Goal: Task Accomplishment & Management: Use online tool/utility

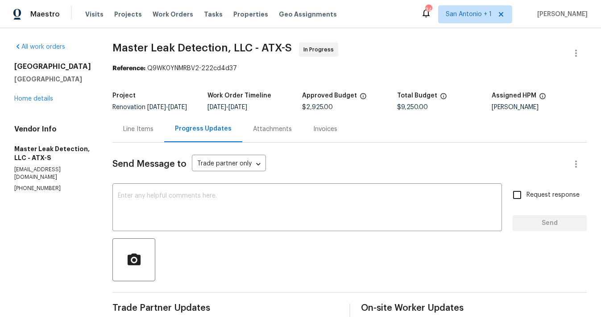
scroll to position [24, 0]
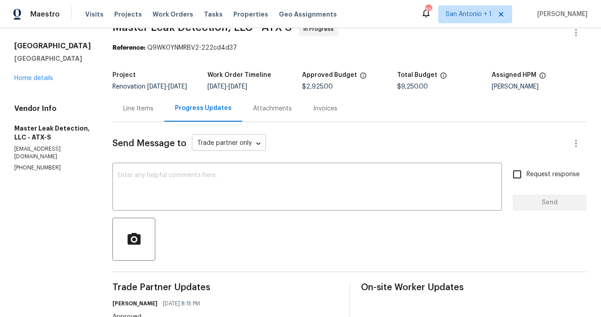
scroll to position [6, 0]
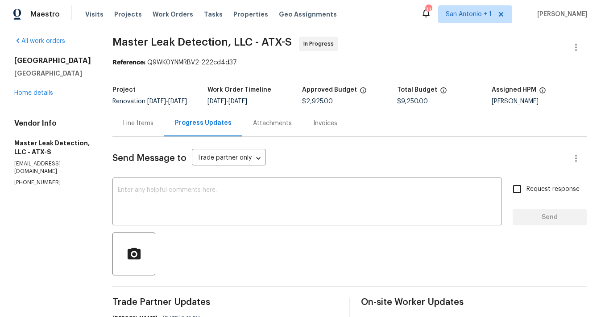
click at [144, 128] on div "Line Items" at bounding box center [138, 123] width 30 height 9
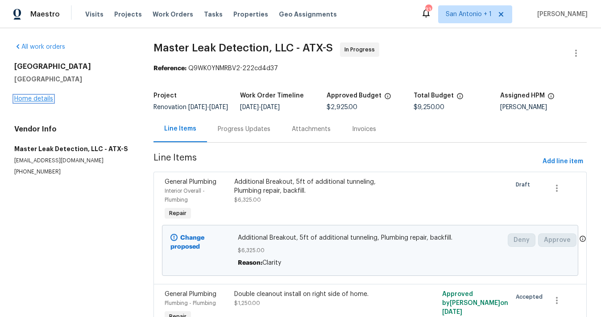
click at [42, 99] on link "Home details" at bounding box center [33, 99] width 39 height 6
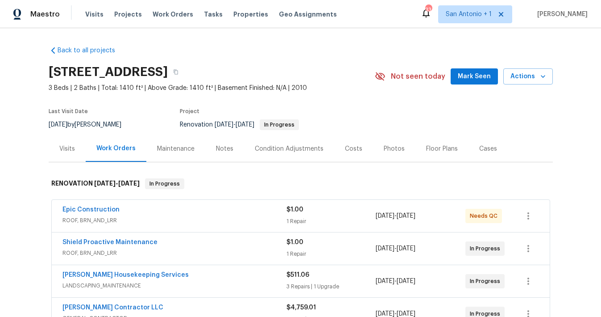
click at [225, 151] on div "Notes" at bounding box center [224, 148] width 17 height 9
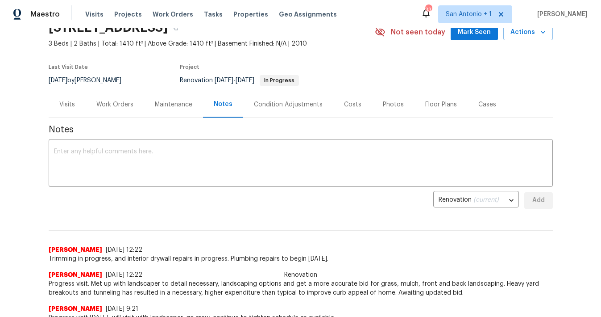
scroll to position [51, 0]
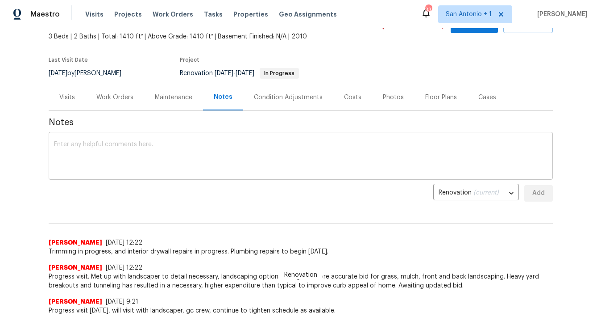
click at [226, 153] on textarea at bounding box center [301, 156] width 494 height 31
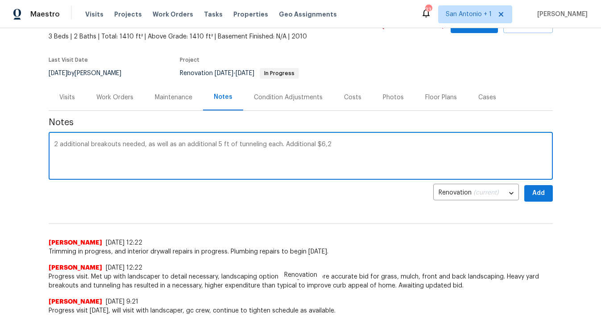
type textarea "2 additional breakouts needed, as well as an additional 5 ft of tunneling each.…"
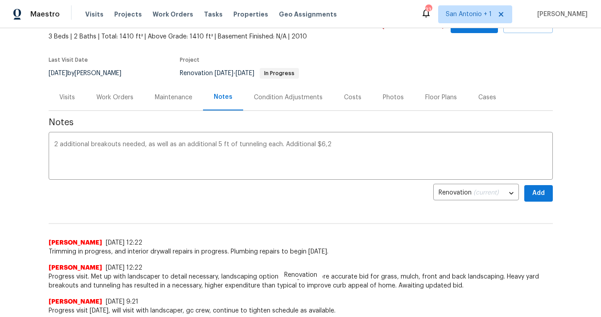
click at [124, 98] on div "Work Orders" at bounding box center [114, 97] width 37 height 9
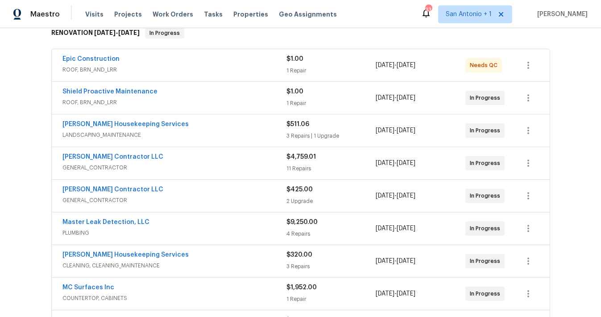
scroll to position [166, 0]
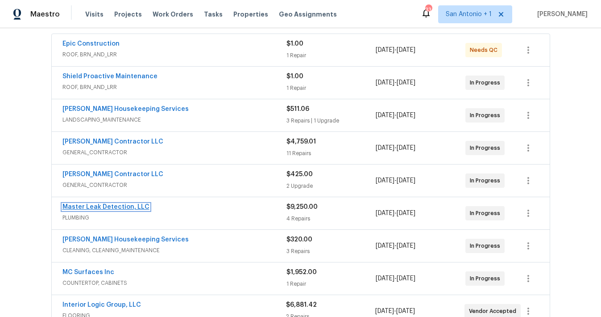
click at [107, 207] on link "Master Leak Detection, LLC" at bounding box center [106, 207] width 87 height 6
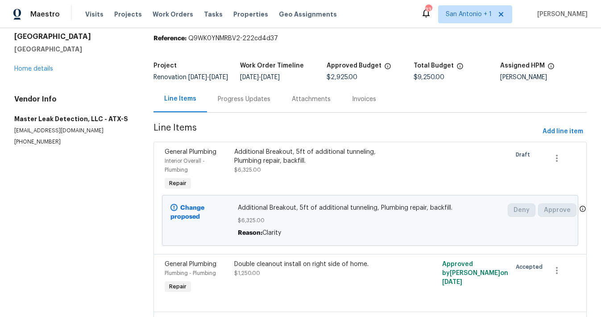
scroll to position [27, 0]
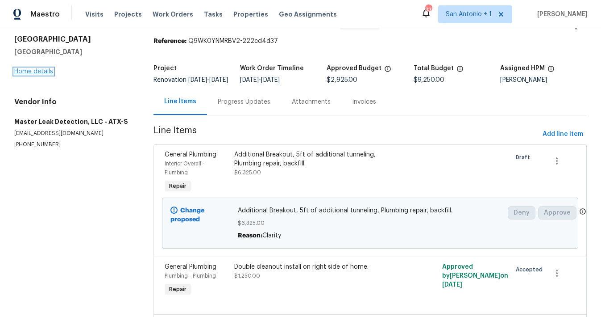
click at [42, 72] on link "Home details" at bounding box center [33, 71] width 39 height 6
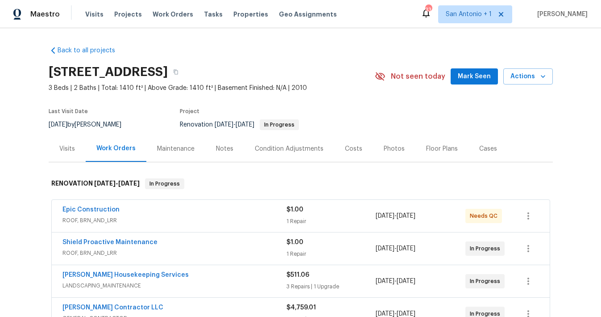
click at [216, 149] on div "Notes" at bounding box center [224, 148] width 17 height 9
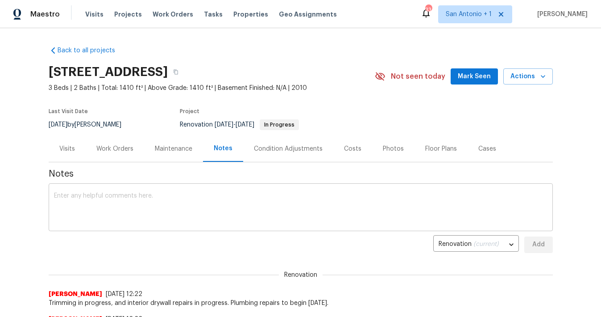
click at [218, 195] on textarea at bounding box center [301, 207] width 494 height 31
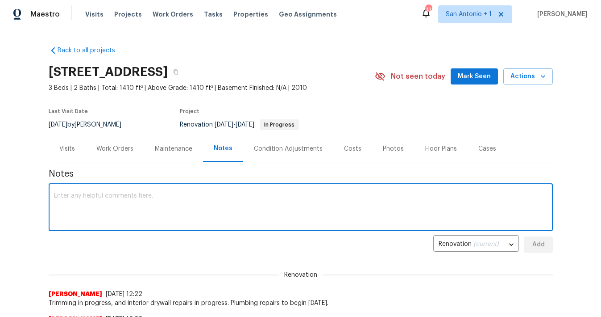
type textarea "^"
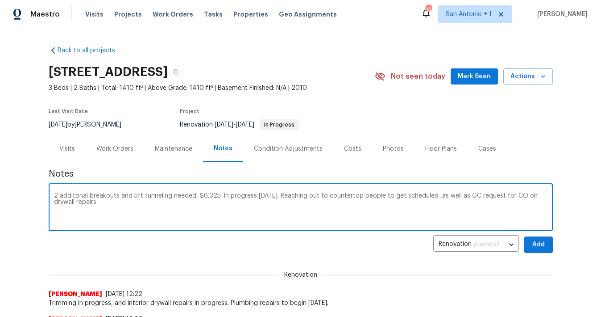
type textarea "2 additonal breakouts and 5ft tunneling needed, $6,325. In progress today. Reac…"
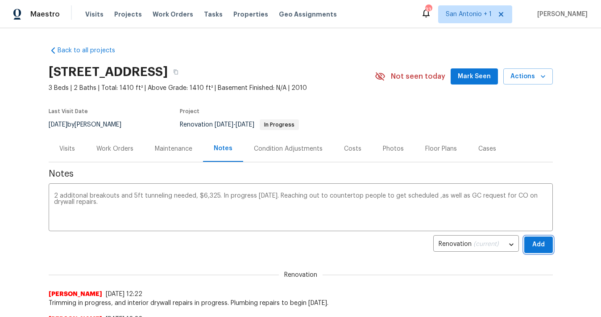
click at [539, 248] on span "Add" at bounding box center [539, 244] width 14 height 11
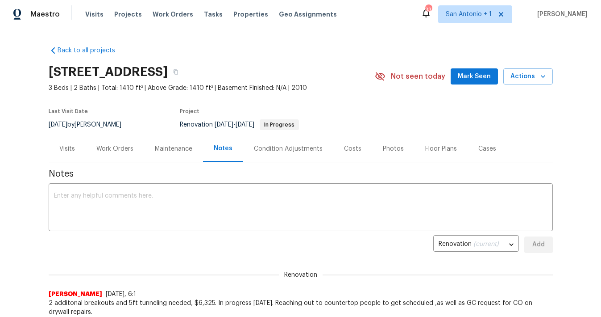
click at [110, 148] on div "Work Orders" at bounding box center [114, 148] width 37 height 9
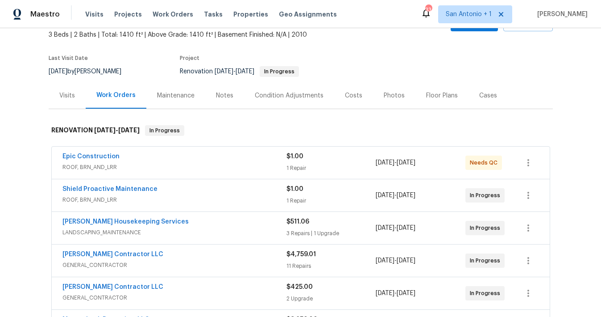
scroll to position [34, 0]
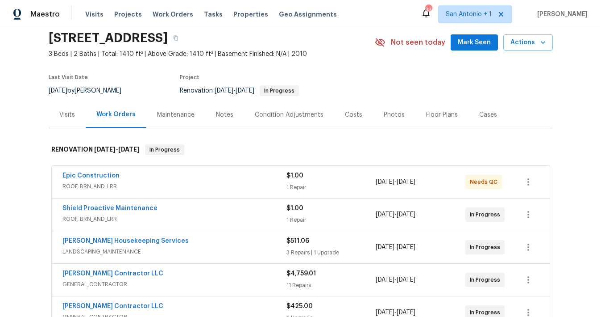
click at [223, 117] on div "Notes" at bounding box center [224, 114] width 17 height 9
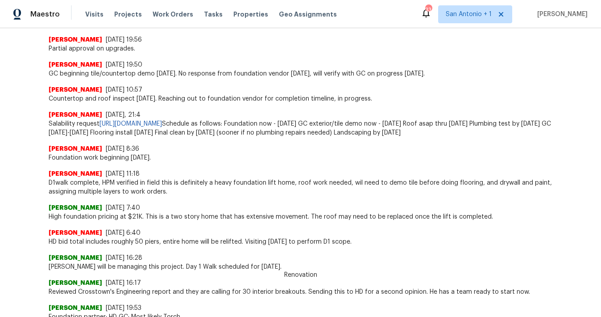
scroll to position [739, 0]
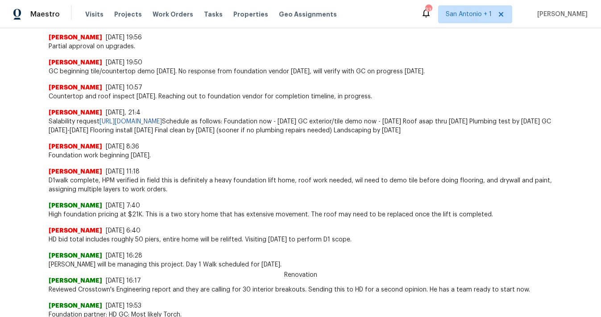
drag, startPoint x: 409, startPoint y: 121, endPoint x: 409, endPoint y: 136, distance: 15.2
click at [409, 135] on span "Salability request https://opendoor.enterprise.slack.com/archives/C02LY0HEAMQ/p…" at bounding box center [301, 126] width 505 height 18
copy span "Foundation now - 08/22/25 GC exterior/tile demo now - 8/22/25 Roof asap thru 8/…"
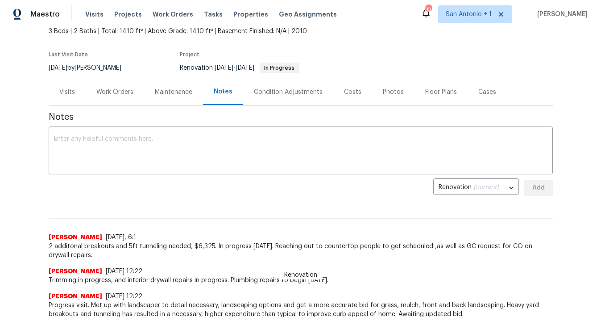
scroll to position [0, 0]
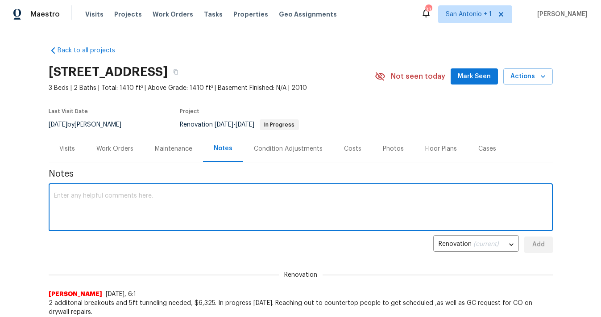
click at [109, 195] on textarea at bounding box center [301, 207] width 494 height 31
paste textarea "Foundation now - 08/22/25 GC exterior/tile demo now - 8/22/25 Roof asap thru 8/…"
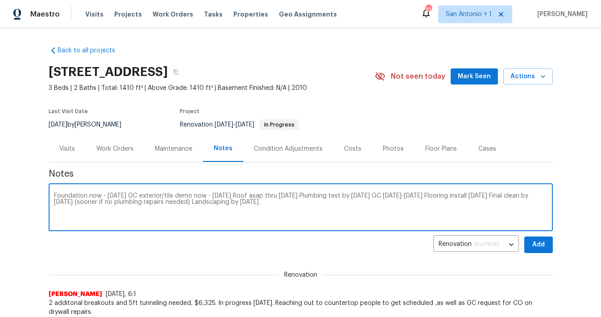
click at [132, 194] on textarea "Foundation now - 08/22/25 GC exterior/tile demo now - 8/22/25 Roof asap thru 8/…" at bounding box center [301, 207] width 494 height 31
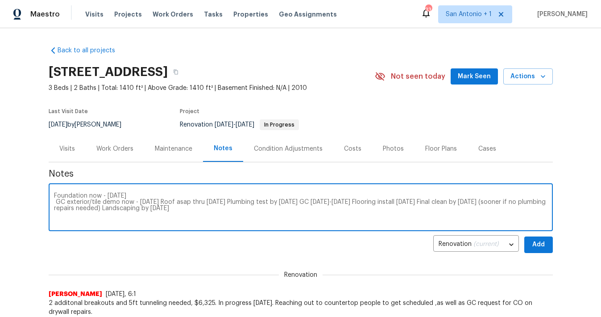
click at [160, 202] on textarea "Foundation now - 08/22/25 GC exterior/tile demo now - 8/22/25 Roof asap thru 8/…" at bounding box center [301, 207] width 494 height 31
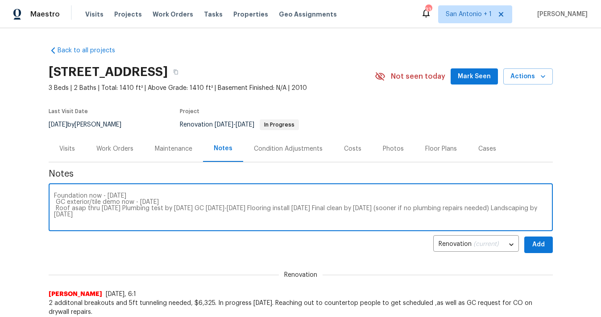
click at [121, 210] on textarea "Foundation now - 08/22/25 GC exterior/tile demo now - 8/22/25 Roof asap thru 8/…" at bounding box center [301, 207] width 494 height 31
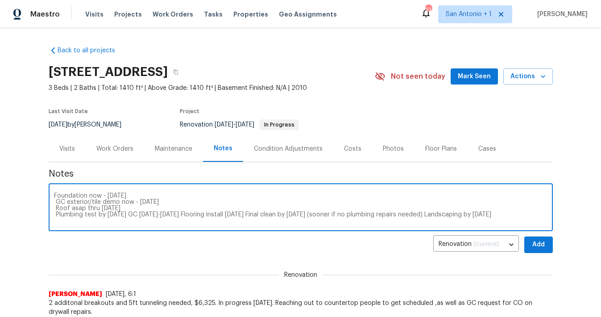
click at [188, 214] on textarea "Foundation now - 08/22/25 GC exterior/tile demo now - 8/22/25 Roof asap thru 8/…" at bounding box center [301, 207] width 494 height 31
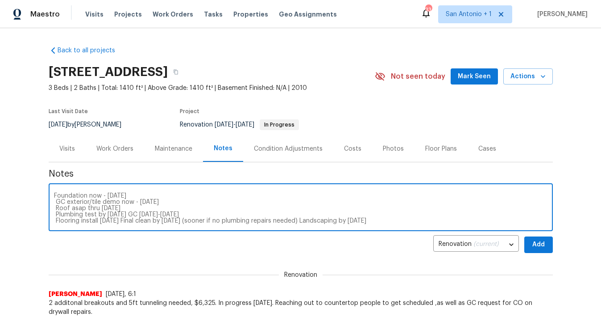
click at [122, 221] on textarea "Foundation now - 08/22/25 GC exterior/tile demo now - 8/22/25 Roof asap thru 8/…" at bounding box center [301, 207] width 494 height 31
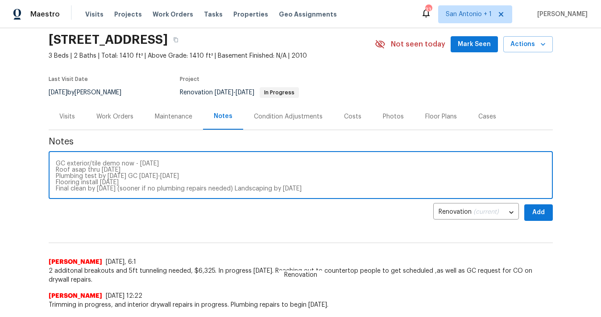
scroll to position [40, 0]
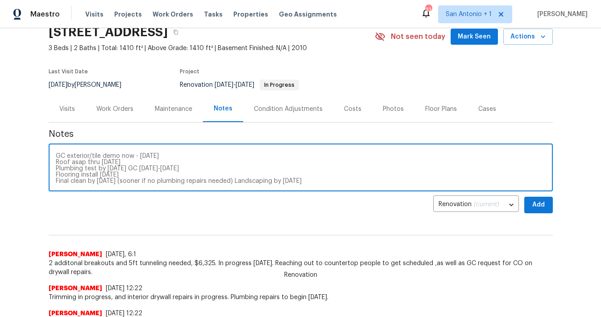
click at [121, 182] on textarea "Foundation now - 08/22/25 GC exterior/tile demo now - 8/22/25 Roof asap thru 8/…" at bounding box center [301, 168] width 494 height 31
click at [236, 180] on textarea "Foundation now - 08/22/25 GC exterior/tile demo now - 8/22/25 Roof asap thru 8/…" at bounding box center [301, 168] width 494 height 31
click at [71, 167] on textarea "Foundation now - 08/22/25 GC exterior/tile demo now - 8/22/25 Roof asap thru 8/…" at bounding box center [301, 168] width 494 height 31
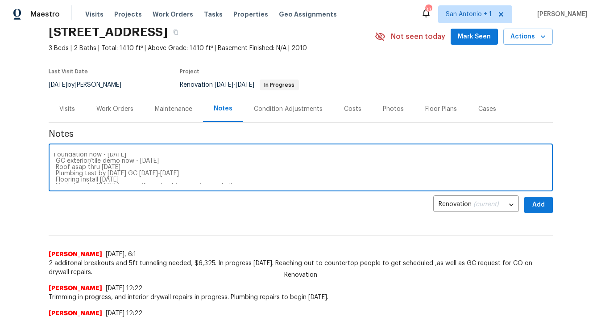
drag, startPoint x: 71, startPoint y: 167, endPoint x: 120, endPoint y: 165, distance: 48.7
click at [120, 165] on textarea "Foundation now - 08/22/25 GC exterior/tile demo now - 8/22/25 Roof asap thru 8/…" at bounding box center [301, 168] width 494 height 31
drag, startPoint x: 120, startPoint y: 163, endPoint x: 162, endPoint y: 162, distance: 41.5
click at [162, 162] on textarea "Foundation now - 08/22/25 GC exterior/tile demo now - 8/22/25 Roof COMPLETE Plu…" at bounding box center [301, 168] width 494 height 31
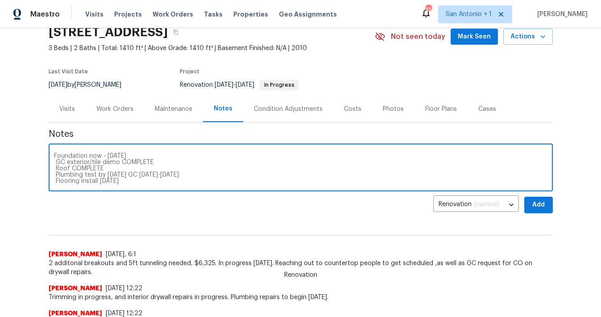
drag, startPoint x: 102, startPoint y: 157, endPoint x: 132, endPoint y: 156, distance: 29.5
click at [132, 156] on textarea "Foundation now - 08/22/25 GC exterior/tile demo COMPLETE Roof COMPLETE Plumbing…" at bounding box center [301, 168] width 494 height 31
drag, startPoint x: 85, startPoint y: 163, endPoint x: 188, endPoint y: 167, distance: 102.8
click at [188, 167] on textarea "Foundation now COMPLETE GC exterior/tile demo COMPLETE Roof COMPLETE Plumbing t…" at bounding box center [301, 168] width 494 height 31
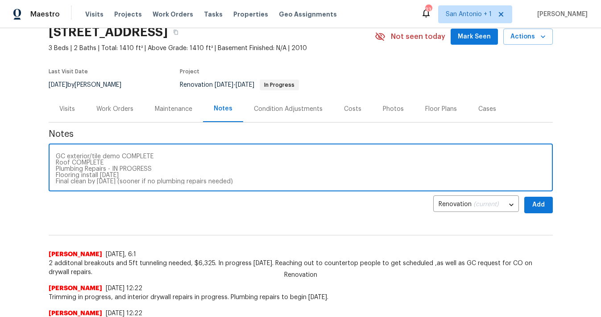
scroll to position [13, 0]
click at [122, 176] on textarea "Foundation now COMPLETE GC exterior/tile demo COMPLETE Roof COMPLETE Plumbing R…" at bounding box center [301, 168] width 494 height 31
click at [236, 176] on textarea "Foundation now COMPLETE GC exterior/tile demo COMPLETE Roof COMPLETE Plumbing R…" at bounding box center [301, 168] width 494 height 31
click at [161, 163] on textarea "Foundation now COMPLETE GC exterior/tile demo COMPLETE Roof COMPLETE Plumbing R…" at bounding box center [301, 168] width 494 height 31
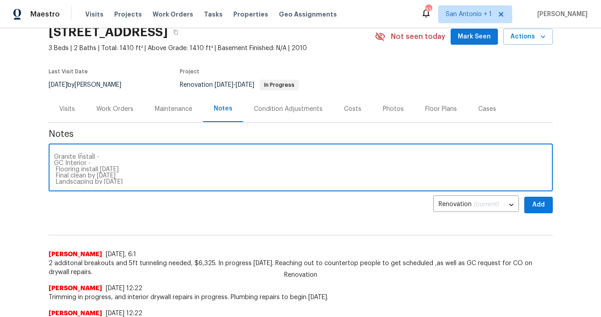
click at [127, 167] on textarea "Foundation now COMPLETE GC exterior/tile demo COMPLETE Roof COMPLETE Plumbing R…" at bounding box center [301, 168] width 494 height 31
click at [123, 175] on textarea "Foundation now COMPLETE GC exterior/tile demo COMPLETE Roof COMPLETE Plumbing R…" at bounding box center [301, 168] width 494 height 31
click at [128, 183] on textarea "Foundation now COMPLETE GC exterior/tile demo COMPLETE Roof COMPLETE Plumbing R…" at bounding box center [301, 168] width 494 height 31
type textarea "Foundation now COMPLETE GC exterior/tile demo COMPLETE Roof COMPLETE Plumbing R…"
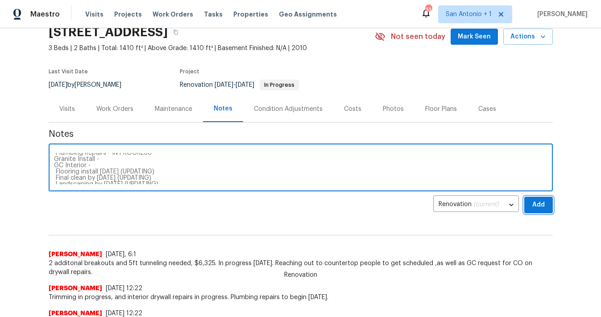
click at [535, 205] on span "Add" at bounding box center [539, 204] width 14 height 11
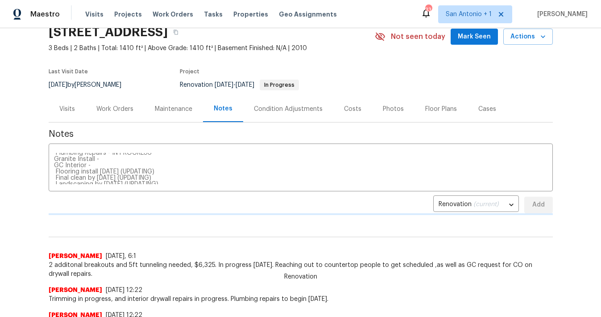
click at [113, 108] on div "Work Orders" at bounding box center [114, 108] width 37 height 9
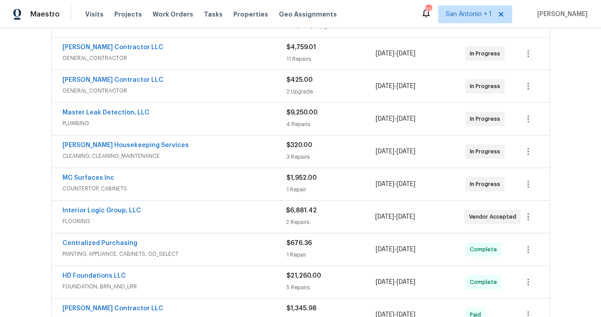
scroll to position [261, 0]
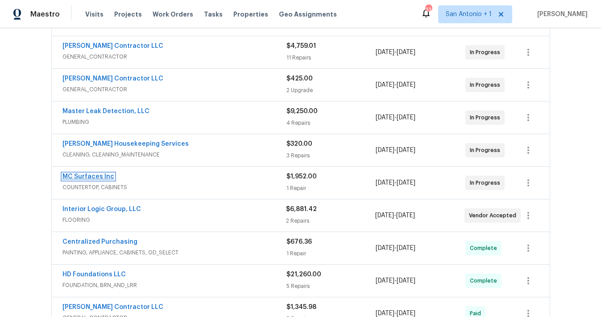
click at [104, 176] on link "MC Surfaces Inc" at bounding box center [89, 176] width 52 height 6
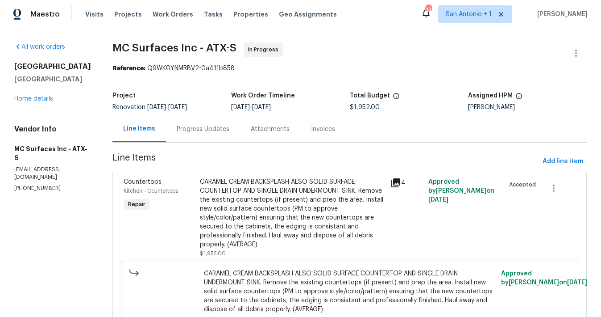
click at [199, 129] on div "Progress Updates" at bounding box center [203, 129] width 53 height 9
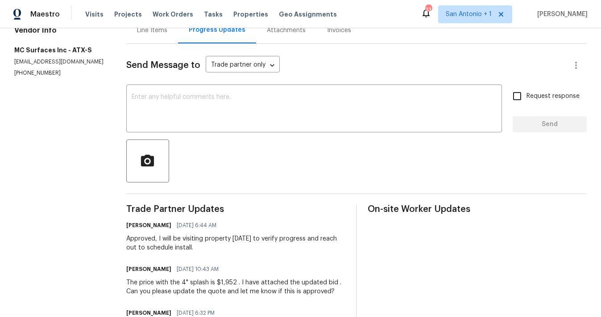
scroll to position [94, 0]
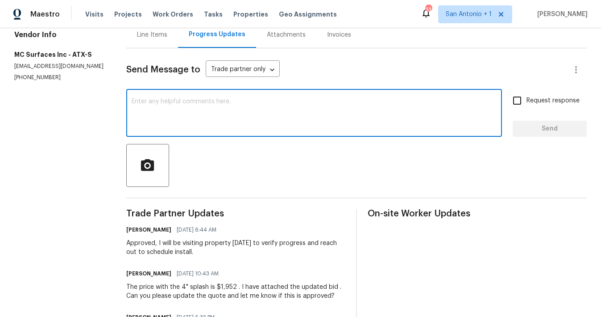
click at [222, 104] on textarea at bounding box center [314, 113] width 365 height 31
type textarea "What day can you schedule install here?"
click at [539, 129] on span "Send" at bounding box center [550, 128] width 60 height 11
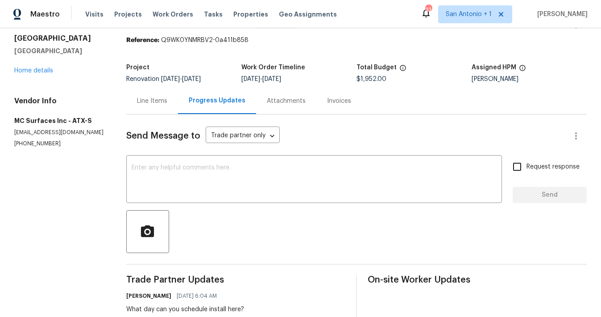
scroll to position [27, 0]
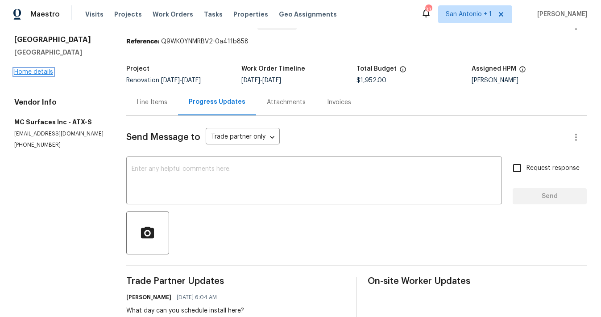
click at [44, 74] on link "Home details" at bounding box center [33, 72] width 39 height 6
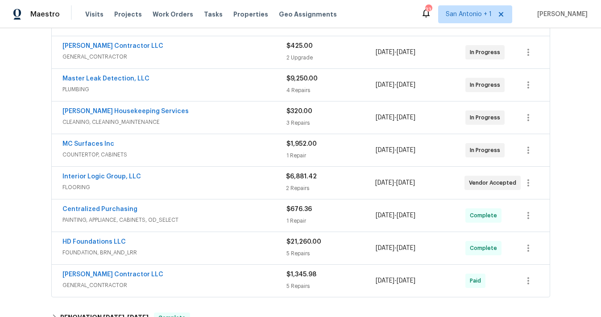
scroll to position [285, 0]
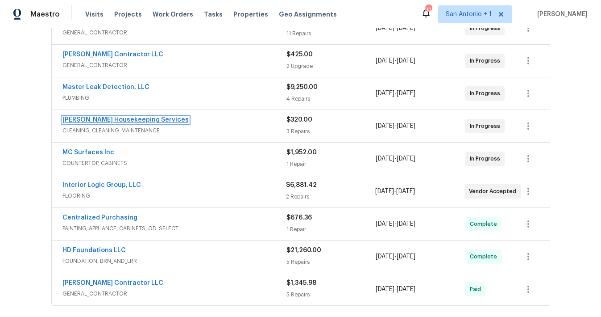
click at [127, 121] on link "[PERSON_NAME] Housekeeping Services" at bounding box center [126, 120] width 126 height 6
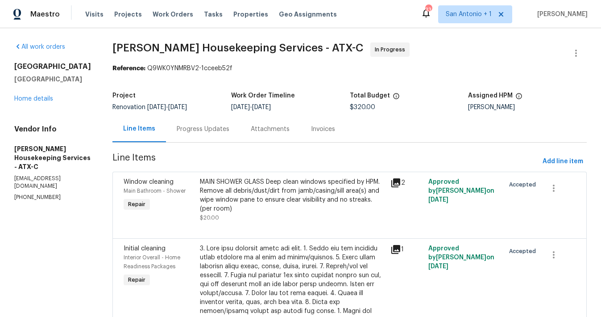
click at [209, 125] on div "Progress Updates" at bounding box center [203, 129] width 53 height 9
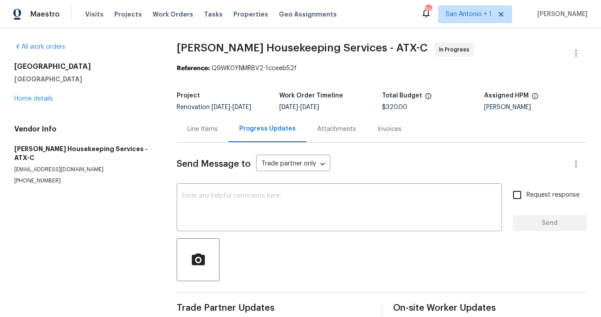
scroll to position [15, 0]
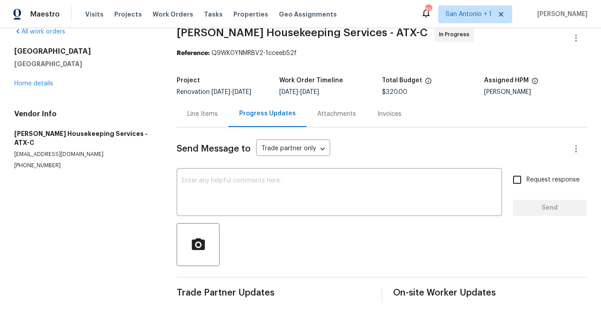
click at [205, 115] on div "Line Items" at bounding box center [203, 113] width 30 height 9
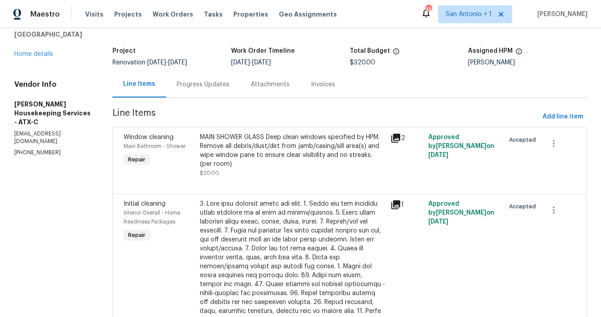
scroll to position [46, 0]
click at [219, 83] on div "Progress Updates" at bounding box center [203, 83] width 53 height 9
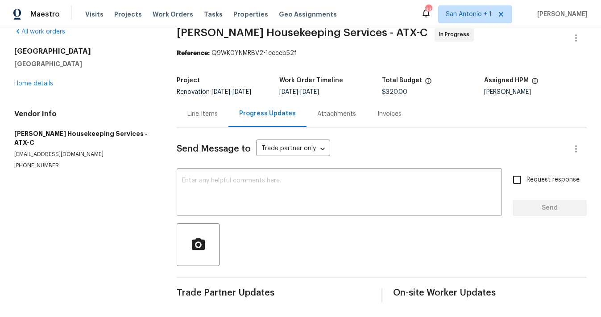
scroll to position [15, 0]
click at [261, 179] on textarea at bounding box center [339, 192] width 315 height 31
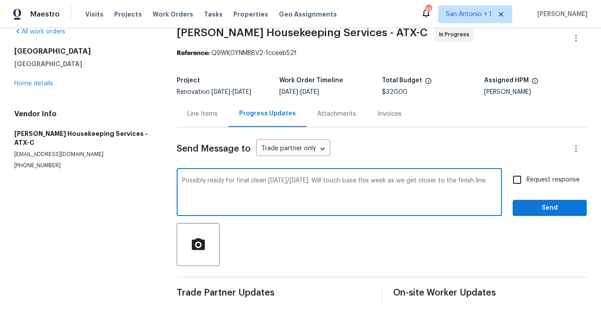
type textarea "Possibly ready for final clean friday/saturday. Will touch base this week as we…"
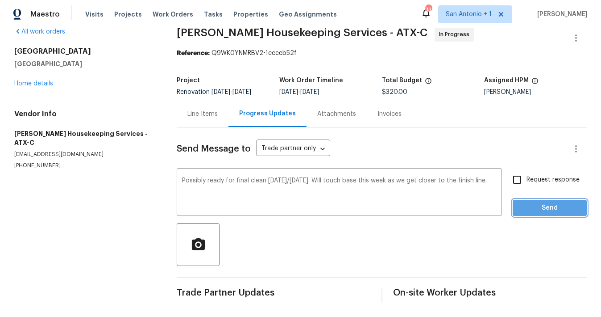
click at [557, 209] on span "Send" at bounding box center [550, 207] width 60 height 11
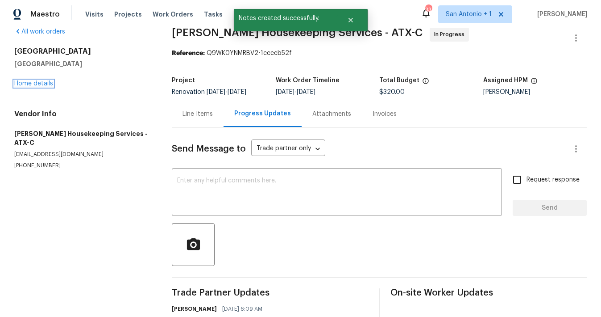
click at [35, 85] on link "Home details" at bounding box center [33, 83] width 39 height 6
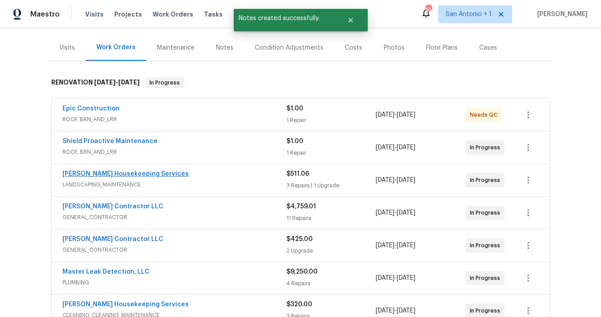
scroll to position [115, 0]
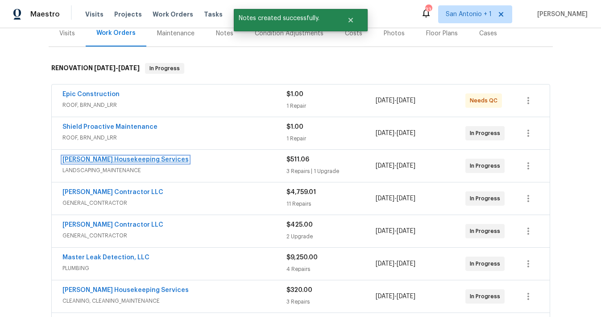
click at [116, 160] on link "[PERSON_NAME] Housekeeping Services" at bounding box center [126, 159] width 126 height 6
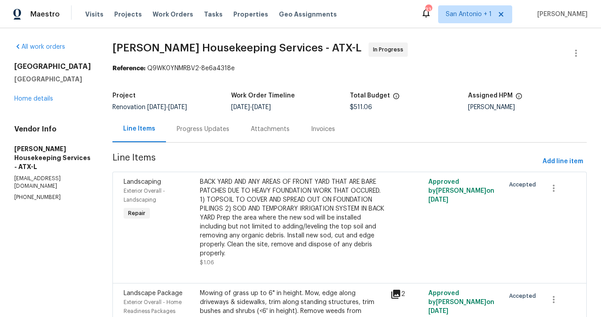
click at [211, 132] on div "Progress Updates" at bounding box center [203, 129] width 53 height 9
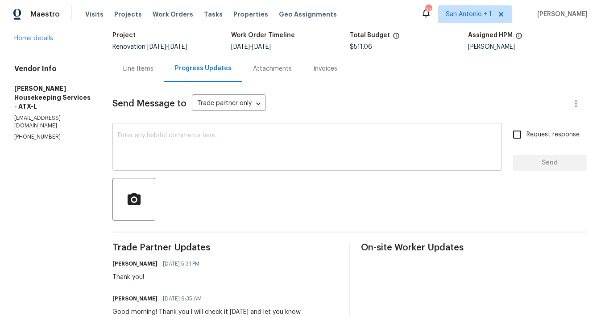
scroll to position [58, 0]
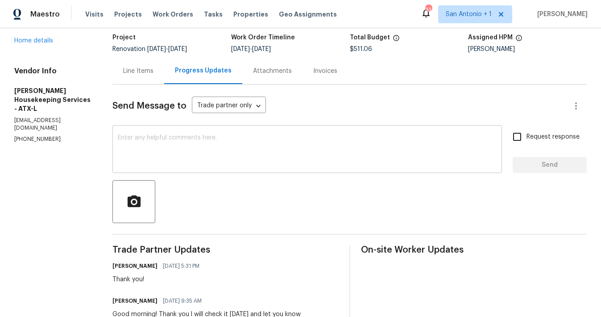
click at [254, 147] on textarea at bounding box center [307, 149] width 379 height 31
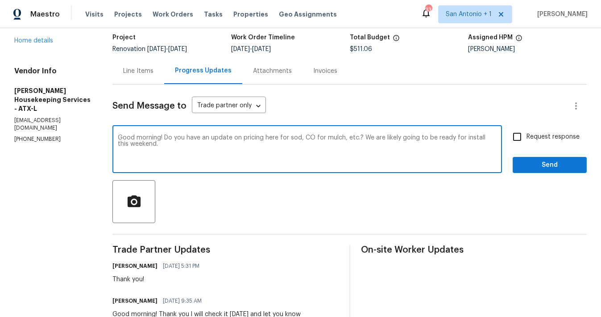
type textarea "Good morning! Do you have an update on pricing here for sod, CO for mulch, etc.…"
click at [543, 167] on span "Send" at bounding box center [550, 164] width 60 height 11
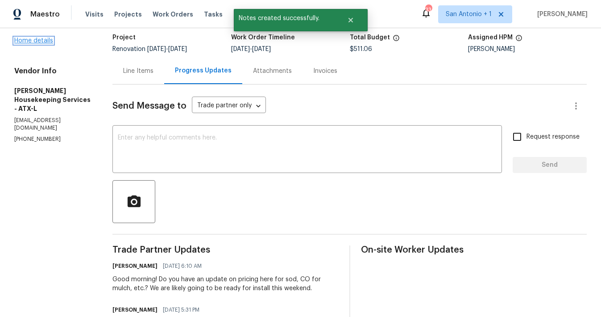
click at [39, 44] on link "Home details" at bounding box center [33, 41] width 39 height 6
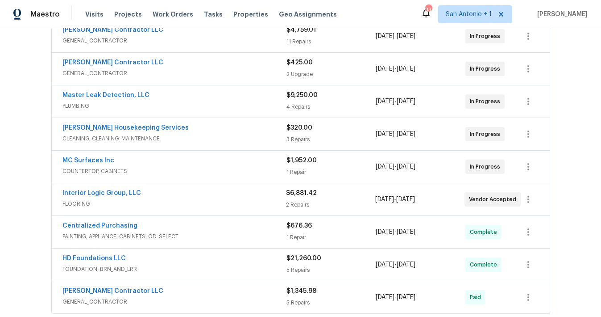
scroll to position [281, 0]
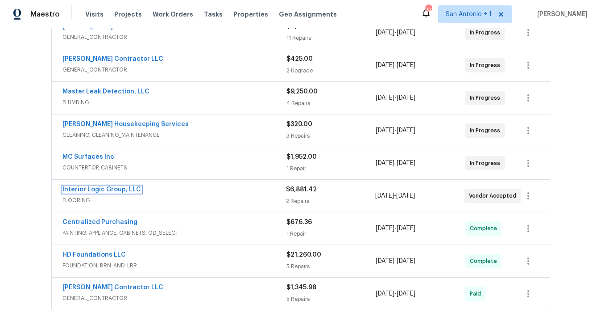
click at [106, 188] on link "Interior Logic Group, LLC" at bounding box center [102, 189] width 79 height 6
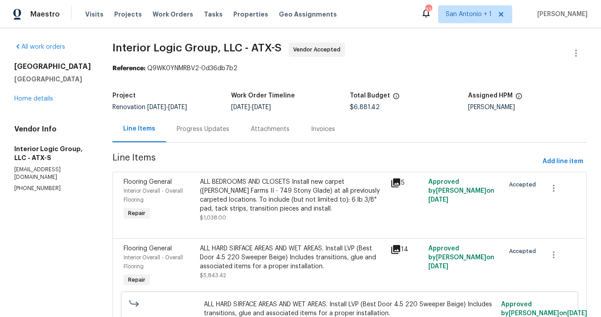
click at [209, 125] on div "Progress Updates" at bounding box center [203, 129] width 53 height 9
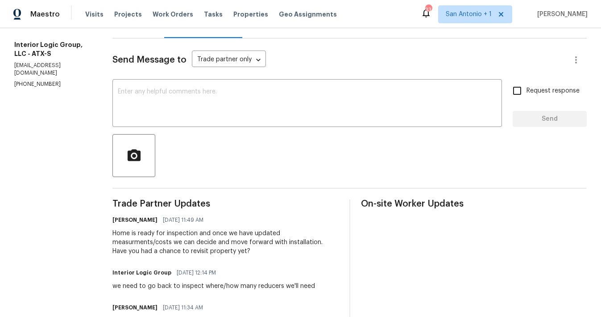
scroll to position [102, 0]
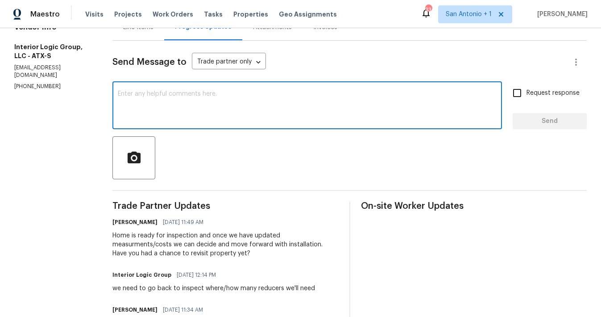
click at [244, 100] on textarea at bounding box center [307, 106] width 379 height 31
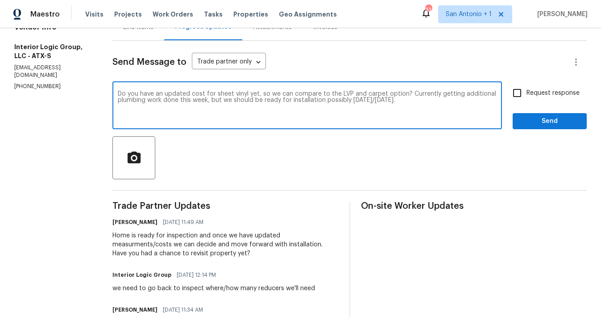
type textarea "Do you have an updated cost for sheet vinyl yet, so we can compare to the LVP a…"
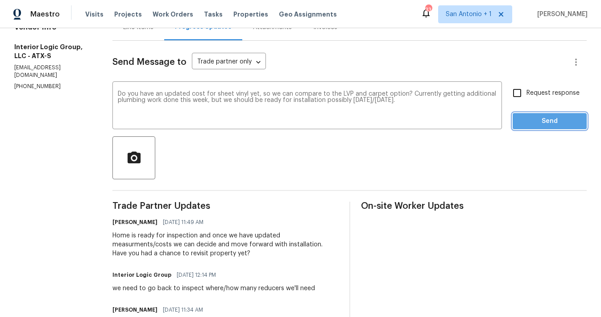
click at [549, 122] on span "Send" at bounding box center [550, 121] width 60 height 11
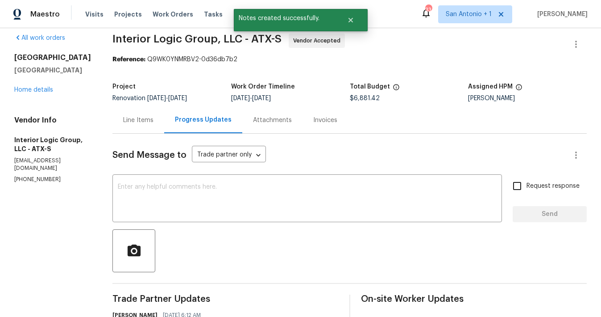
scroll to position [0, 0]
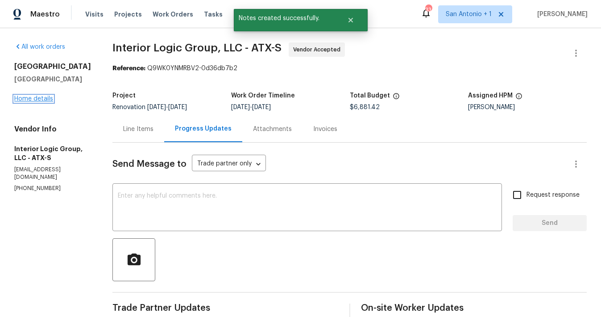
click at [30, 98] on link "Home details" at bounding box center [33, 99] width 39 height 6
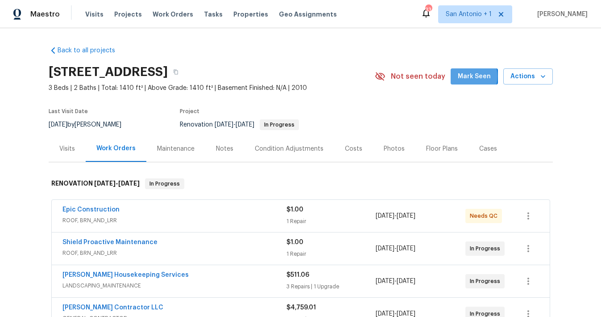
click at [468, 76] on span "Mark Seen" at bounding box center [474, 76] width 33 height 11
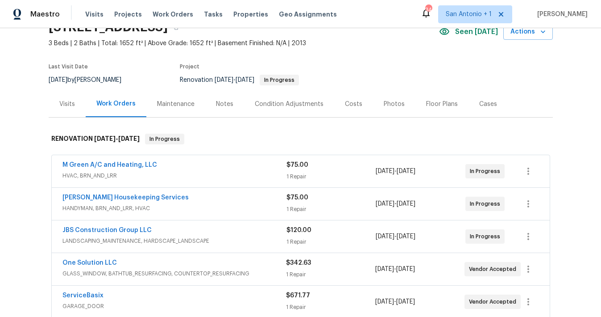
scroll to position [46, 0]
click at [222, 104] on div "Notes" at bounding box center [224, 103] width 17 height 9
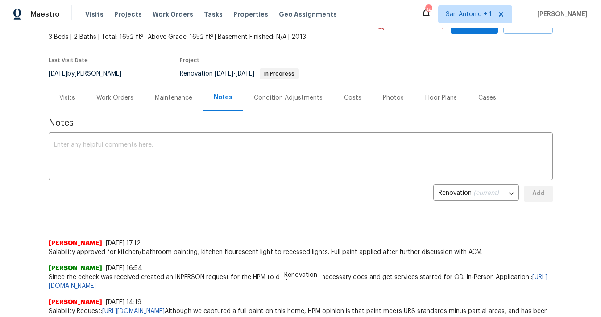
scroll to position [49, 0]
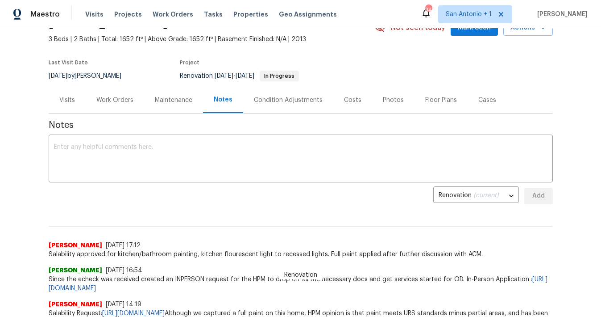
click at [112, 99] on div "Work Orders" at bounding box center [114, 100] width 37 height 9
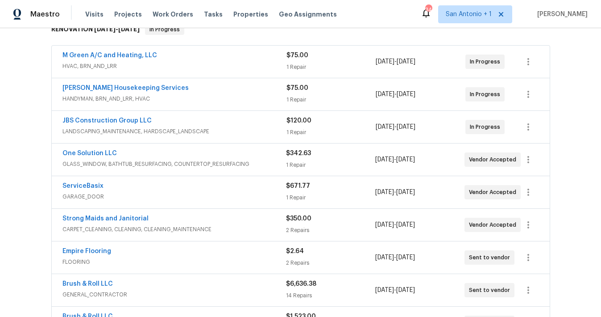
scroll to position [159, 0]
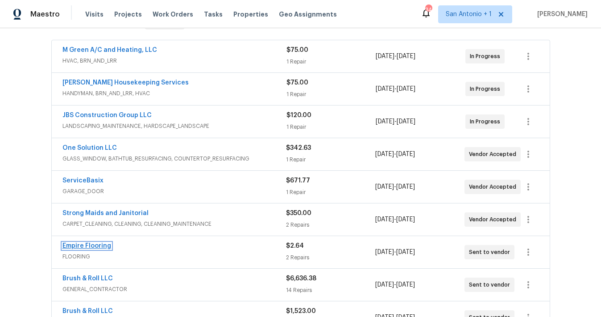
click at [95, 245] on link "Empire Flooring" at bounding box center [87, 245] width 49 height 6
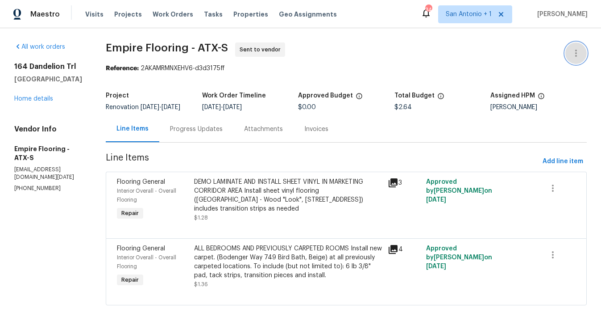
click at [577, 54] on icon "button" at bounding box center [576, 53] width 11 height 11
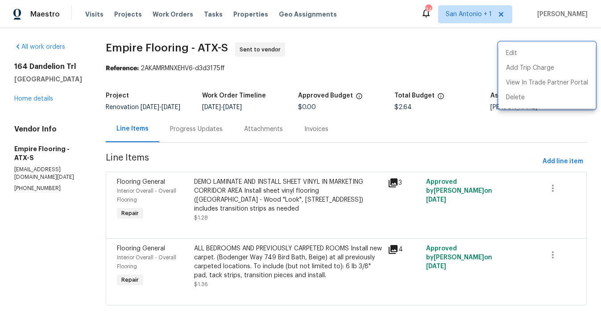
click at [195, 137] on div at bounding box center [300, 158] width 601 height 317
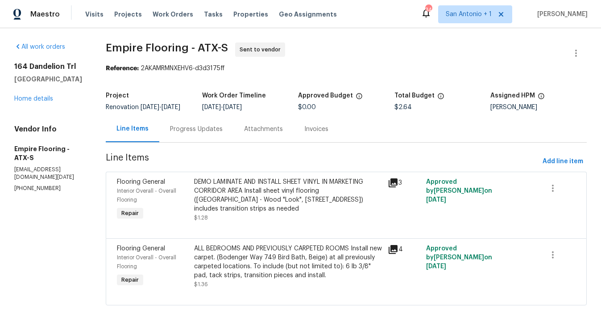
click at [195, 134] on div "Progress Updates" at bounding box center [196, 129] width 53 height 9
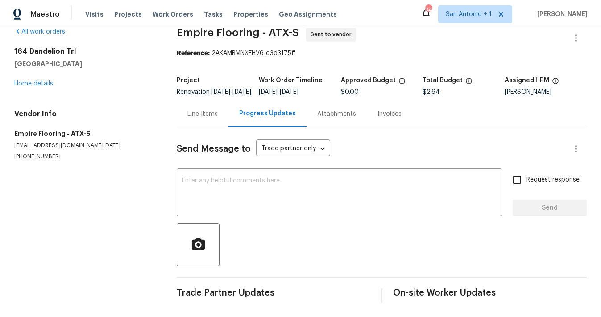
scroll to position [4, 0]
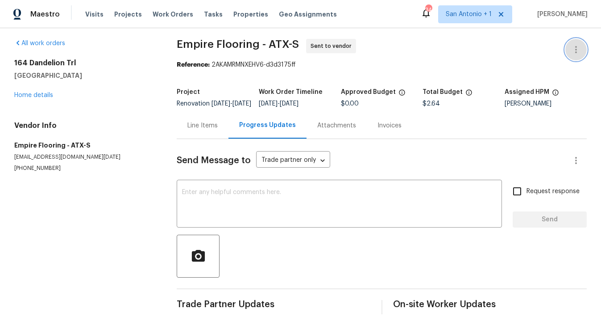
click at [576, 50] on icon "button" at bounding box center [576, 49] width 11 height 11
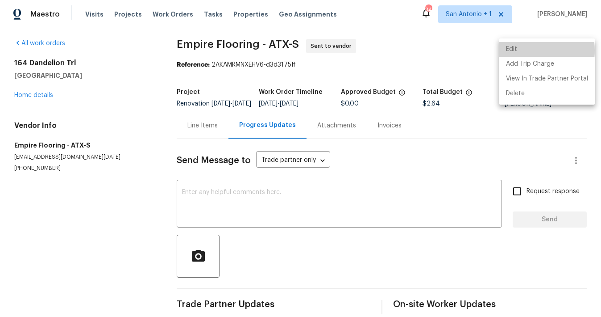
click at [517, 50] on li "Edit" at bounding box center [547, 49] width 96 height 15
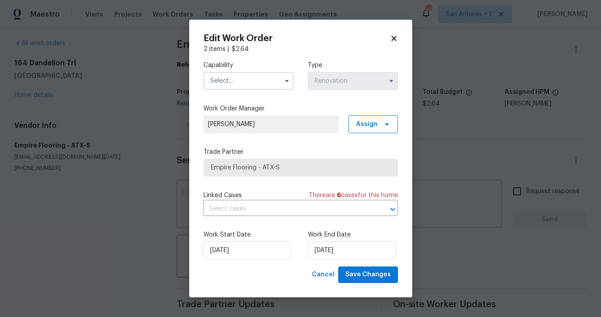
click at [248, 84] on input "text" at bounding box center [249, 81] width 90 height 18
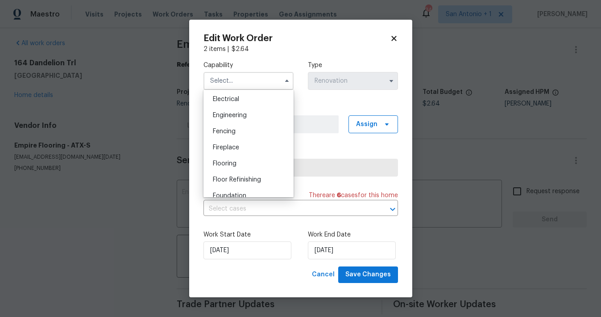
scroll to position [286, 0]
click at [223, 160] on span "Flooring" at bounding box center [225, 160] width 24 height 6
type input "Flooring"
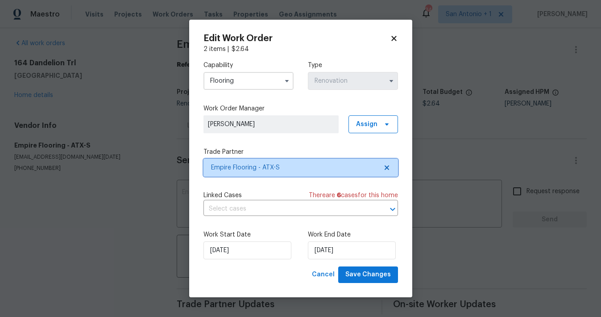
click at [236, 166] on span "Empire Flooring - ATX-S" at bounding box center [294, 167] width 167 height 9
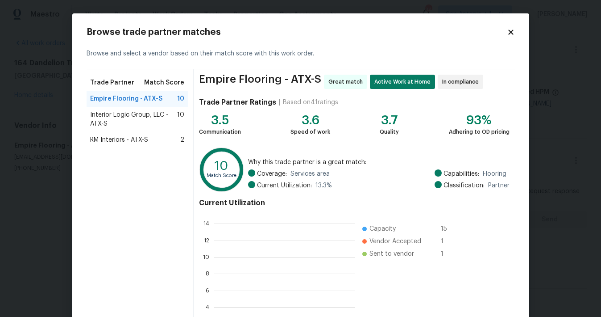
scroll to position [125, 142]
click at [133, 113] on span "Interior Logic Group, LLC - ATX-S" at bounding box center [134, 119] width 88 height 18
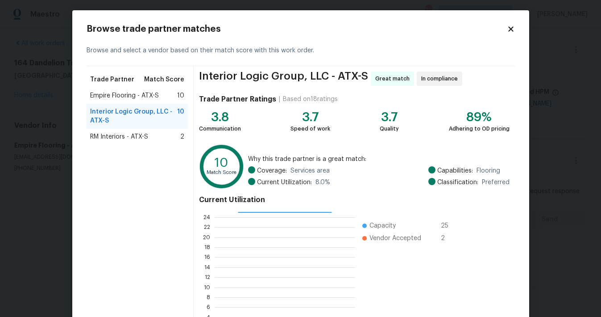
scroll to position [0, 0]
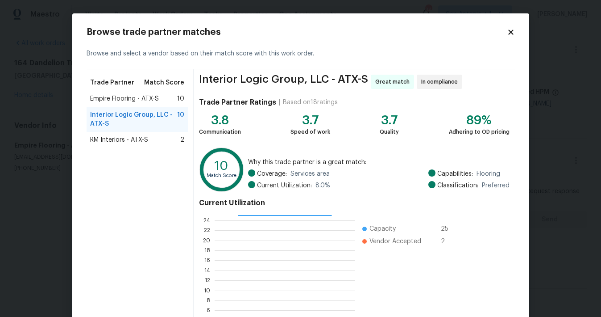
click at [511, 33] on icon at bounding box center [511, 32] width 8 height 8
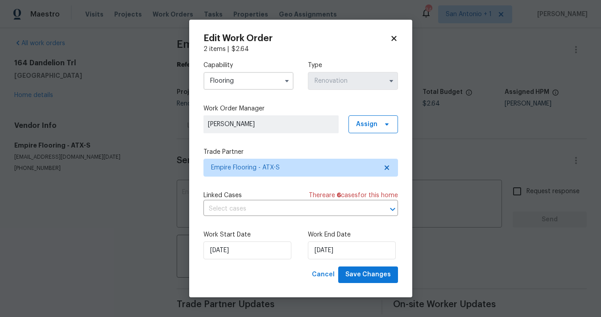
click at [393, 40] on icon at bounding box center [394, 38] width 8 height 8
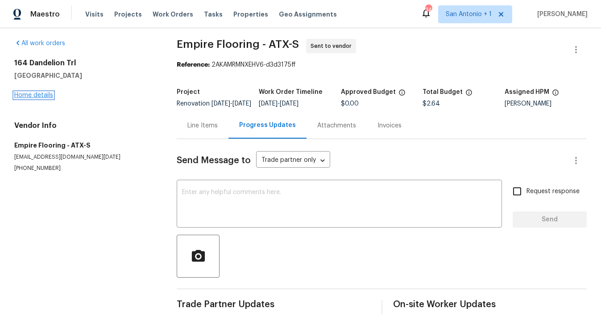
click at [33, 94] on link "Home details" at bounding box center [33, 95] width 39 height 6
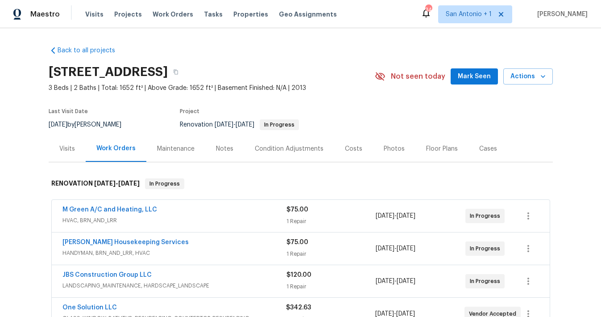
click at [472, 79] on span "Mark Seen" at bounding box center [474, 76] width 33 height 11
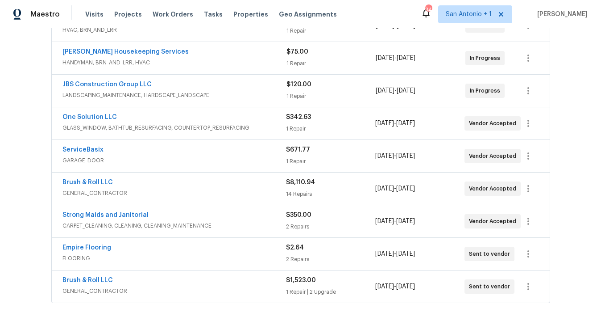
scroll to position [192, 0]
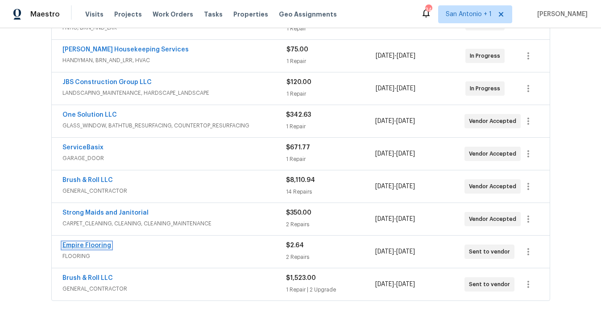
click at [88, 244] on link "Empire Flooring" at bounding box center [87, 245] width 49 height 6
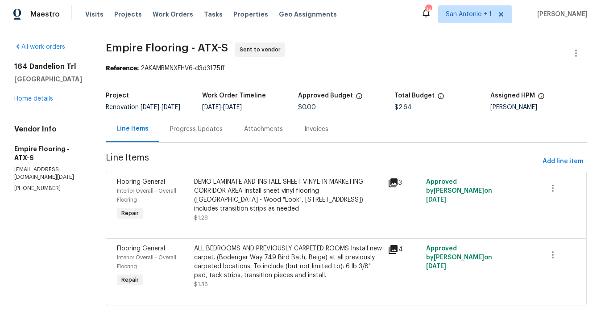
click at [207, 132] on div "Progress Updates" at bounding box center [196, 129] width 53 height 9
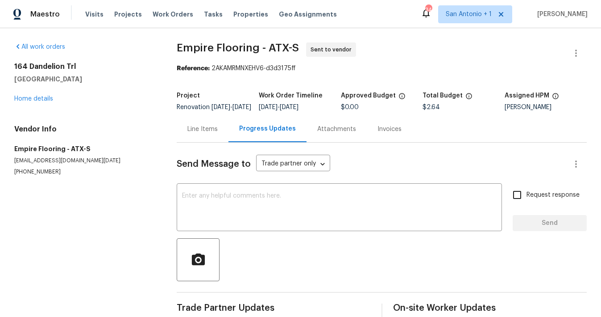
scroll to position [21, 0]
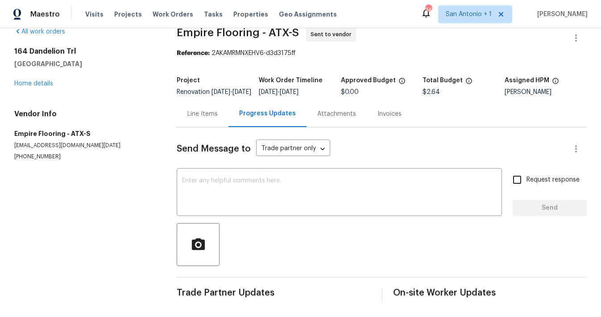
click at [204, 114] on div "Line Items" at bounding box center [203, 113] width 30 height 9
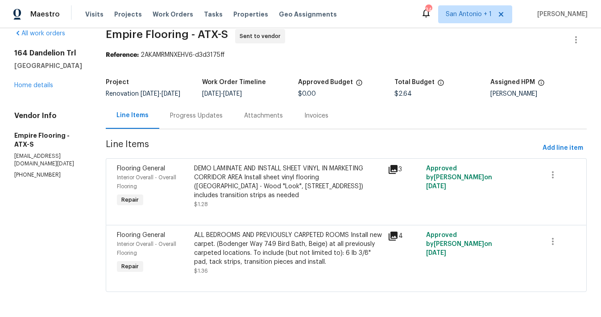
scroll to position [21, 0]
click at [45, 82] on link "Home details" at bounding box center [33, 85] width 39 height 6
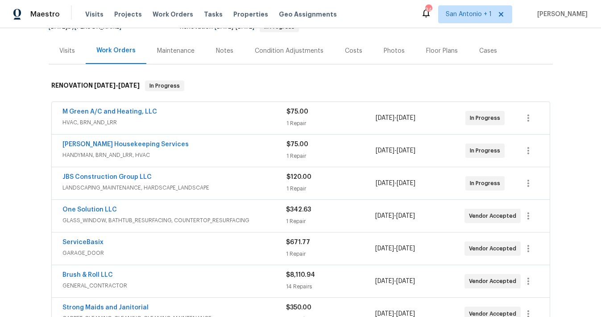
scroll to position [87, 0]
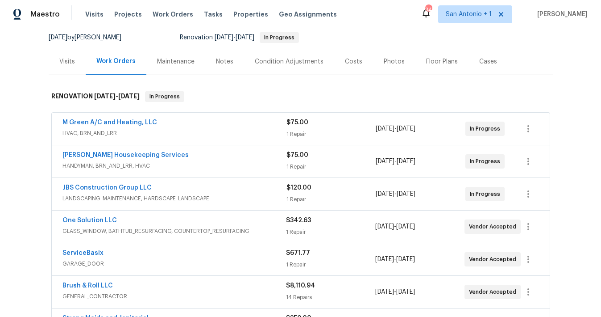
click at [221, 61] on div "Notes" at bounding box center [224, 61] width 17 height 9
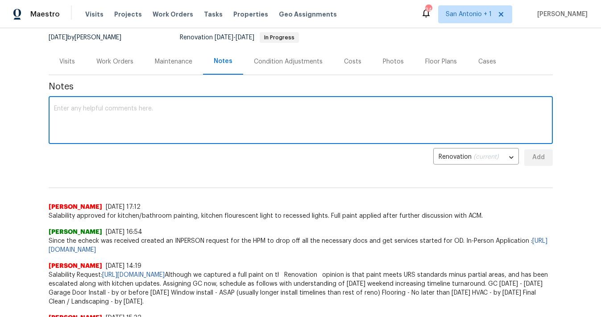
click at [173, 113] on textarea at bounding box center [301, 120] width 494 height 31
type textarea "GC in progress today."
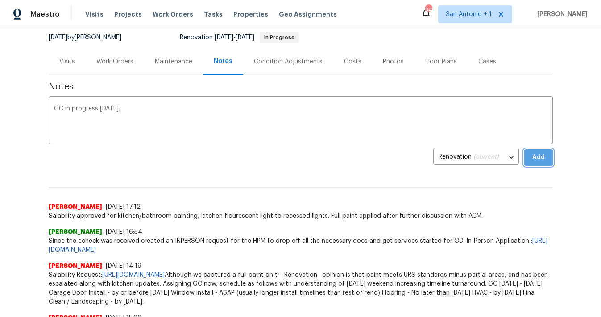
click at [537, 158] on span "Add" at bounding box center [539, 157] width 14 height 11
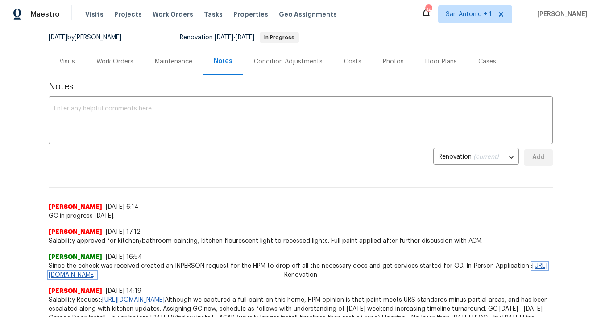
click at [147, 274] on link "https://opendoor.atlassian.net/jira/servicedesk/projects/UTL/queues/issue/UTL-7…" at bounding box center [298, 270] width 499 height 15
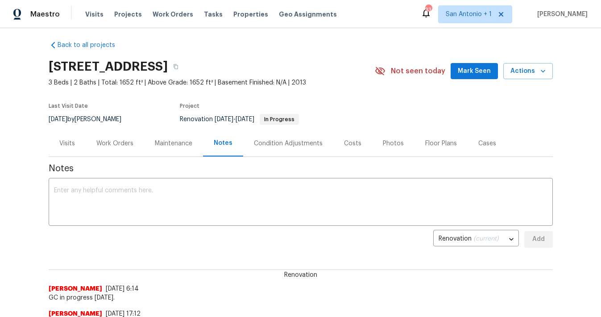
scroll to position [3, 0]
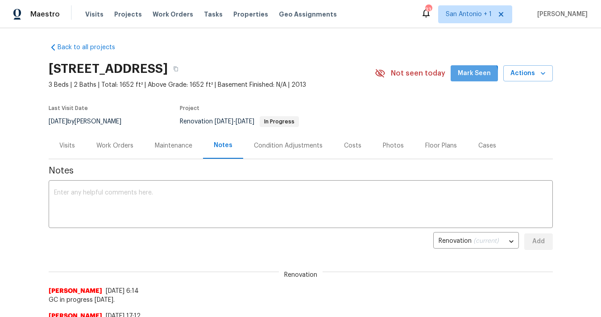
click at [473, 76] on span "Mark Seen" at bounding box center [474, 73] width 33 height 11
click at [120, 143] on div "Work Orders" at bounding box center [114, 145] width 37 height 9
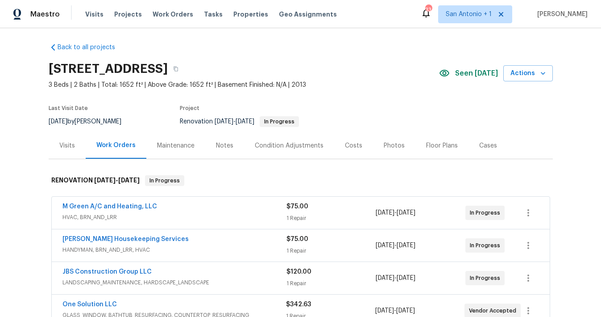
click at [225, 146] on div "Notes" at bounding box center [224, 145] width 17 height 9
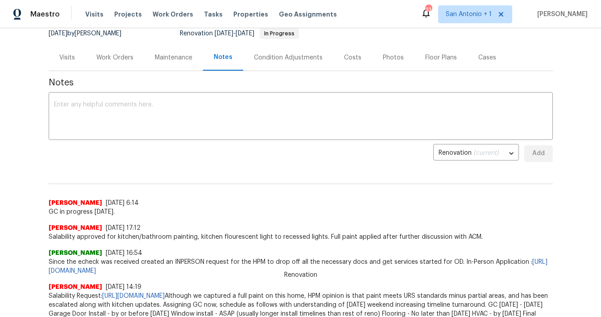
scroll to position [79, 0]
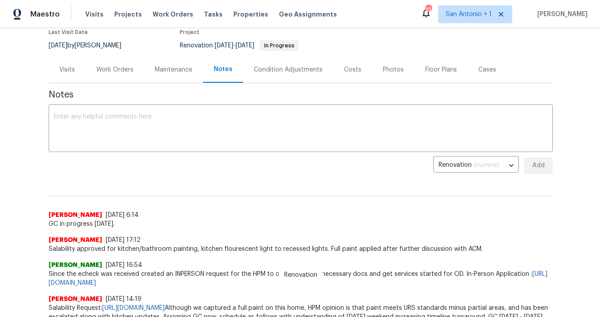
click at [108, 70] on div "Work Orders" at bounding box center [114, 69] width 37 height 9
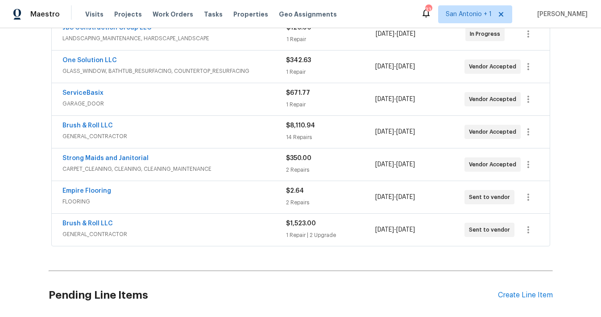
scroll to position [249, 0]
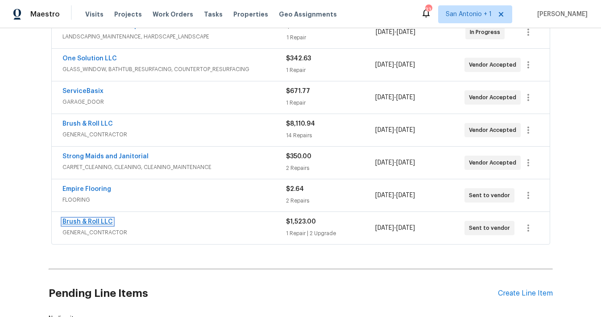
click at [92, 219] on link "Brush & Roll LLC" at bounding box center [88, 221] width 50 height 6
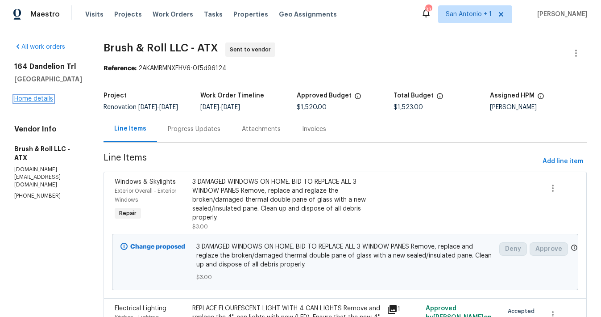
click at [33, 101] on link "Home details" at bounding box center [33, 99] width 39 height 6
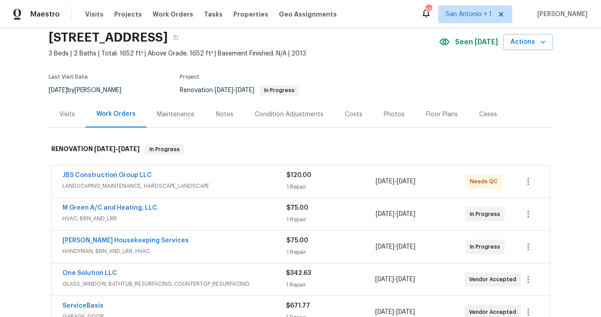
scroll to position [35, 0]
click at [116, 175] on link "JBS Construction Group LLC" at bounding box center [107, 174] width 89 height 6
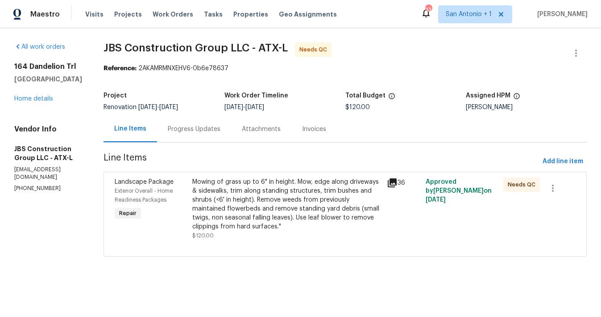
click at [221, 129] on div "Progress Updates" at bounding box center [194, 129] width 53 height 9
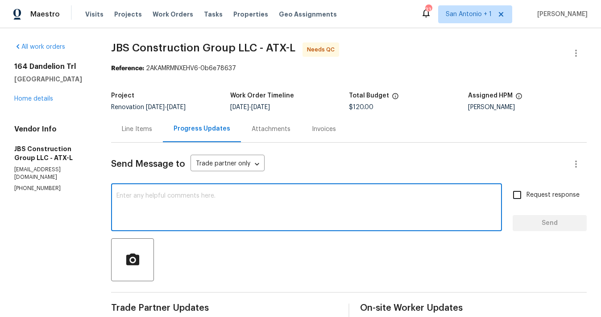
click at [271, 196] on textarea at bounding box center [307, 207] width 380 height 31
type textarea "M"
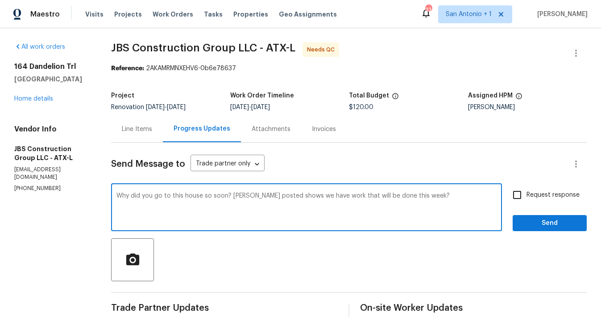
type textarea "Why did you go to this house so soon? Schedule posted shows we have work that w…"
click at [534, 225] on span "Send" at bounding box center [550, 222] width 60 height 11
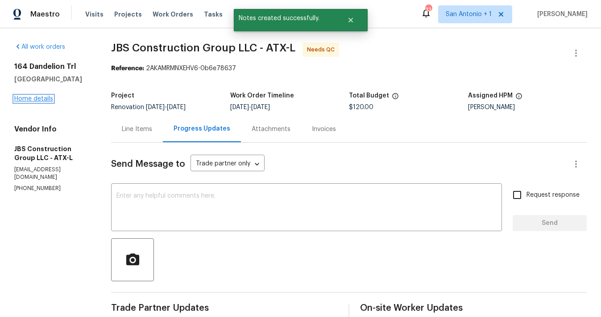
click at [35, 98] on link "Home details" at bounding box center [33, 99] width 39 height 6
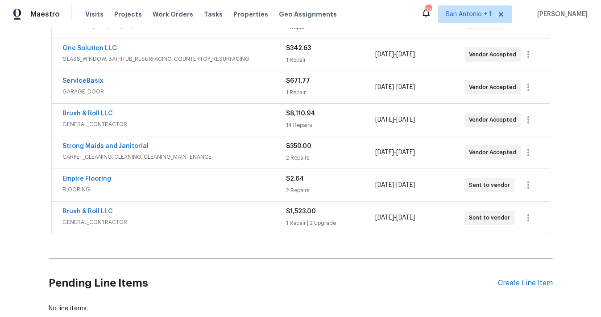
scroll to position [259, 0]
click at [95, 178] on link "Empire Flooring" at bounding box center [87, 179] width 49 height 6
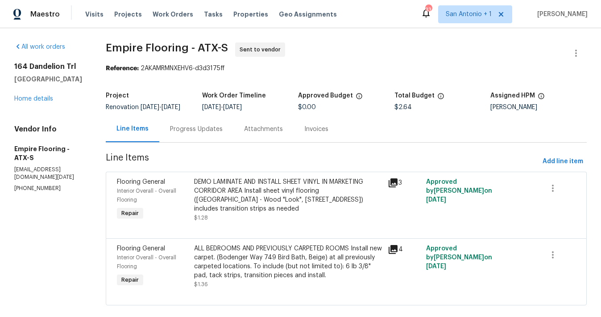
click at [207, 134] on div "Progress Updates" at bounding box center [196, 129] width 53 height 9
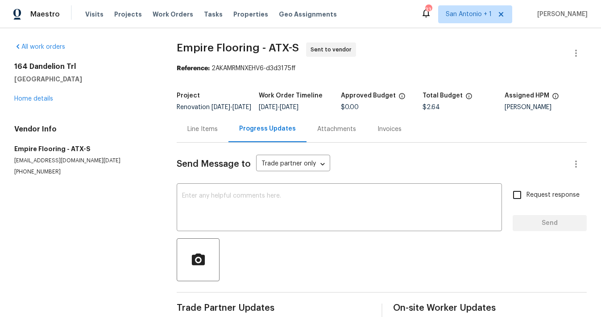
scroll to position [21, 0]
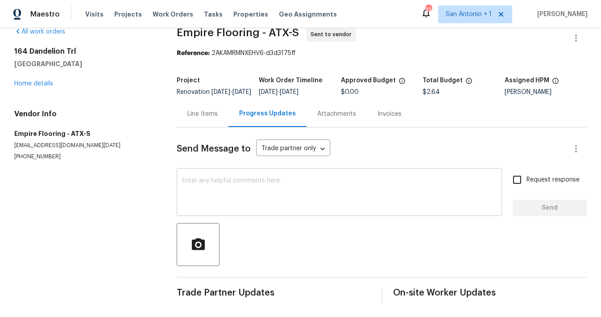
click at [255, 175] on div "x ​" at bounding box center [339, 193] width 325 height 46
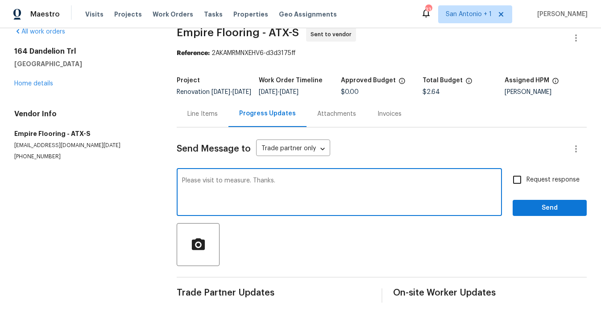
type textarea "Please visit to measure. Thanks."
click at [558, 214] on button "Send" at bounding box center [550, 208] width 74 height 17
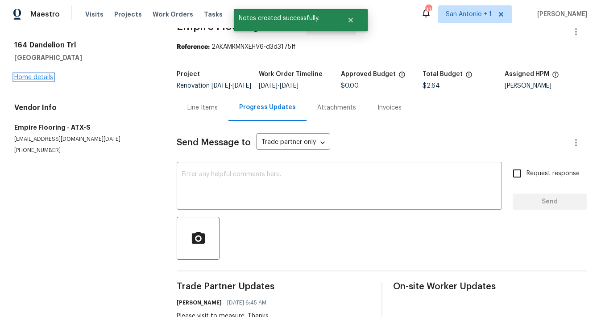
click at [40, 79] on link "Home details" at bounding box center [33, 77] width 39 height 6
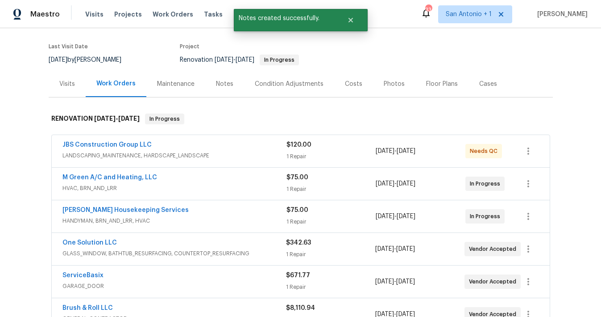
scroll to position [75, 0]
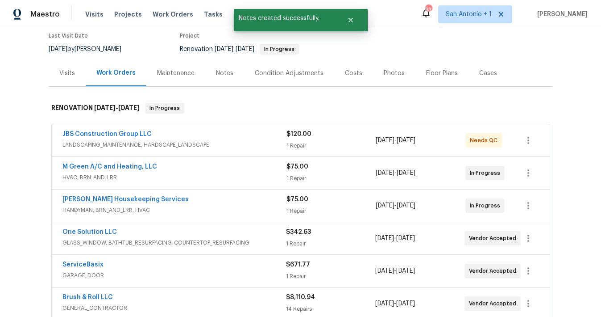
click at [222, 74] on div "Notes" at bounding box center [224, 73] width 17 height 9
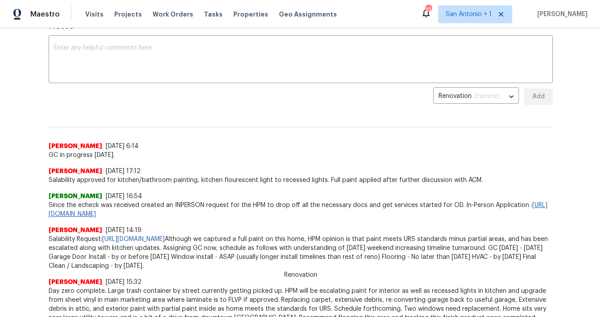
scroll to position [12, 0]
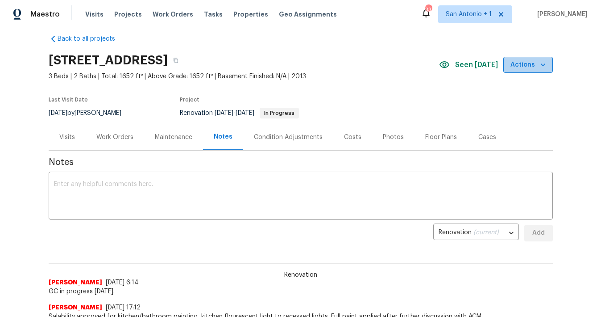
click at [542, 67] on icon "button" at bounding box center [543, 64] width 9 height 9
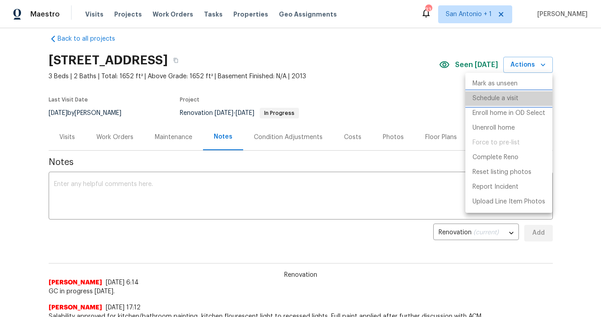
click at [502, 100] on p "Schedule a visit" at bounding box center [496, 98] width 46 height 9
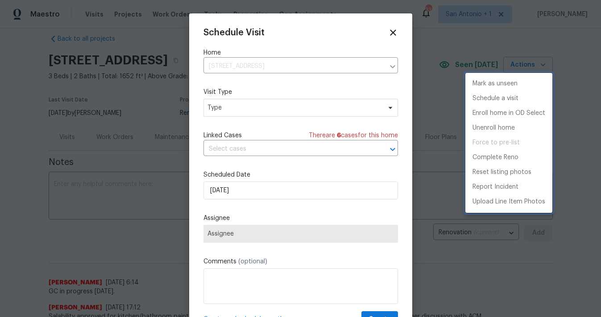
click at [226, 108] on div at bounding box center [300, 158] width 601 height 317
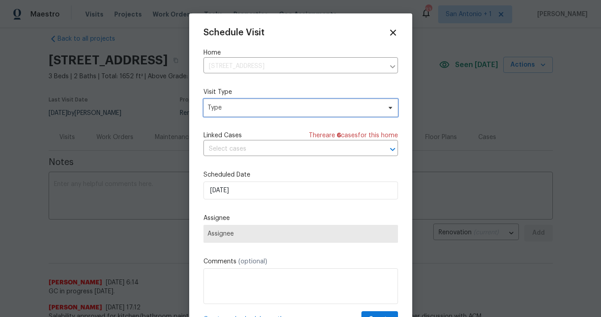
click at [226, 108] on span "Type" at bounding box center [295, 107] width 174 height 9
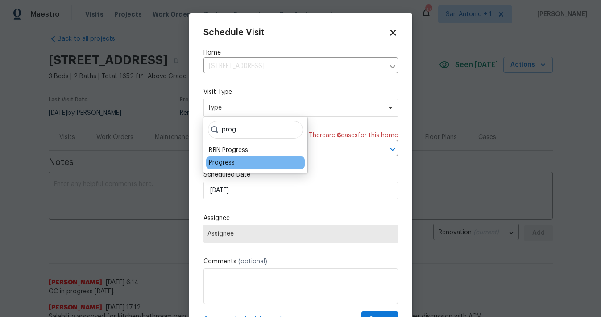
type input "prog"
click at [226, 163] on div "Progress" at bounding box center [222, 162] width 26 height 9
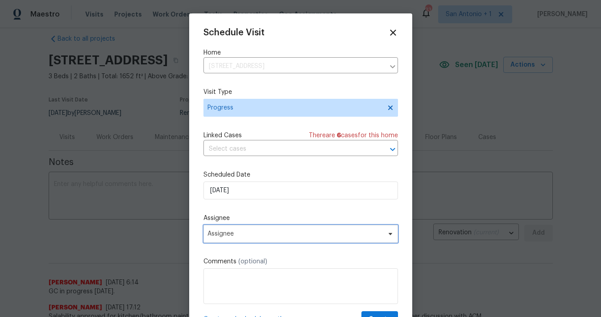
click at [248, 235] on span "Assignee" at bounding box center [295, 233] width 175 height 7
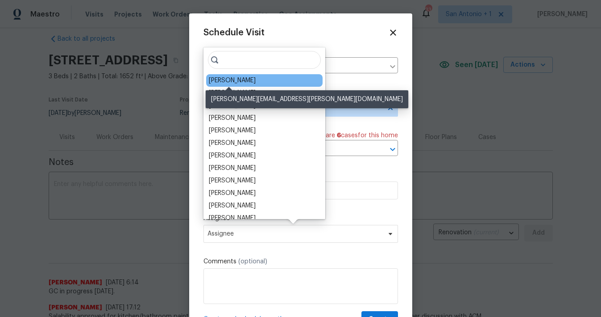
click at [239, 78] on div "[PERSON_NAME]" at bounding box center [232, 80] width 47 height 9
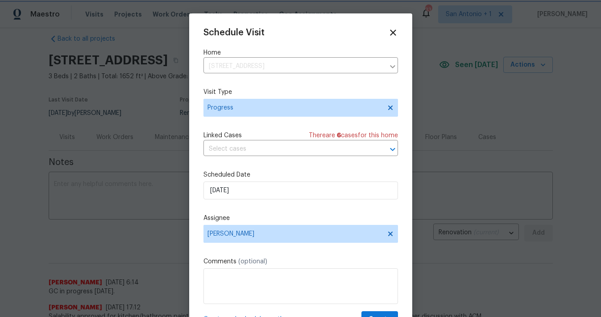
scroll to position [16, 0]
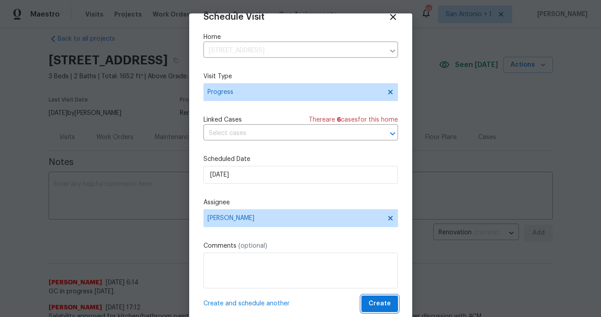
click at [384, 305] on span "Create" at bounding box center [380, 303] width 22 height 11
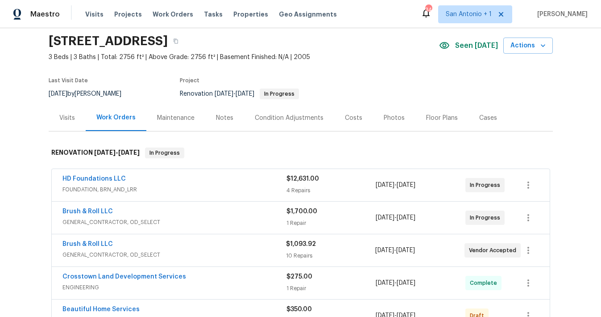
scroll to position [29, 0]
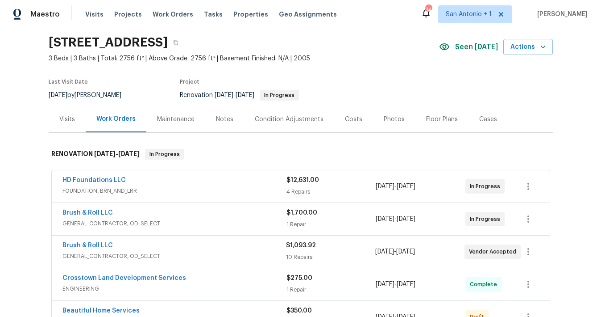
click at [225, 117] on div "Notes" at bounding box center [224, 119] width 17 height 9
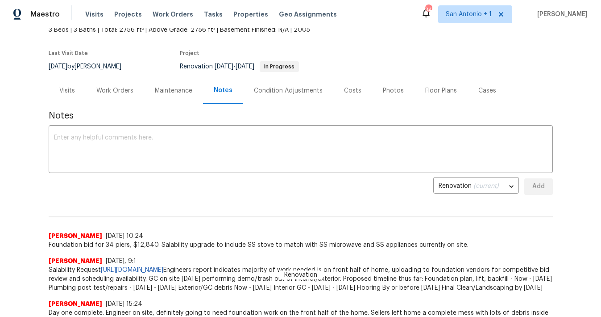
scroll to position [57, 0]
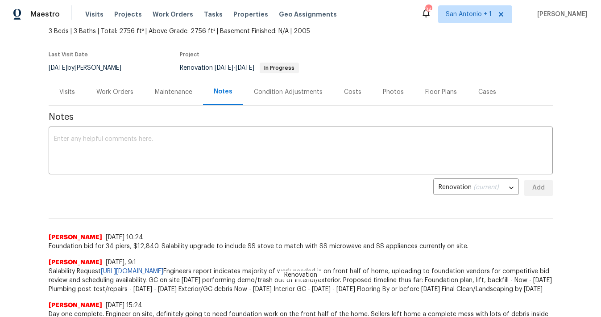
click at [113, 91] on div "Work Orders" at bounding box center [114, 92] width 37 height 9
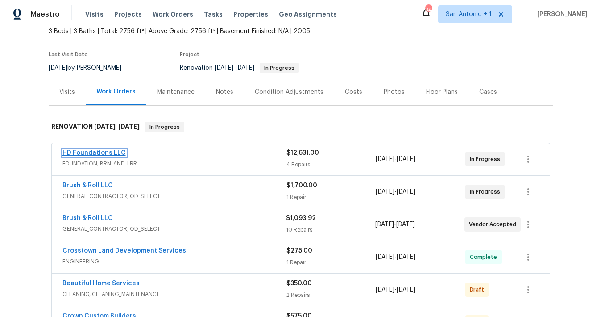
click at [100, 151] on link "HD Foundations LLC" at bounding box center [94, 153] width 63 height 6
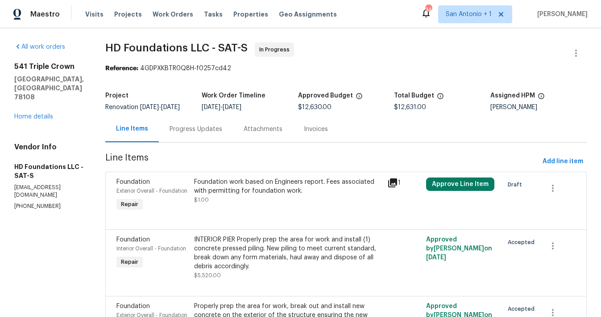
click at [208, 134] on div "Progress Updates" at bounding box center [196, 129] width 53 height 9
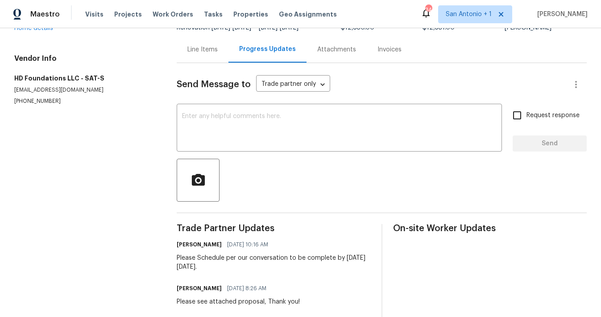
scroll to position [82, 0]
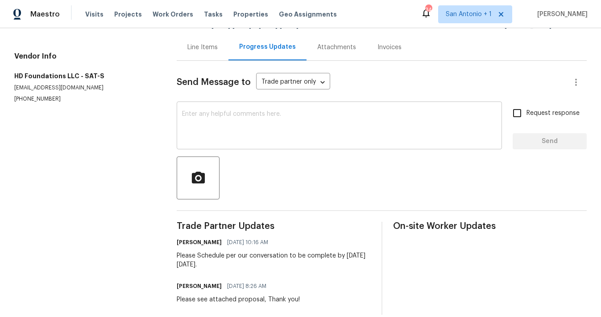
click at [223, 124] on textarea at bounding box center [339, 126] width 315 height 31
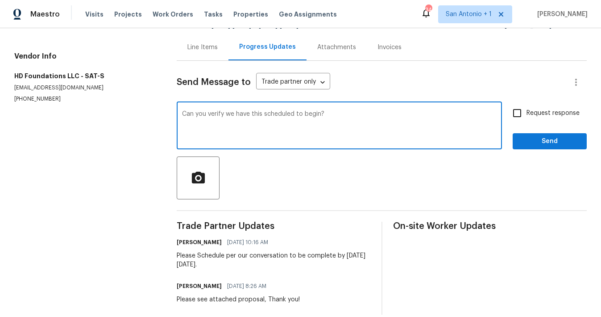
type textarea "Can you verify we have this scheduled to begin?"
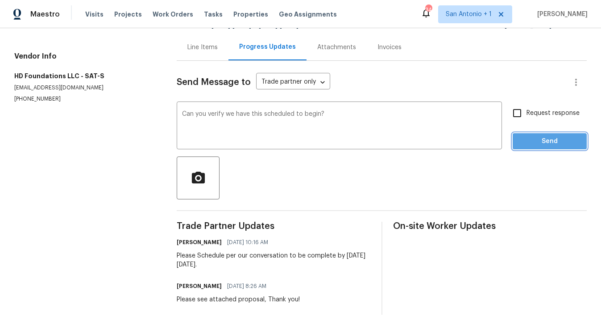
click at [547, 144] on span "Send" at bounding box center [550, 141] width 60 height 11
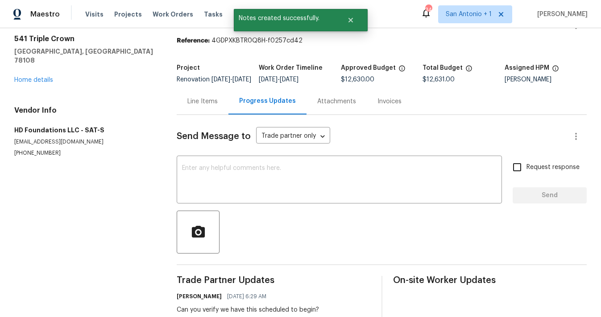
scroll to position [21, 0]
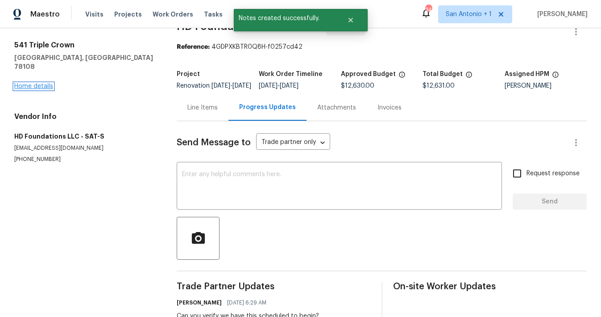
click at [38, 83] on link "Home details" at bounding box center [33, 86] width 39 height 6
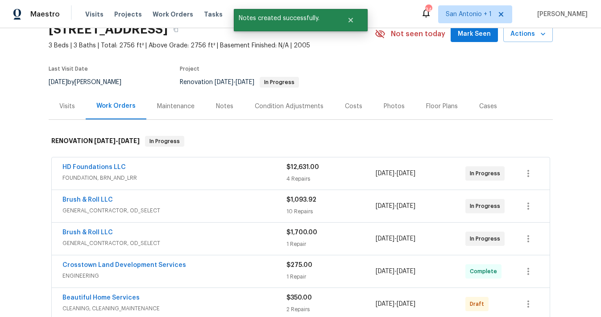
scroll to position [44, 0]
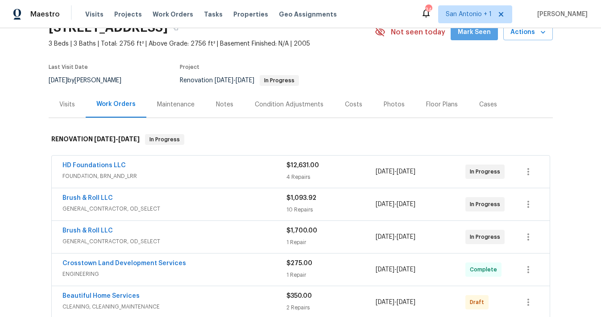
click at [484, 34] on span "Mark Seen" at bounding box center [474, 32] width 33 height 11
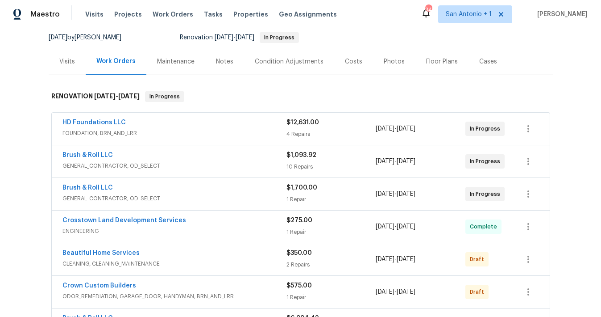
scroll to position [95, 0]
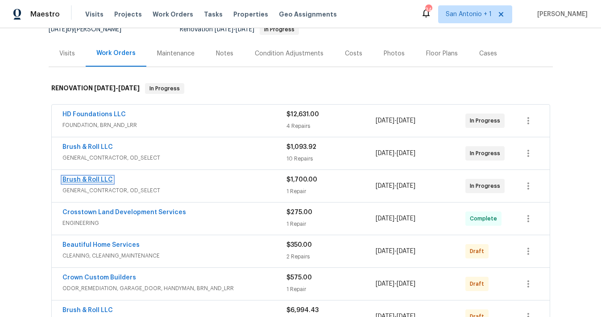
click at [99, 178] on link "Brush & Roll LLC" at bounding box center [88, 179] width 50 height 6
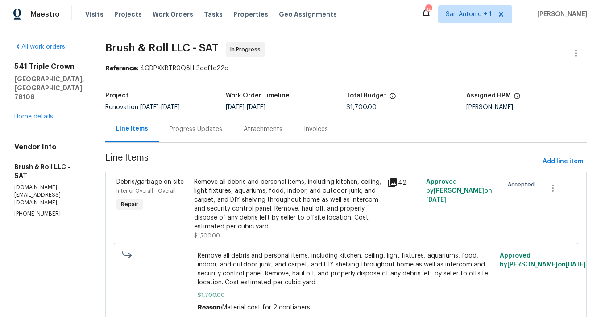
scroll to position [38, 0]
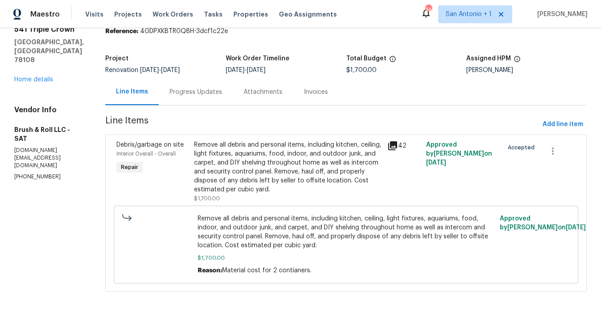
click at [394, 143] on icon at bounding box center [392, 145] width 9 height 9
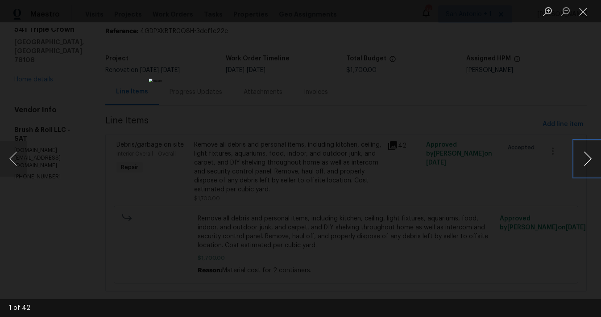
click at [588, 158] on button "Next image" at bounding box center [588, 159] width 27 height 36
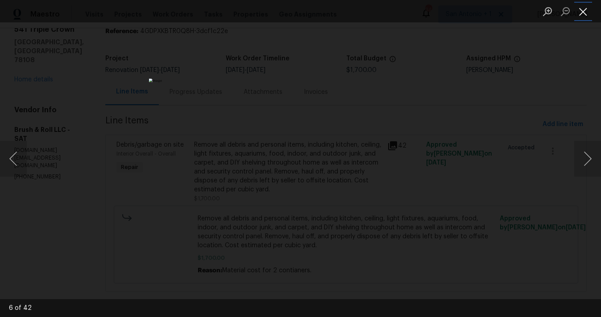
click at [579, 10] on button "Close lightbox" at bounding box center [584, 12] width 18 height 16
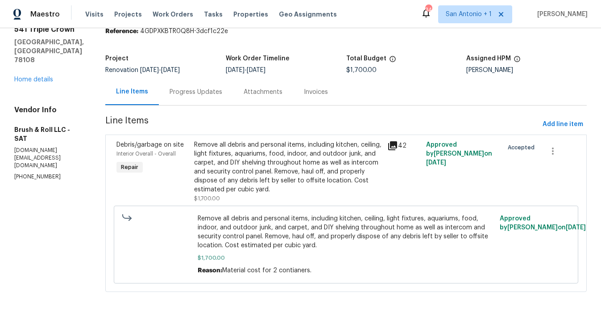
click at [192, 92] on div "Progress Updates" at bounding box center [196, 92] width 53 height 9
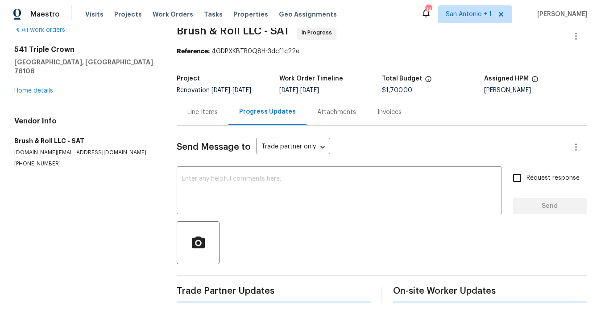
scroll to position [38, 0]
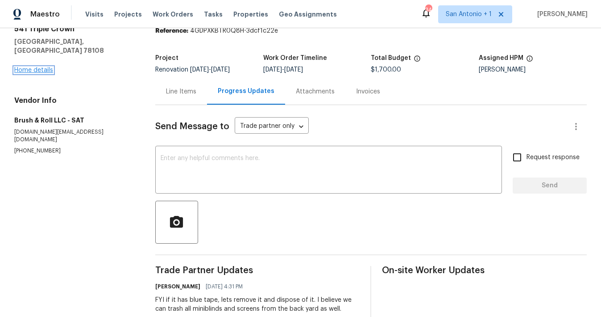
click at [38, 67] on link "Home details" at bounding box center [33, 70] width 39 height 6
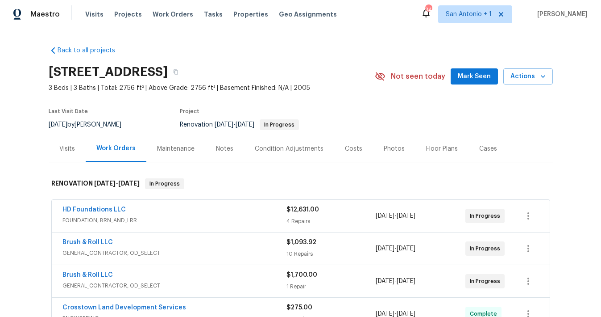
click at [476, 83] on button "Mark Seen" at bounding box center [474, 76] width 47 height 17
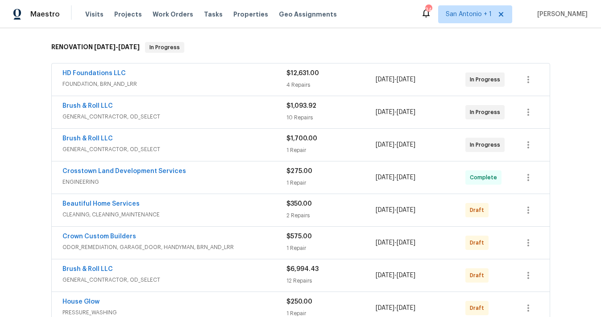
scroll to position [134, 0]
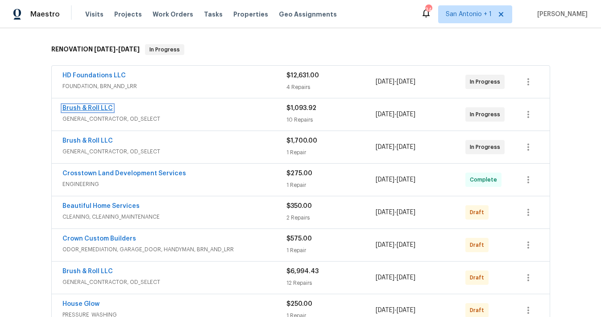
click at [85, 108] on link "Brush & Roll LLC" at bounding box center [88, 108] width 50 height 6
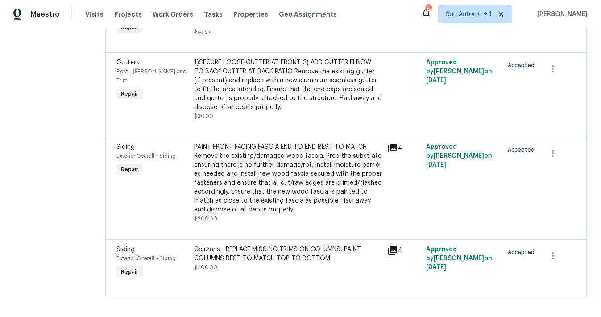
scroll to position [495, 0]
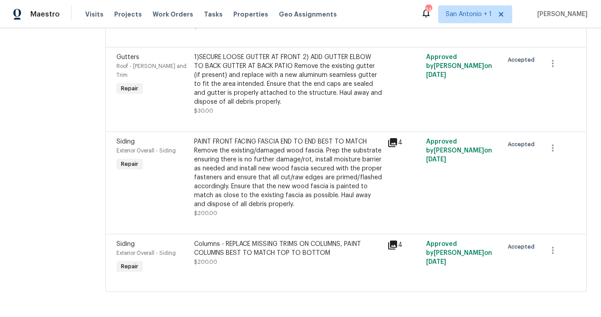
click at [394, 142] on icon at bounding box center [392, 142] width 9 height 9
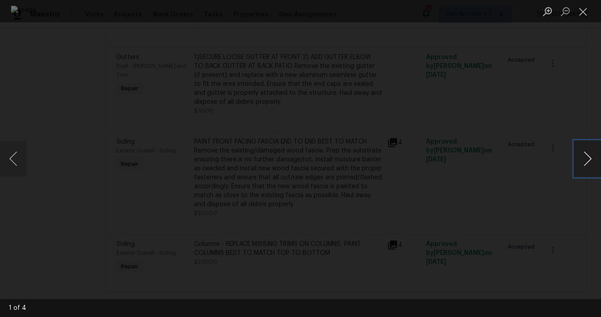
click at [588, 154] on button "Next image" at bounding box center [588, 159] width 27 height 36
click at [584, 12] on button "Close lightbox" at bounding box center [584, 12] width 18 height 16
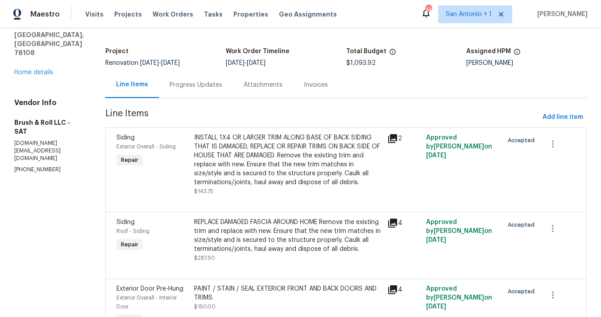
scroll to position [10, 0]
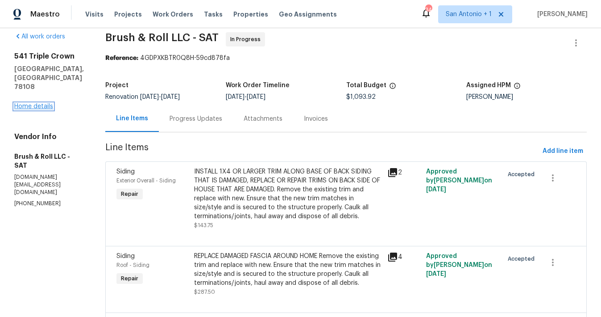
click at [43, 103] on link "Home details" at bounding box center [33, 106] width 39 height 6
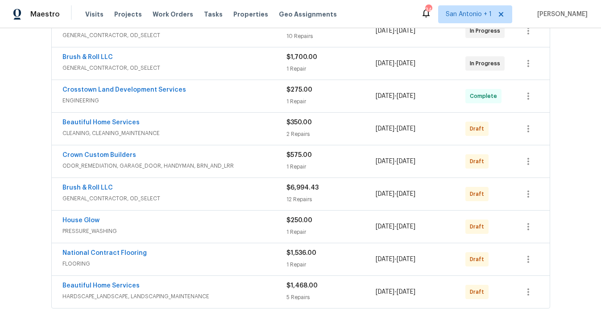
scroll to position [224, 0]
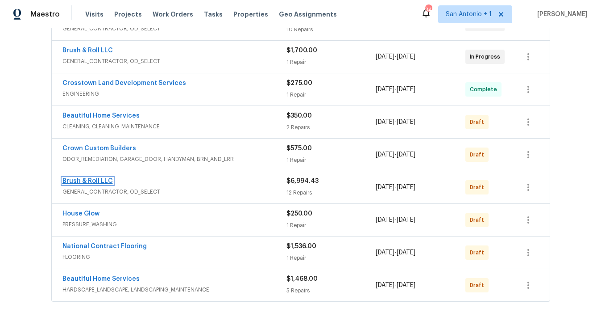
click at [94, 182] on link "Brush & Roll LLC" at bounding box center [88, 181] width 50 height 6
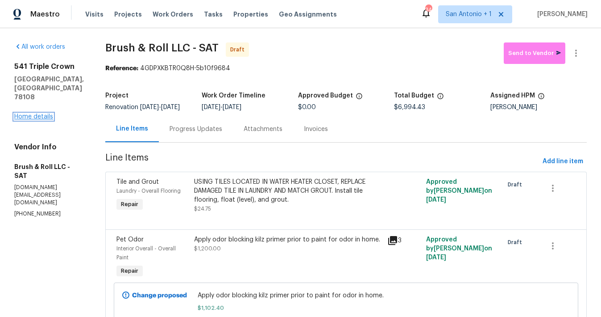
click at [33, 113] on link "Home details" at bounding box center [33, 116] width 39 height 6
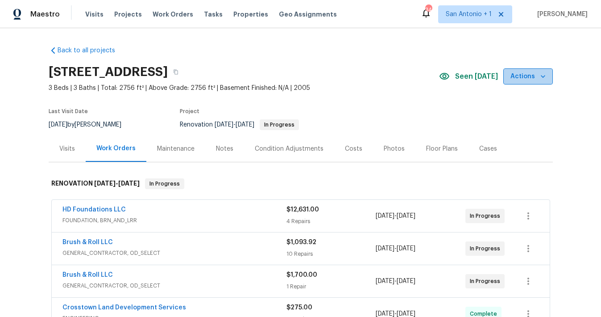
click at [542, 76] on icon "button" at bounding box center [543, 76] width 4 height 3
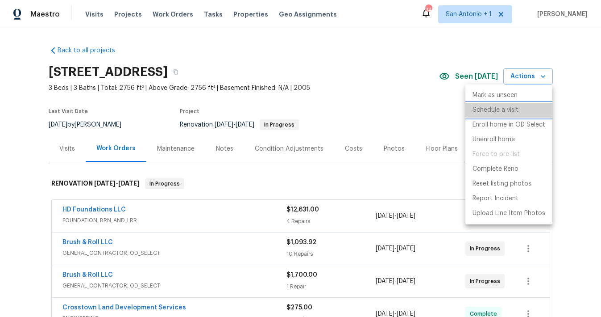
click at [497, 109] on p "Schedule a visit" at bounding box center [496, 109] width 46 height 9
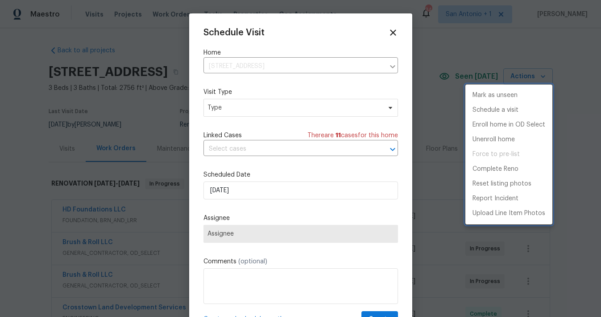
click at [223, 109] on div at bounding box center [300, 158] width 601 height 317
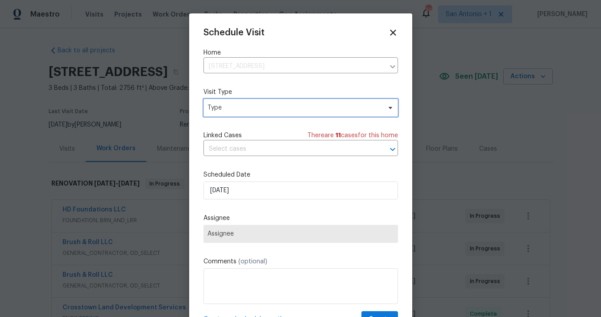
click at [223, 109] on span "Type" at bounding box center [295, 107] width 174 height 9
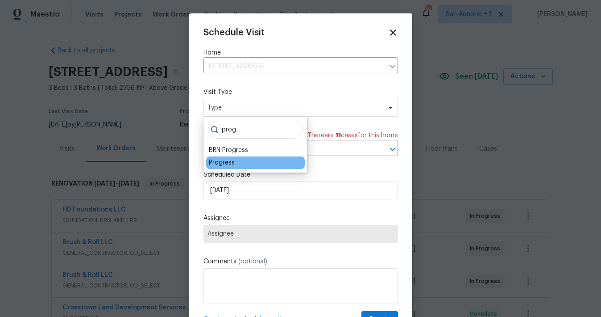
type input "prog"
click at [219, 162] on div "Progress" at bounding box center [222, 162] width 26 height 9
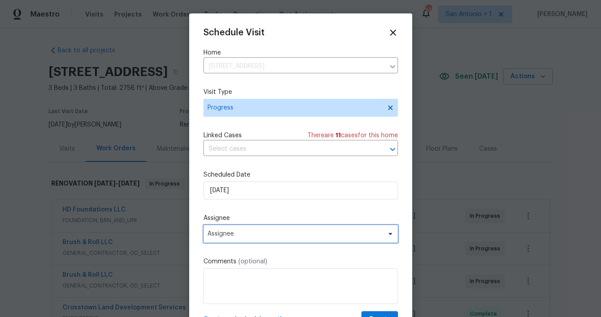
click at [268, 227] on span "Assignee" at bounding box center [301, 234] width 195 height 18
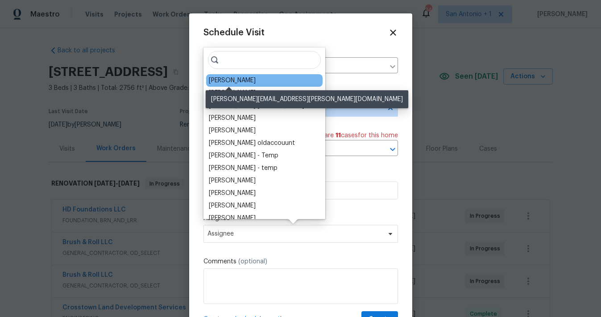
click at [242, 82] on div "[PERSON_NAME]" at bounding box center [232, 80] width 47 height 9
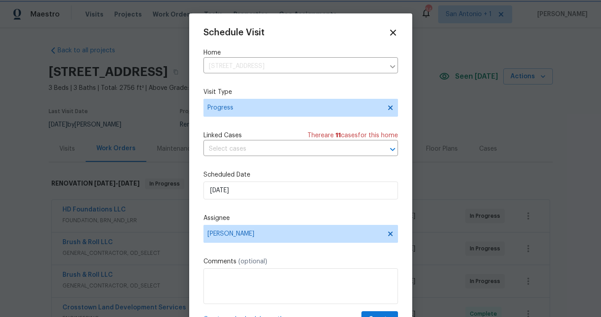
scroll to position [16, 0]
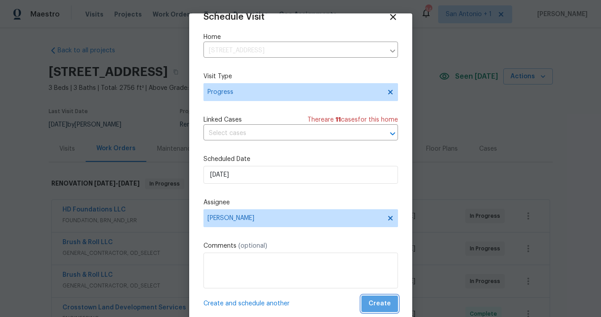
click at [382, 303] on span "Create" at bounding box center [380, 303] width 22 height 11
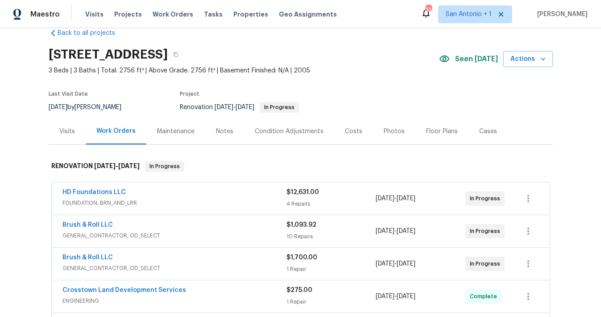
scroll to position [0, 0]
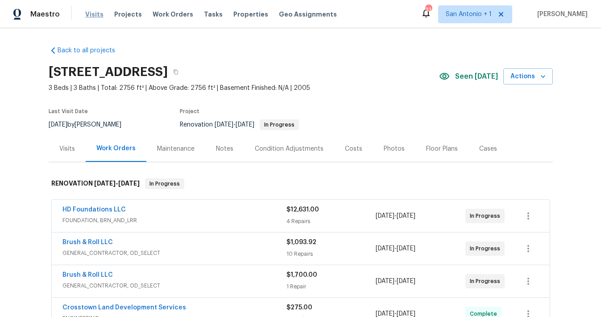
click at [90, 17] on span "Visits" at bounding box center [94, 14] width 18 height 9
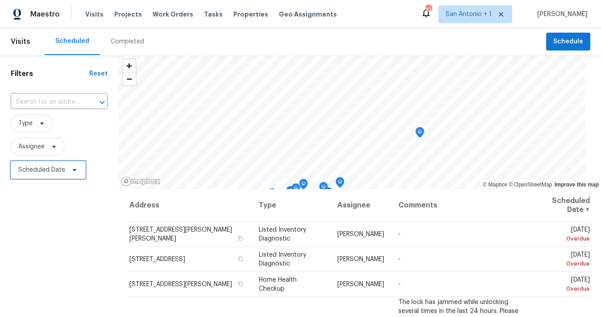
click at [75, 170] on icon at bounding box center [75, 170] width 4 height 2
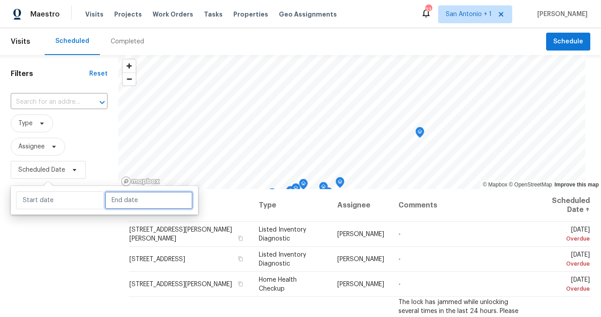
click at [117, 198] on input "text" at bounding box center [149, 200] width 88 height 18
select select "8"
select select "2025"
select select "9"
select select "2025"
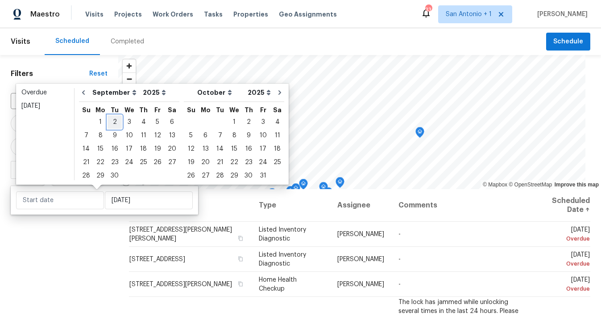
click at [113, 121] on div "2" at bounding box center [115, 122] width 14 height 13
type input "Tue, Sep 02"
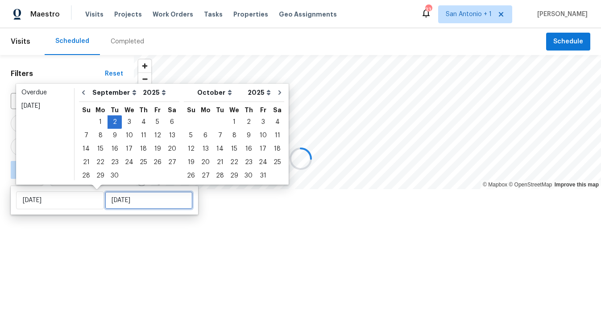
type input "Tue, Sep 02"
type input "Mon, Sep 22"
type input "Tue, Sep 02"
click at [96, 236] on div at bounding box center [300, 158] width 601 height 317
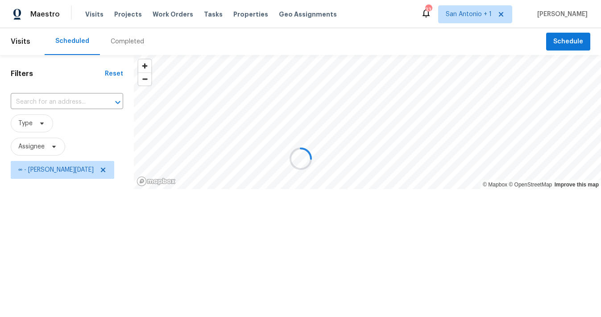
click at [53, 146] on div at bounding box center [300, 158] width 601 height 317
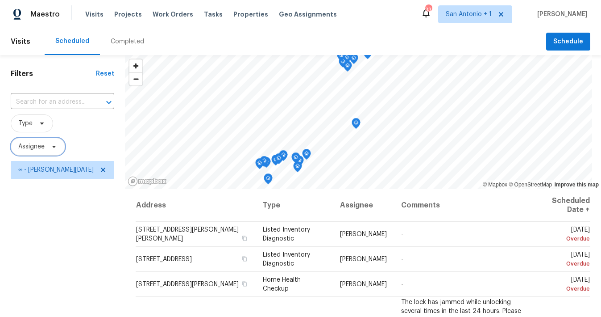
click at [54, 146] on icon at bounding box center [54, 147] width 4 height 2
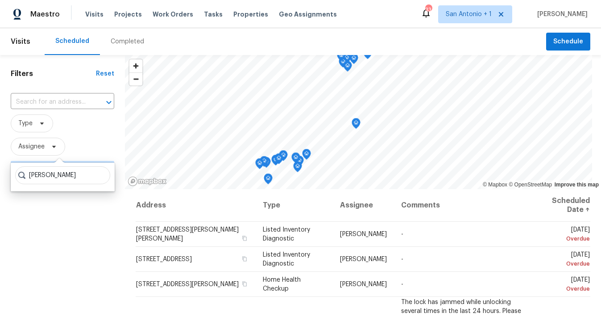
type input "chris fuentes"
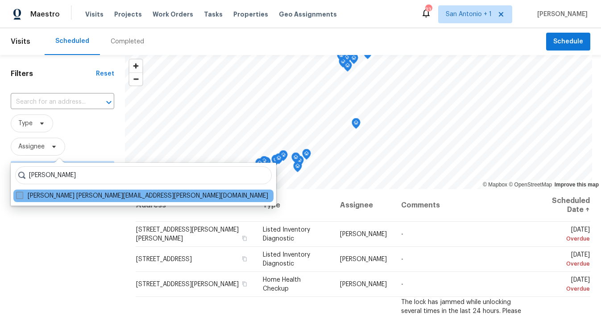
click at [27, 196] on label "Chris Fuentes chris.fuentes@opendoor.com" at bounding box center [142, 195] width 252 height 9
click at [22, 196] on input "Chris Fuentes chris.fuentes@opendoor.com" at bounding box center [19, 194] width 6 height 6
checkbox input "true"
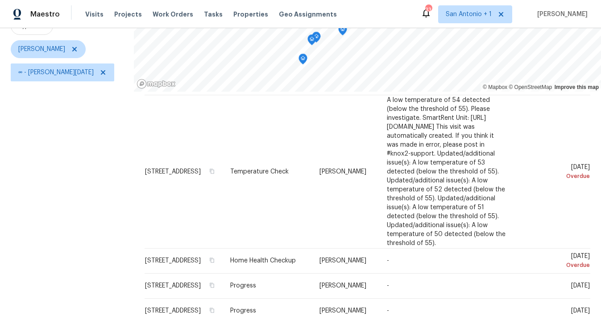
scroll to position [100, 0]
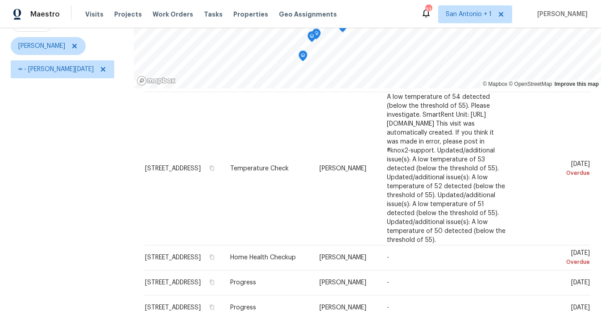
click at [299, 57] on icon "Map marker" at bounding box center [303, 56] width 8 height 10
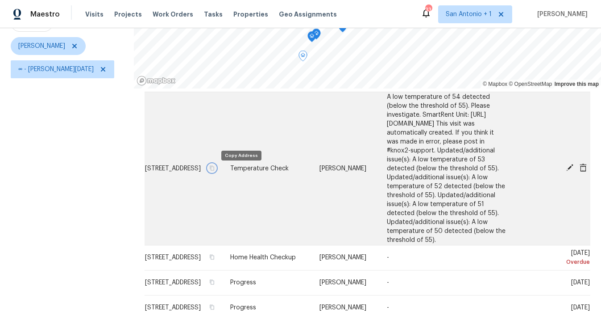
click at [214, 170] on icon "button" at bounding box center [212, 167] width 4 height 5
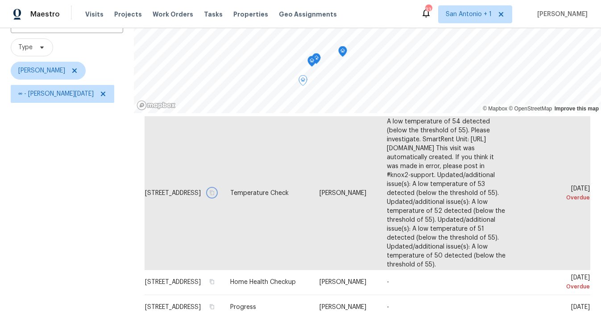
scroll to position [76, 0]
click at [312, 61] on icon "Map marker" at bounding box center [312, 60] width 1 height 1
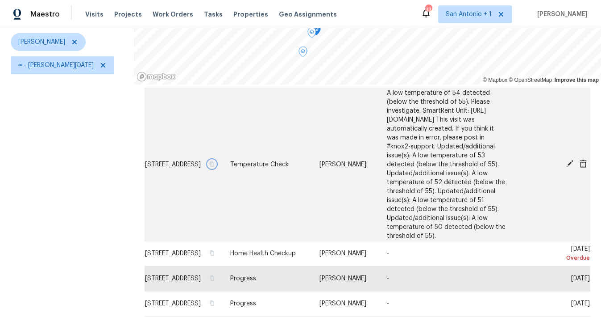
scroll to position [113, 0]
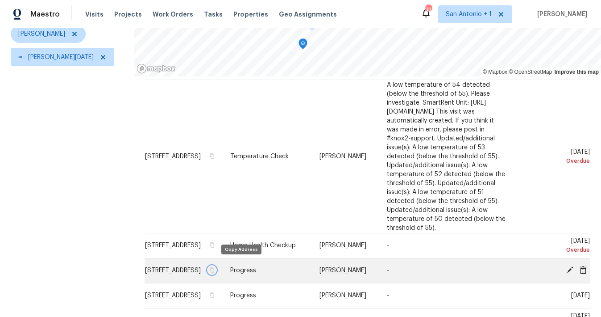
click at [215, 267] on icon "button" at bounding box center [211, 269] width 5 height 5
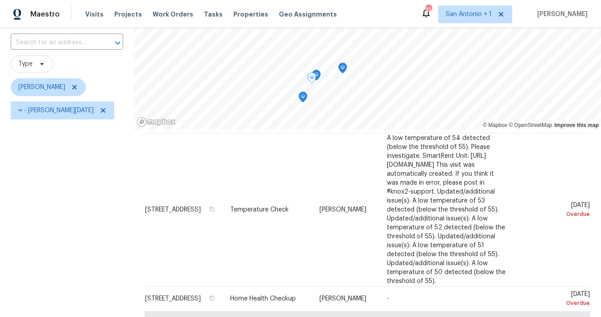
scroll to position [57, 0]
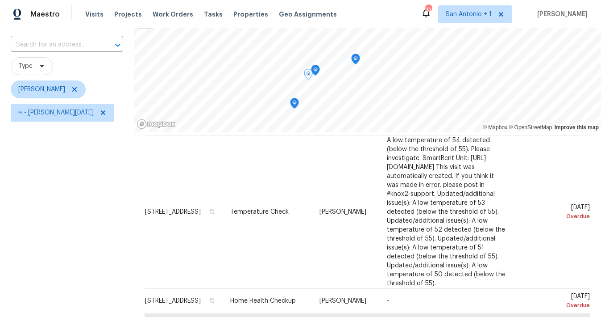
click at [314, 71] on icon "Map marker" at bounding box center [315, 70] width 3 height 2
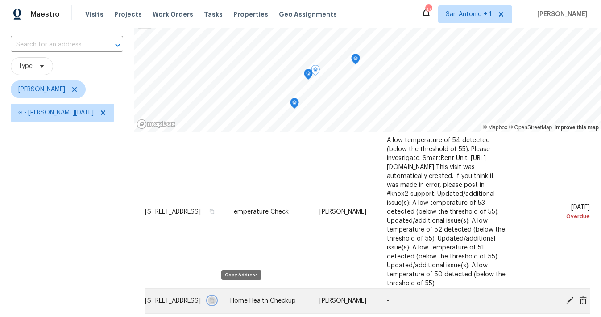
click at [215, 297] on icon "button" at bounding box center [211, 299] width 5 height 5
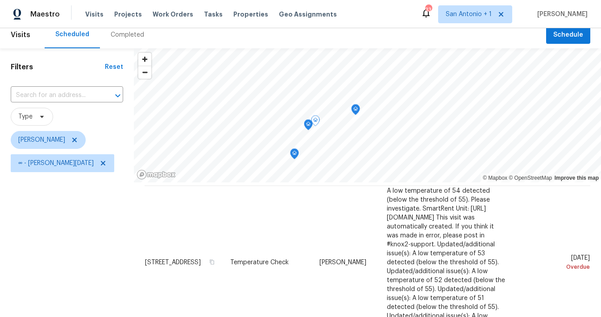
scroll to position [10, 0]
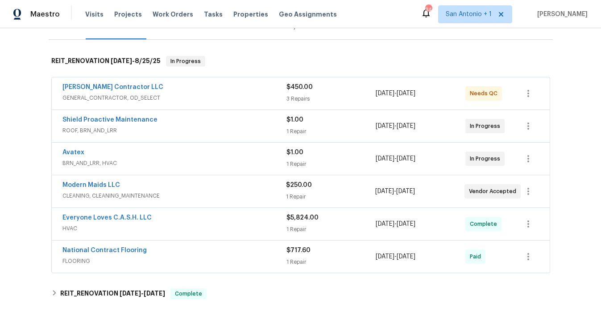
scroll to position [121, 0]
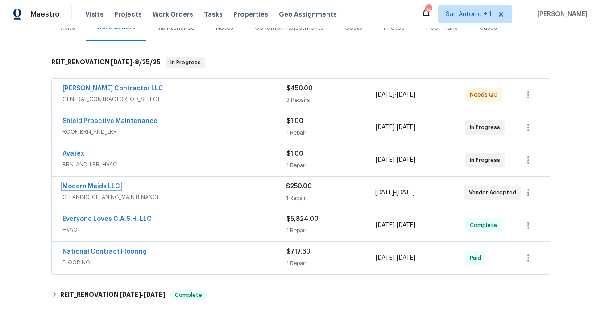
click at [103, 186] on link "Modern Maids LLC" at bounding box center [92, 186] width 58 height 6
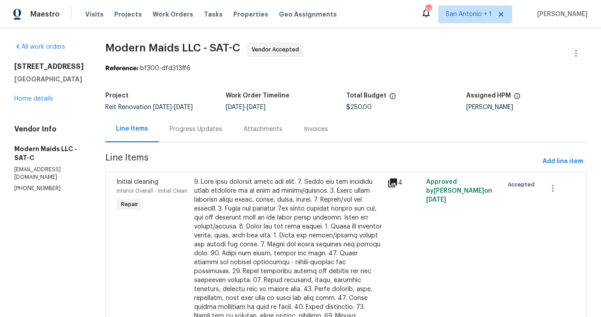
click at [206, 129] on div "Progress Updates" at bounding box center [196, 129] width 53 height 9
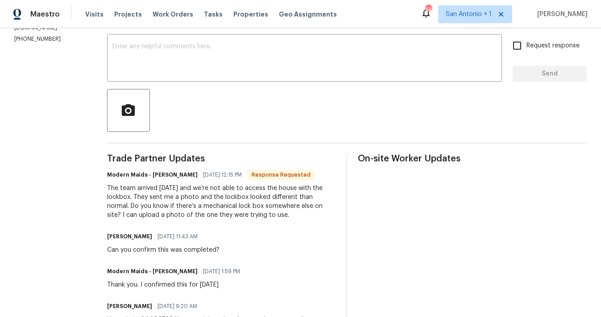
scroll to position [142, 0]
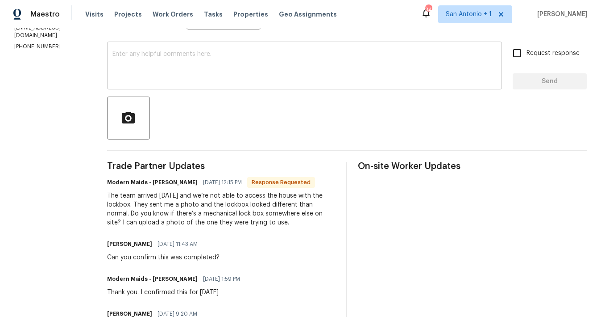
click at [200, 60] on textarea at bounding box center [305, 66] width 384 height 31
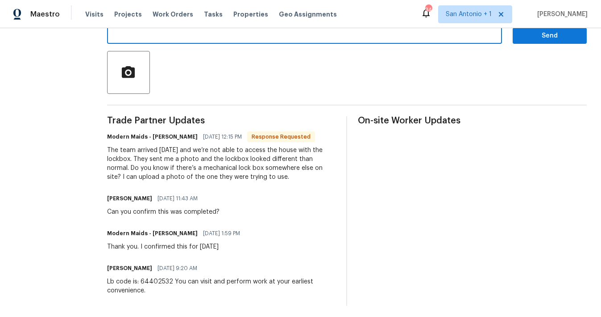
scroll to position [190, 0]
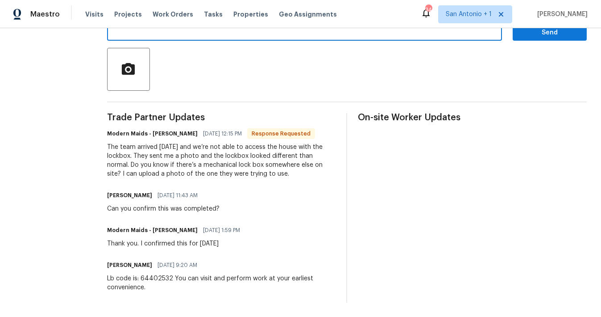
click at [151, 280] on div "Lb code is: 64402532 You can visit and perform work at your earliest convenienc…" at bounding box center [221, 283] width 229 height 18
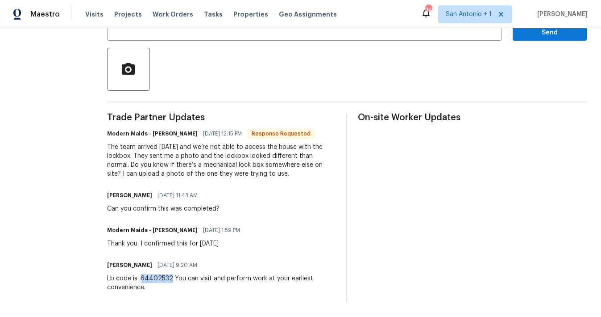
click at [151, 280] on div "Lb code is: 64402532 You can visit and perform work at your earliest convenienc…" at bounding box center [221, 283] width 229 height 18
copy div "64402532"
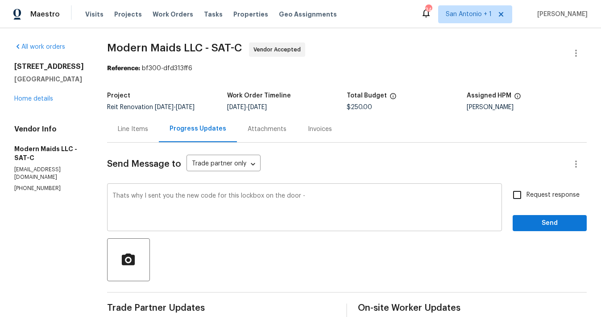
click at [322, 196] on textarea "Thats why I sent you the new code for this lockbox on the door -" at bounding box center [305, 207] width 384 height 31
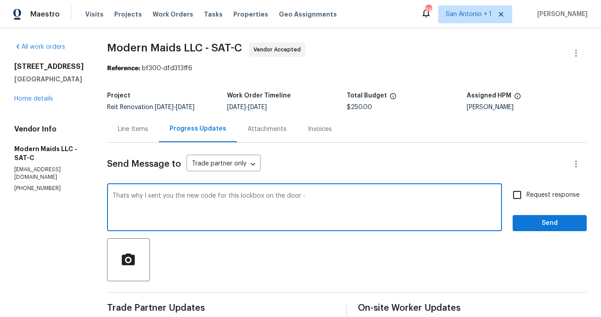
paste textarea "64402532"
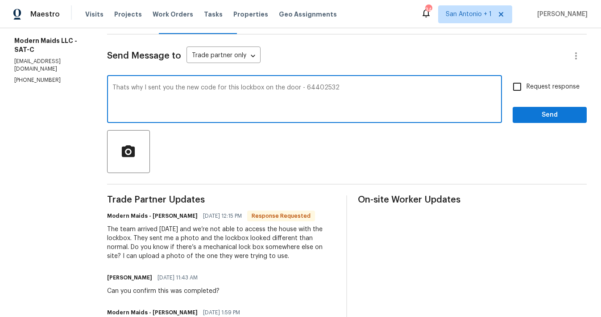
scroll to position [91, 0]
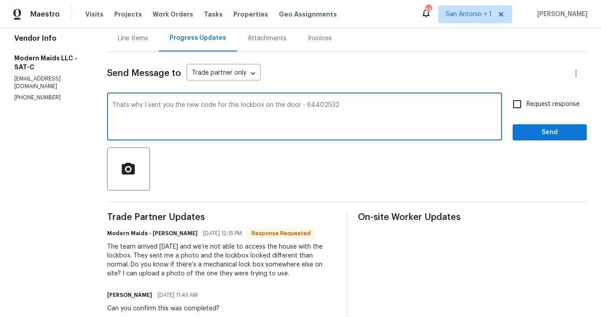
type textarea "Thats why I sent you the new code for this lockbox on the door - 64402532"
click at [541, 132] on span "Send" at bounding box center [550, 132] width 60 height 11
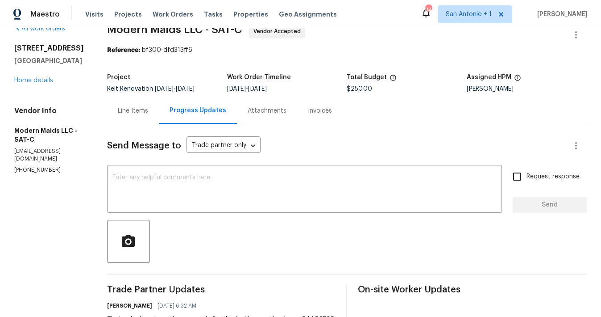
scroll to position [11, 0]
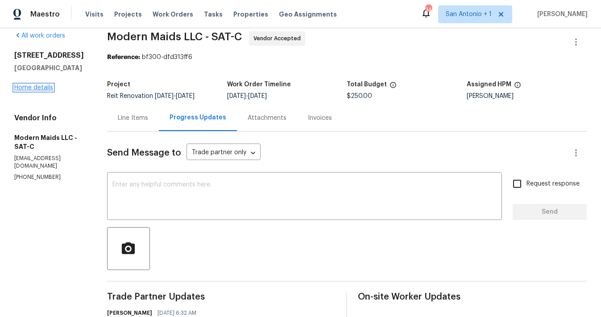
click at [37, 89] on link "Home details" at bounding box center [33, 87] width 39 height 6
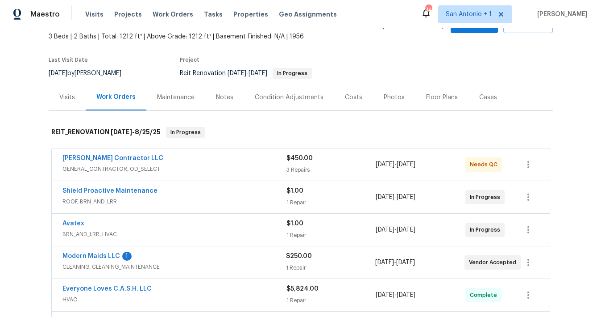
scroll to position [58, 0]
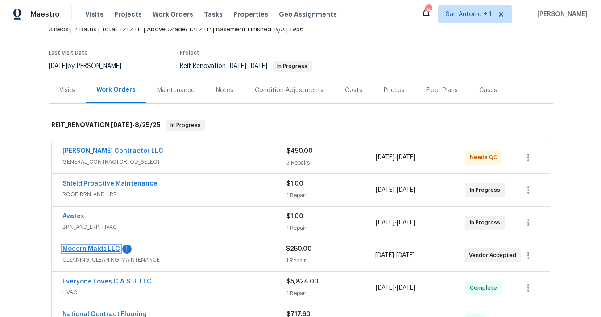
click at [91, 248] on link "Modern Maids LLC" at bounding box center [92, 249] width 58 height 6
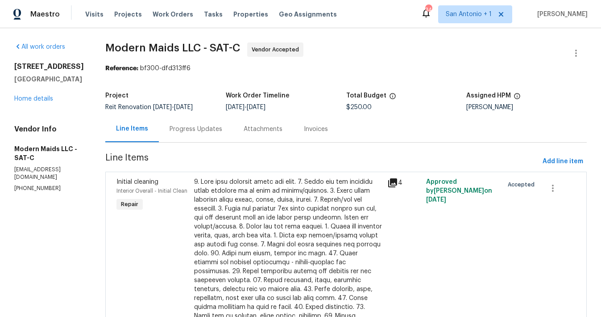
click at [209, 132] on div "Progress Updates" at bounding box center [196, 129] width 53 height 9
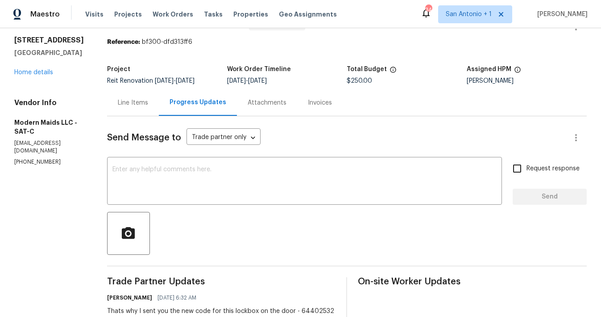
scroll to position [26, 0]
click at [38, 73] on link "Home details" at bounding box center [33, 73] width 39 height 6
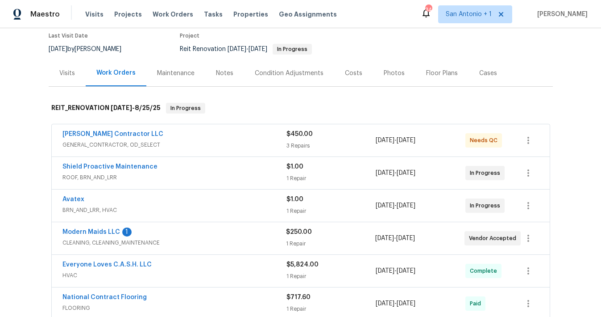
scroll to position [97, 0]
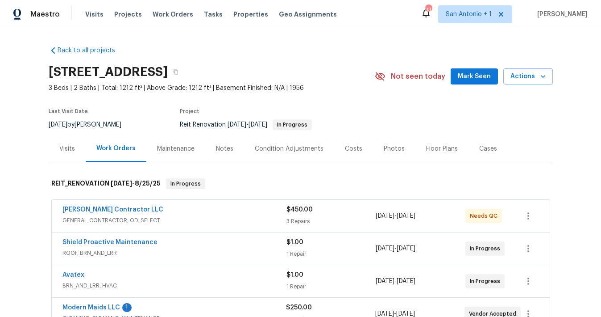
click at [476, 77] on span "Mark Seen" at bounding box center [474, 76] width 33 height 11
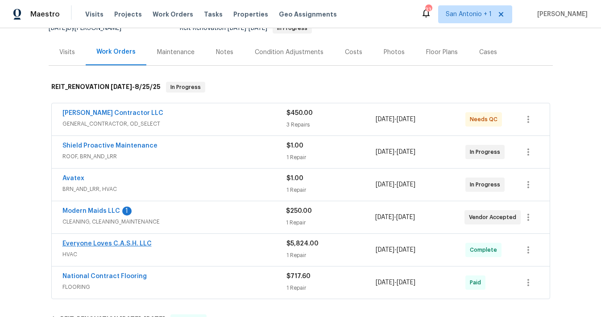
scroll to position [125, 0]
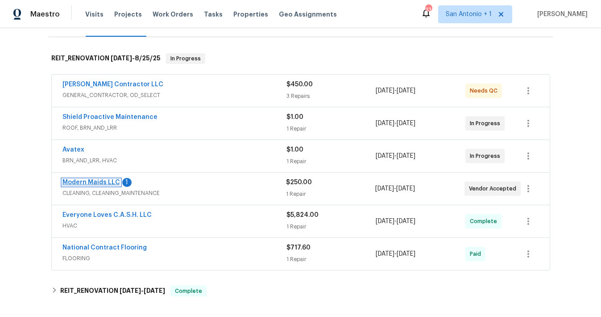
click at [94, 182] on link "Modern Maids LLC" at bounding box center [92, 182] width 58 height 6
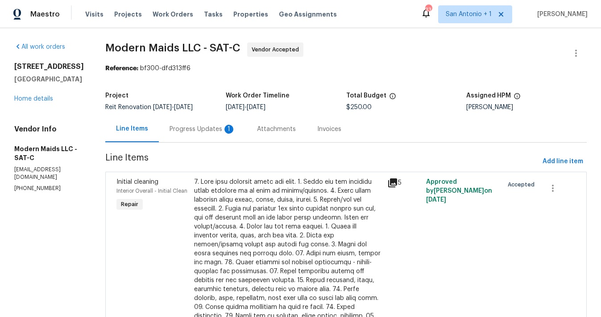
click at [212, 132] on div "Progress Updates 1" at bounding box center [203, 129] width 66 height 9
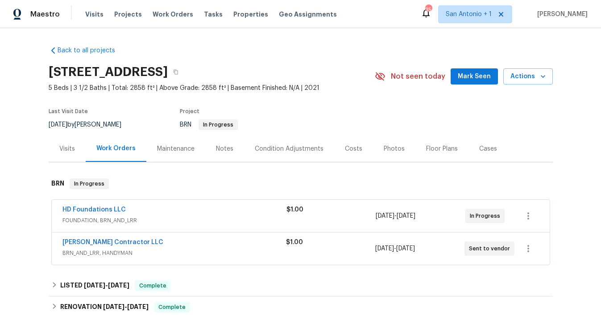
scroll to position [9, 0]
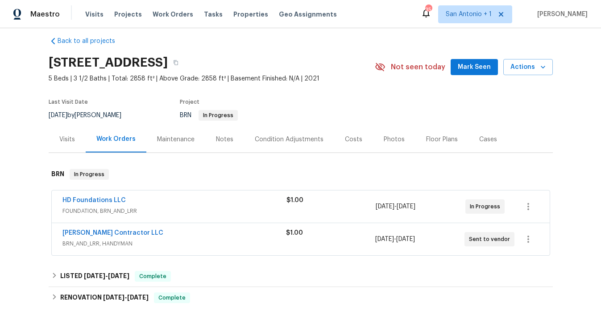
click at [474, 68] on span "Mark Seen" at bounding box center [474, 67] width 33 height 11
click at [222, 139] on div "Notes" at bounding box center [224, 139] width 17 height 9
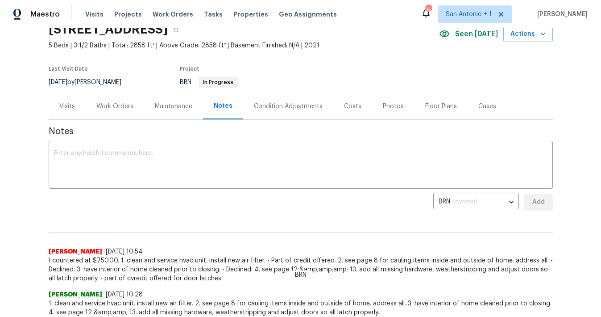
scroll to position [53, 0]
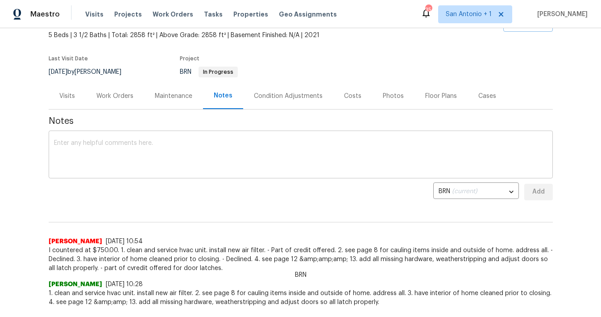
click at [214, 139] on div "x ​" at bounding box center [301, 156] width 505 height 46
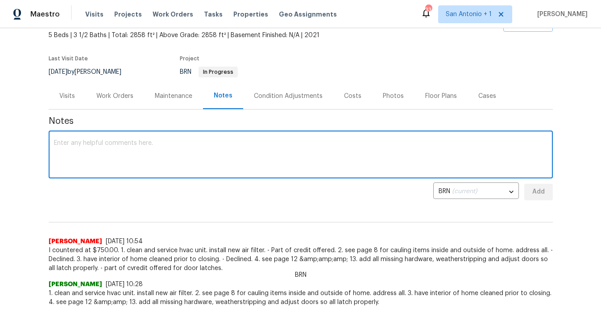
scroll to position [0, 0]
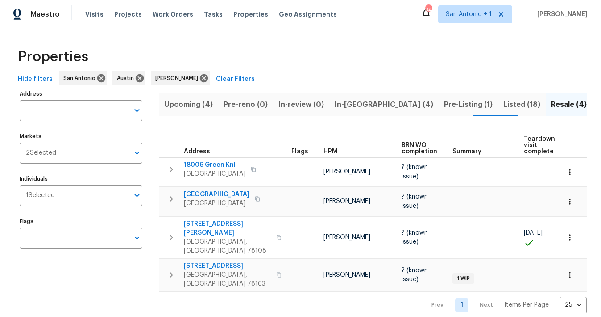
click at [504, 104] on span "Listed (18)" at bounding box center [522, 104] width 37 height 13
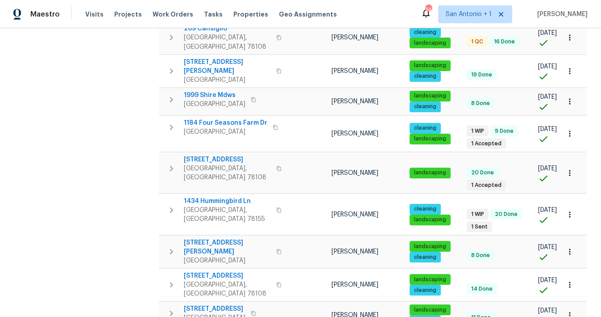
scroll to position [406, 0]
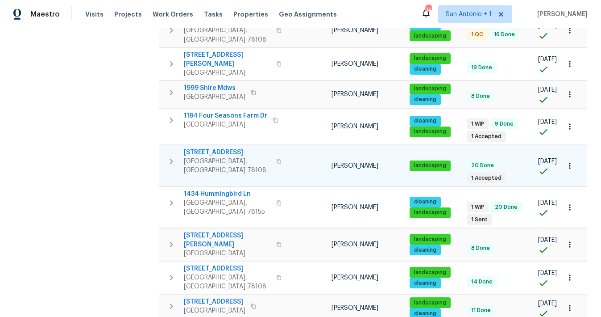
click at [206, 148] on span "[STREET_ADDRESS]" at bounding box center [227, 152] width 87 height 9
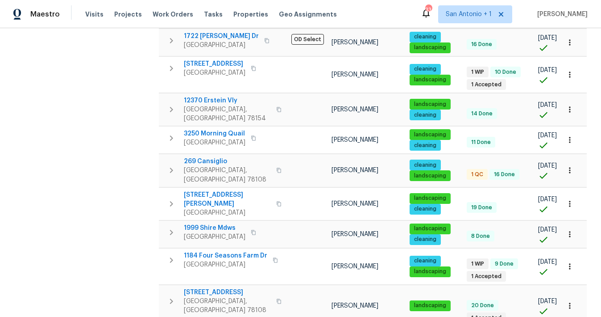
scroll to position [0, 0]
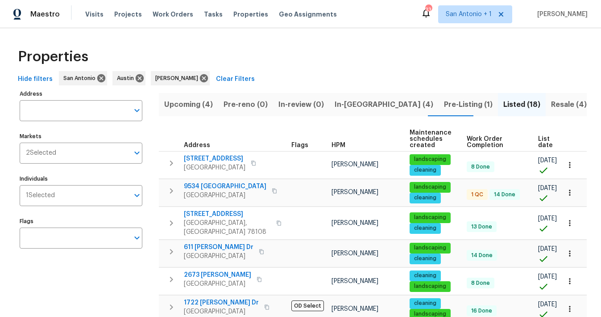
click at [185, 104] on span "Upcoming (4)" at bounding box center [188, 104] width 49 height 13
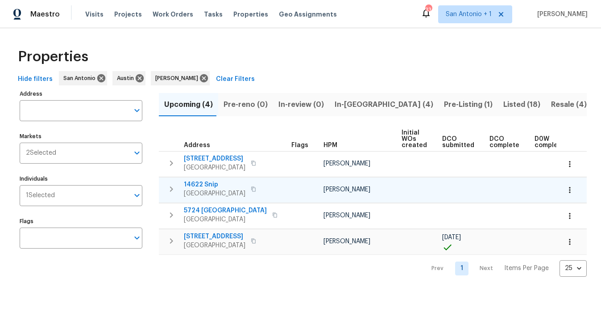
scroll to position [0, 140]
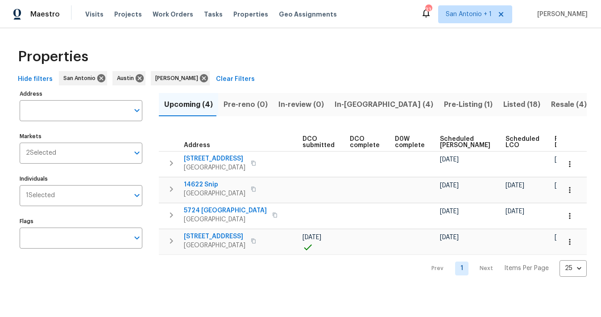
click at [555, 141] on span "Ready Date" at bounding box center [565, 142] width 20 height 13
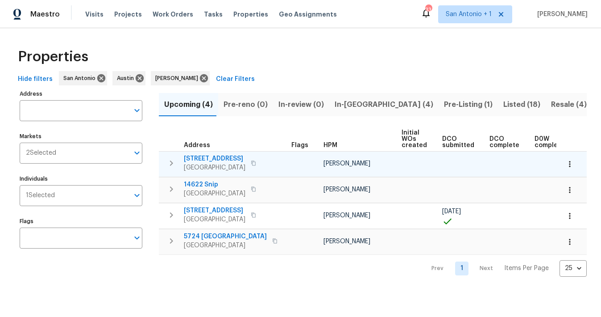
scroll to position [0, 150]
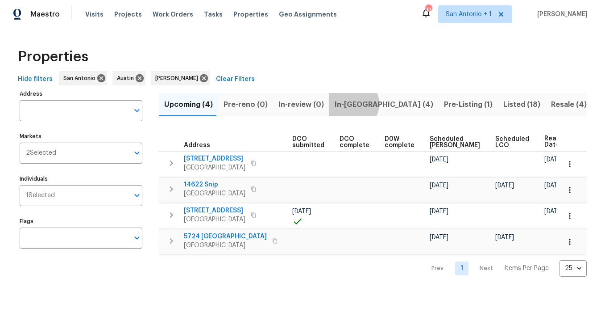
click at [345, 104] on span "In-[GEOGRAPHIC_DATA] (4)" at bounding box center [384, 104] width 99 height 13
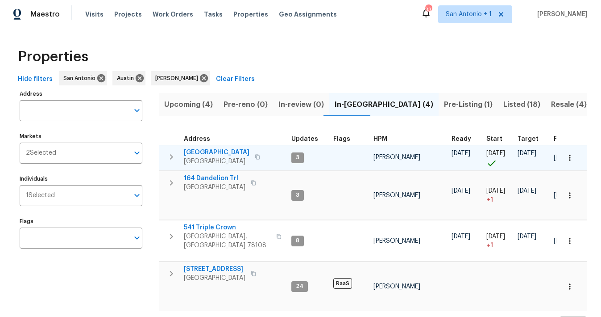
click at [172, 156] on icon "button" at bounding box center [171, 156] width 3 height 5
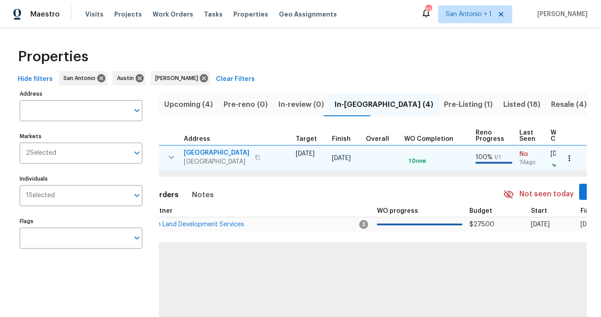
scroll to position [0, 341]
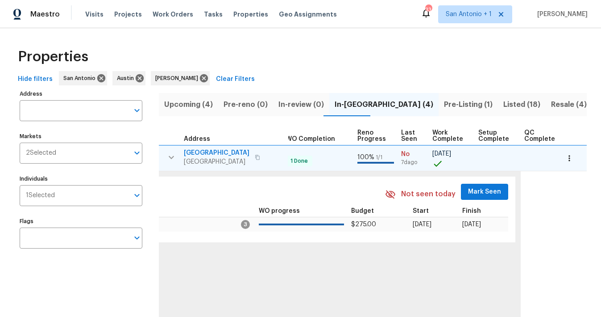
click at [487, 192] on span "Mark Seen" at bounding box center [484, 191] width 33 height 11
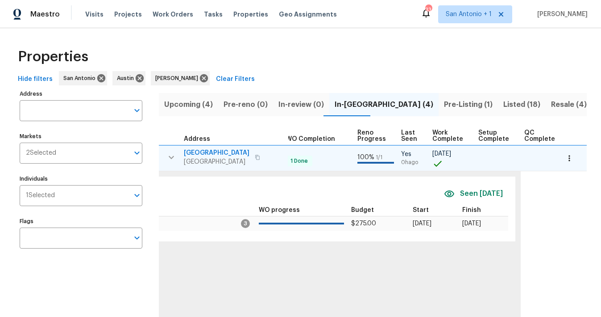
click at [171, 157] on icon "button" at bounding box center [171, 157] width 11 height 11
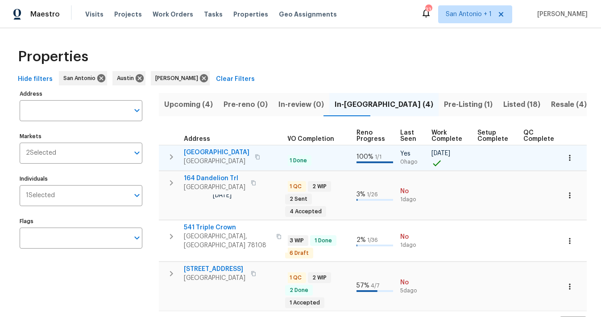
scroll to position [0, 339]
click at [170, 182] on icon "button" at bounding box center [171, 182] width 11 height 11
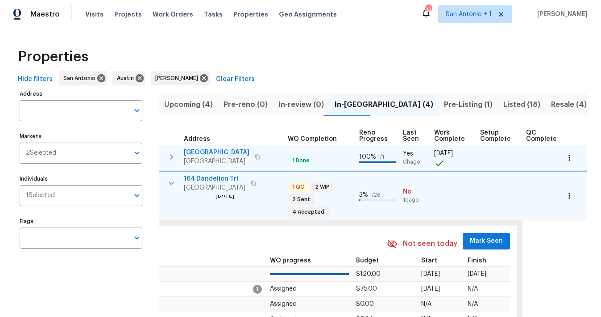
click at [480, 243] on span "Mark Seen" at bounding box center [486, 240] width 33 height 11
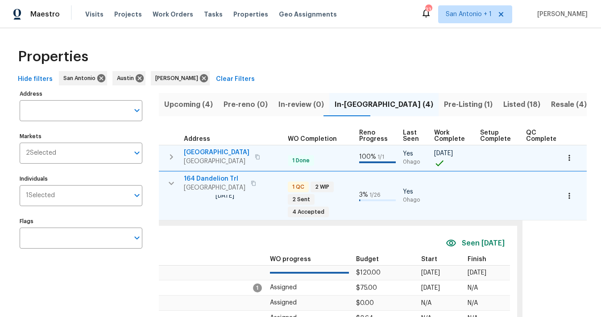
click at [172, 183] on icon "button" at bounding box center [171, 182] width 5 height 3
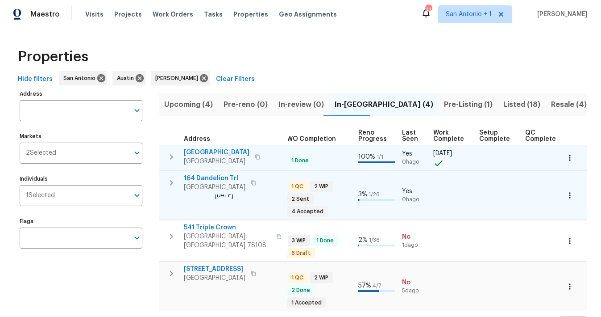
scroll to position [26, 0]
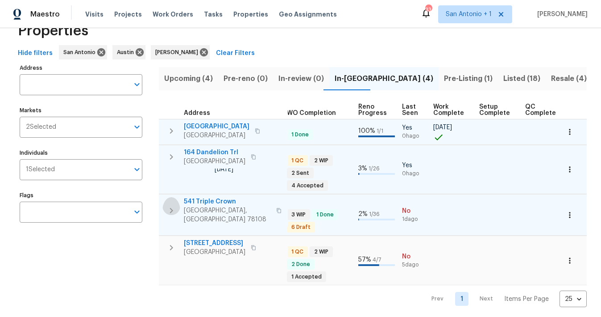
click at [172, 207] on icon "button" at bounding box center [171, 210] width 11 height 11
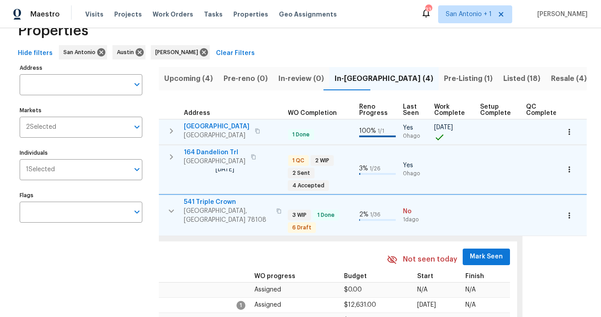
click at [481, 252] on span "Mark Seen" at bounding box center [486, 256] width 33 height 11
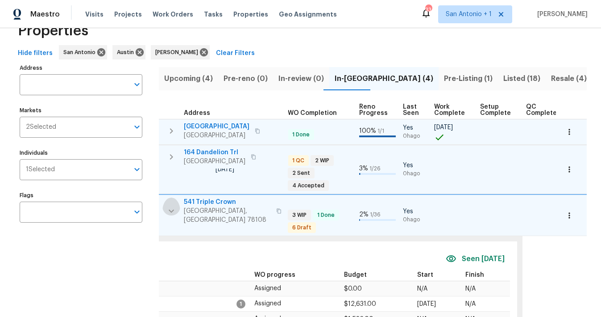
click at [172, 205] on icon "button" at bounding box center [171, 210] width 11 height 11
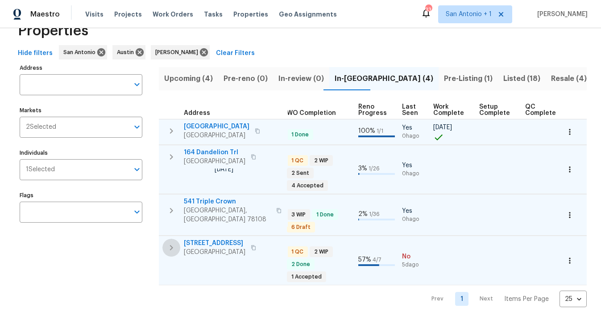
click at [170, 244] on icon "button" at bounding box center [171, 247] width 11 height 11
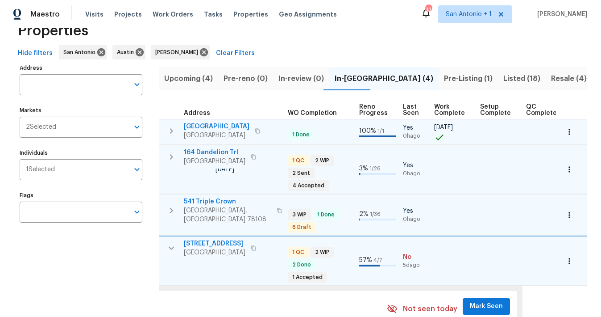
click at [476, 300] on span "Mark Seen" at bounding box center [486, 305] width 33 height 11
click at [171, 242] on icon "button" at bounding box center [171, 247] width 11 height 11
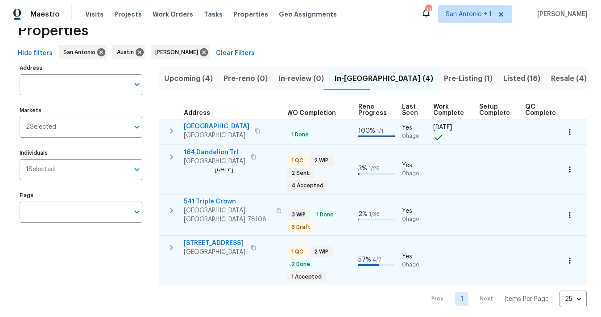
scroll to position [0, 0]
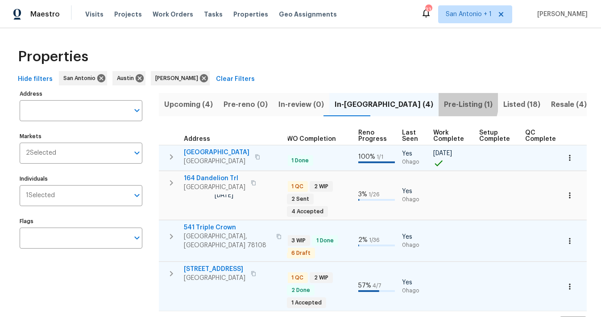
click at [444, 102] on span "Pre-Listing (1)" at bounding box center [468, 104] width 49 height 13
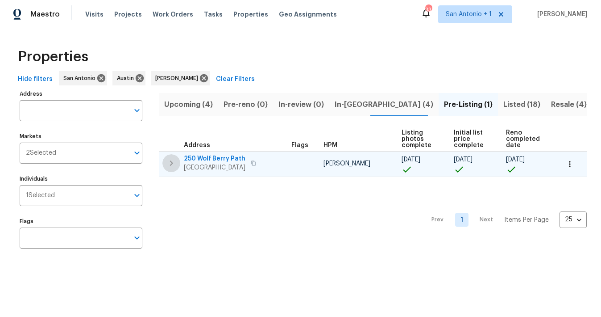
click at [172, 162] on icon "button" at bounding box center [171, 162] width 3 height 5
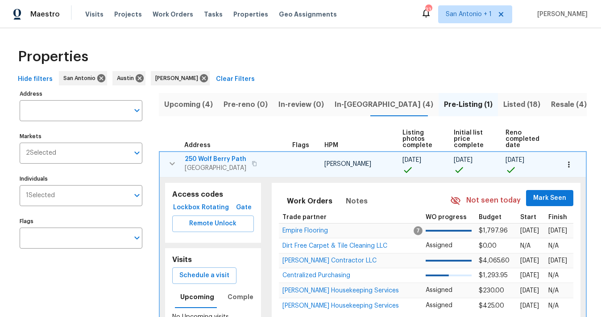
click at [545, 192] on span "Mark Seen" at bounding box center [550, 197] width 33 height 11
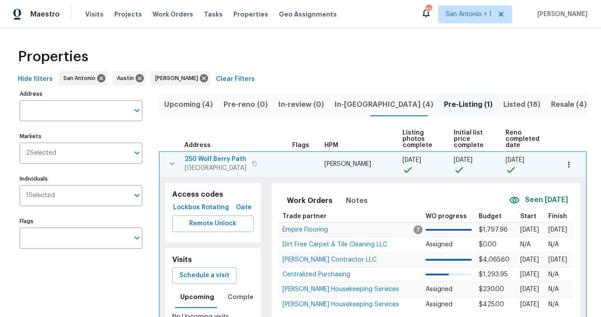
click at [216, 158] on span "250 Wolf Berry Path" at bounding box center [216, 158] width 62 height 9
click at [92, 14] on span "Visits" at bounding box center [94, 14] width 18 height 9
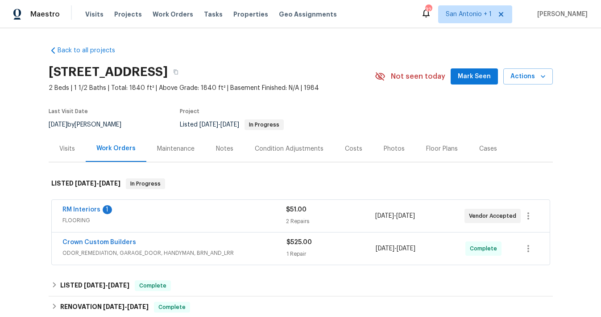
click at [471, 79] on span "Mark Seen" at bounding box center [474, 76] width 33 height 11
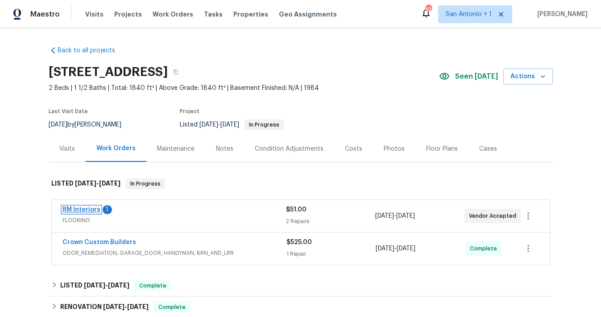
click at [78, 211] on link "RM Interiors" at bounding box center [82, 209] width 38 height 6
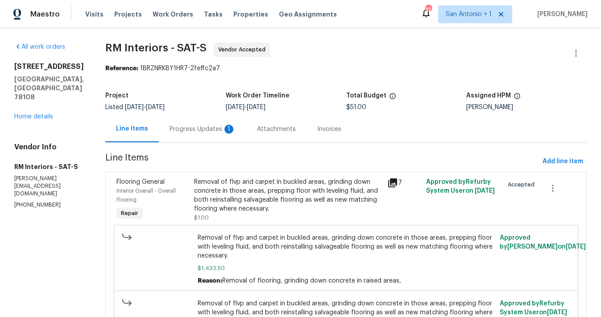
click at [200, 133] on div "Progress Updates 1" at bounding box center [203, 129] width 66 height 9
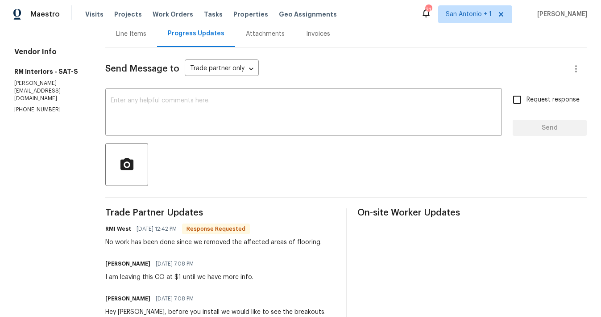
scroll to position [92, 0]
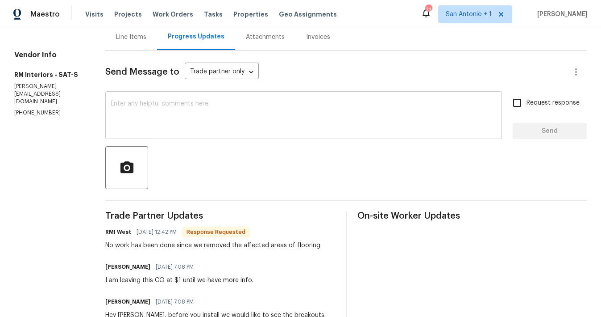
click at [195, 108] on textarea at bounding box center [304, 115] width 386 height 31
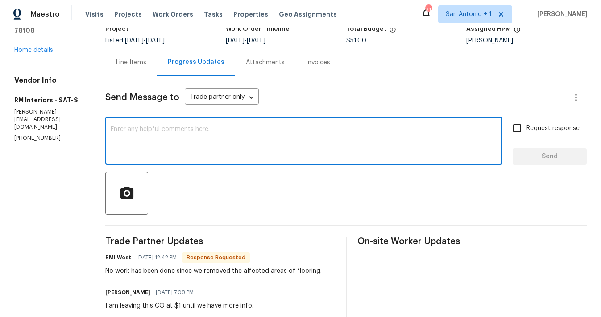
scroll to position [63, 0]
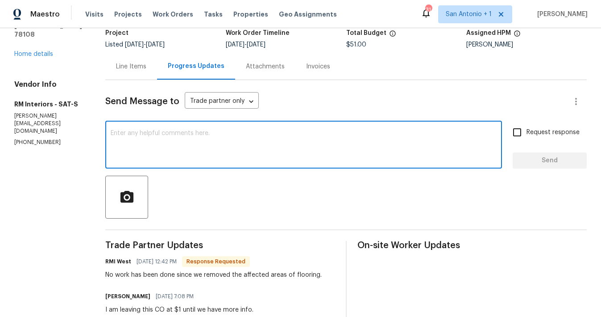
click at [137, 66] on div "Line Items" at bounding box center [131, 66] width 30 height 9
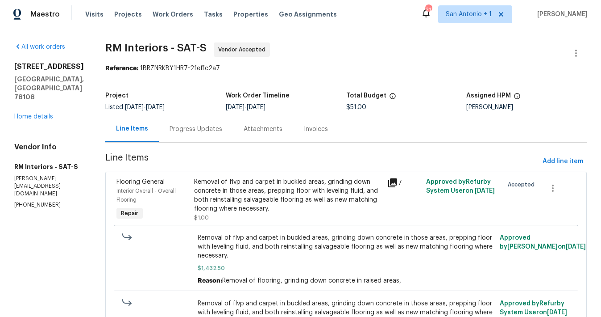
click at [197, 130] on div "Progress Updates" at bounding box center [196, 129] width 53 height 9
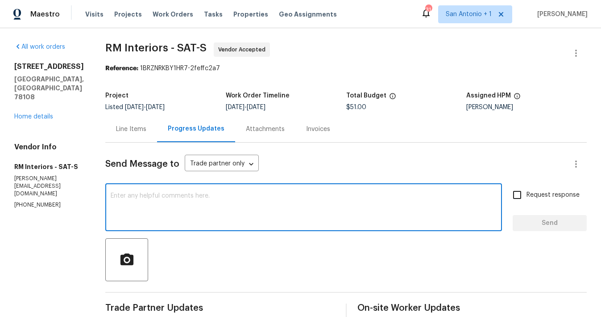
click at [202, 194] on textarea at bounding box center [304, 207] width 386 height 31
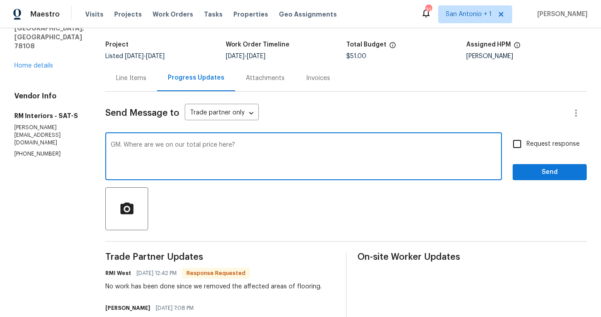
scroll to position [50, 0]
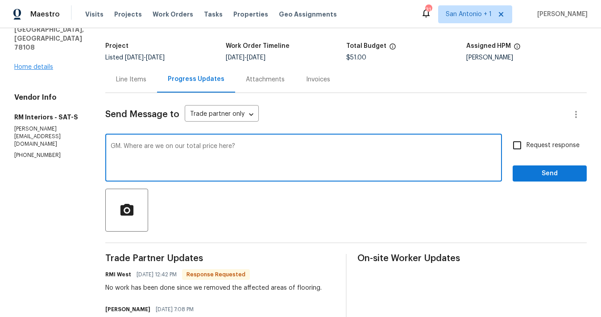
type textarea "GM. Where are we on our total price here?"
click at [36, 64] on link "Home details" at bounding box center [33, 67] width 39 height 6
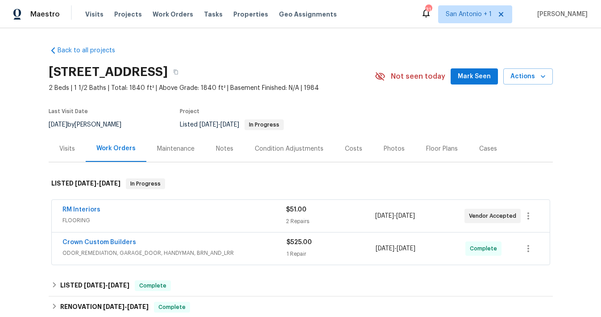
scroll to position [56, 0]
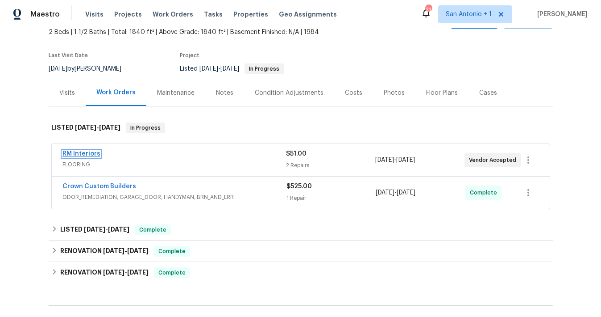
click at [83, 152] on link "RM Interiors" at bounding box center [82, 153] width 38 height 6
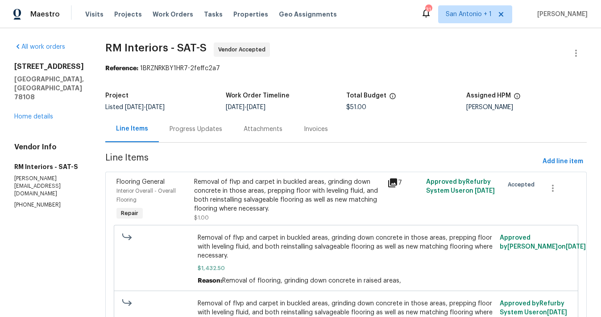
click at [200, 130] on div "Progress Updates" at bounding box center [196, 129] width 53 height 9
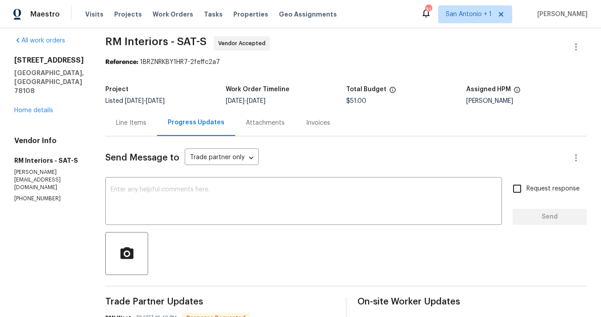
scroll to position [6, 0]
click at [38, 108] on link "Home details" at bounding box center [33, 111] width 39 height 6
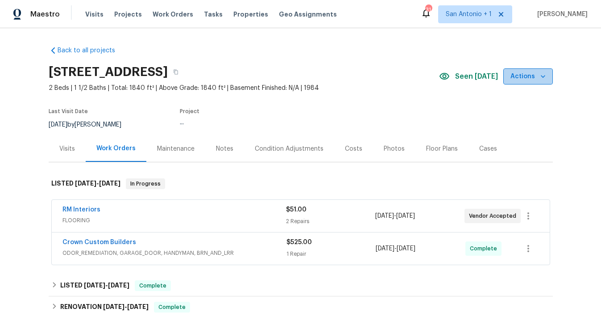
click at [544, 79] on icon "button" at bounding box center [543, 76] width 9 height 9
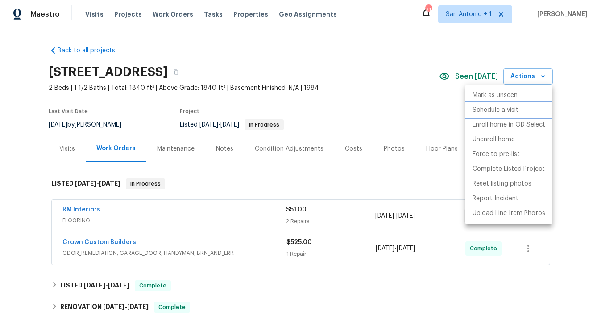
click at [499, 109] on p "Schedule a visit" at bounding box center [496, 109] width 46 height 9
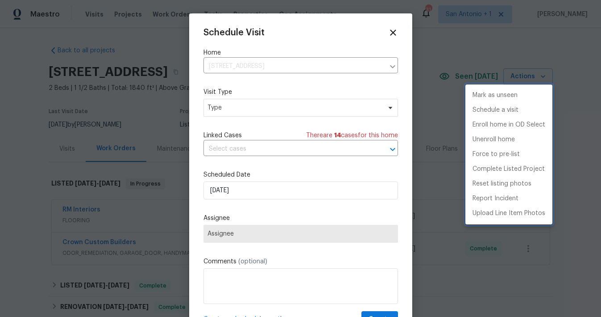
click at [240, 106] on div at bounding box center [300, 158] width 601 height 317
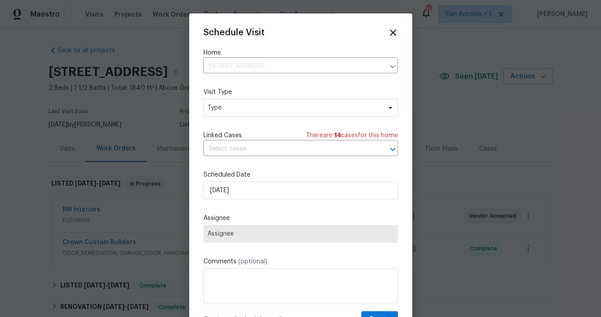
click at [394, 33] on icon at bounding box center [393, 32] width 6 height 6
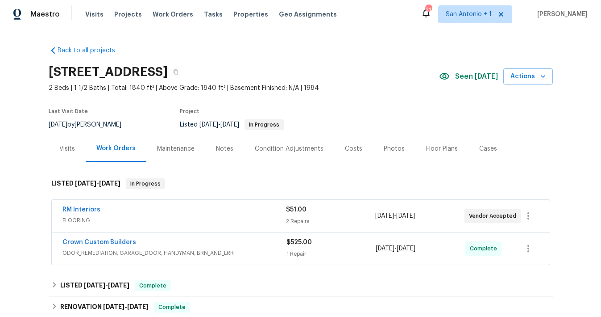
click at [61, 144] on div "Visits" at bounding box center [67, 148] width 16 height 9
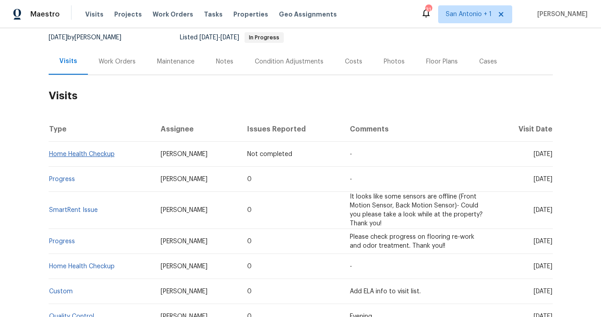
scroll to position [90, 0]
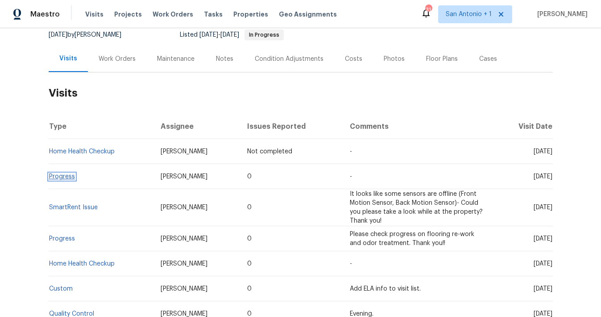
click at [65, 177] on link "Progress" at bounding box center [62, 176] width 26 height 6
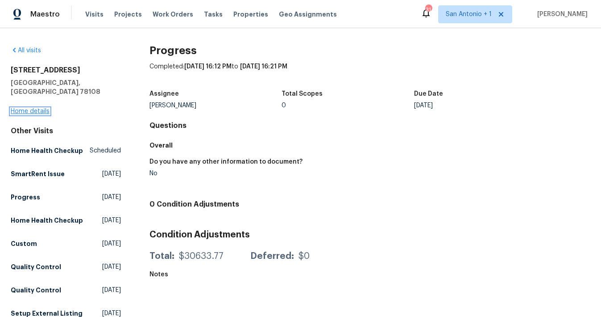
click at [36, 108] on link "Home details" at bounding box center [30, 111] width 39 height 6
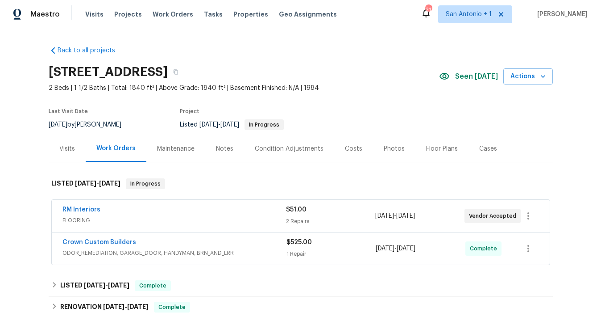
click at [65, 146] on div "Visits" at bounding box center [67, 148] width 16 height 9
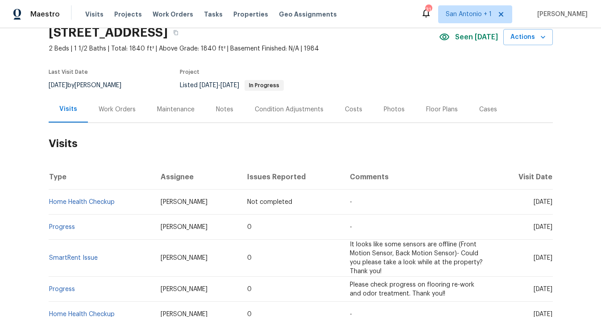
scroll to position [38, 0]
click at [221, 112] on div "Notes" at bounding box center [224, 110] width 17 height 9
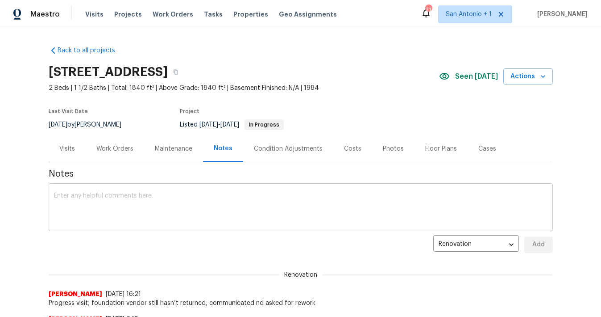
click at [184, 194] on textarea at bounding box center [301, 207] width 494 height 31
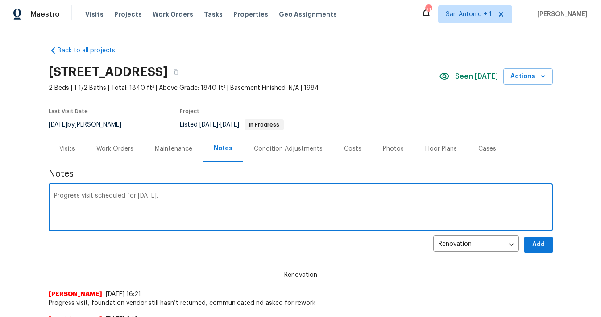
type textarea "Progress visit scheduled for today."
click at [534, 239] on span "Add" at bounding box center [539, 244] width 14 height 11
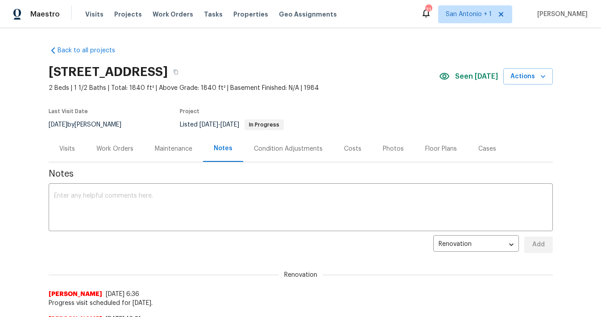
click at [122, 148] on div "Work Orders" at bounding box center [114, 148] width 37 height 9
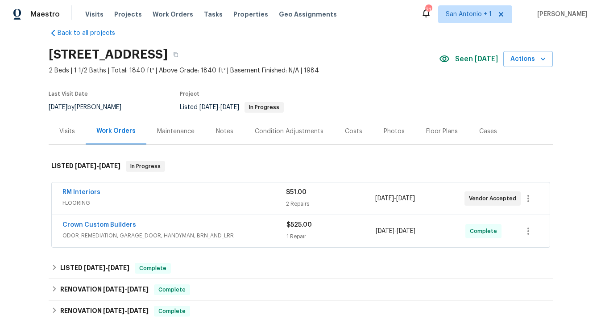
scroll to position [29, 0]
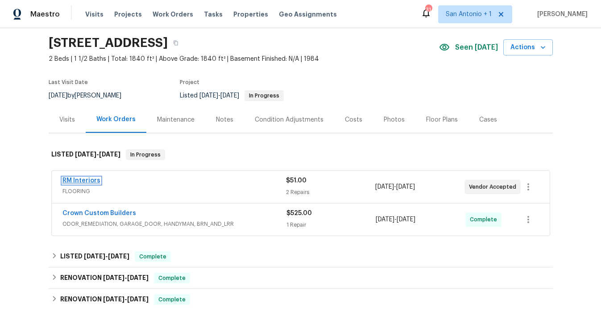
click at [91, 179] on link "RM Interiors" at bounding box center [82, 180] width 38 height 6
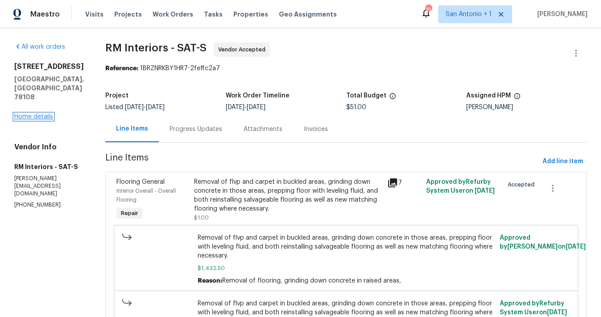
click at [42, 113] on link "Home details" at bounding box center [33, 116] width 39 height 6
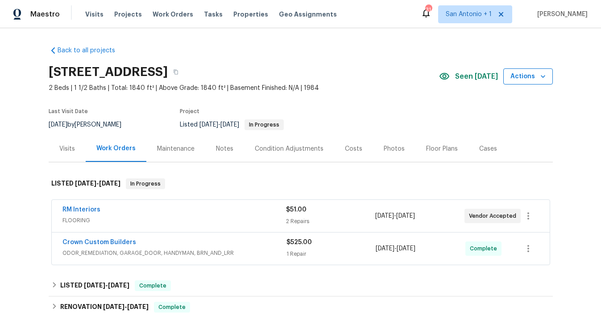
click at [539, 73] on icon "button" at bounding box center [543, 76] width 9 height 9
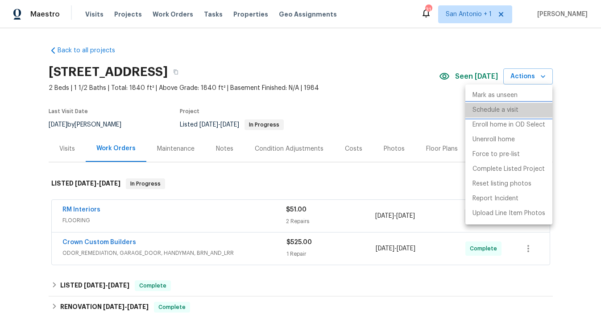
click at [493, 109] on p "Schedule a visit" at bounding box center [496, 109] width 46 height 9
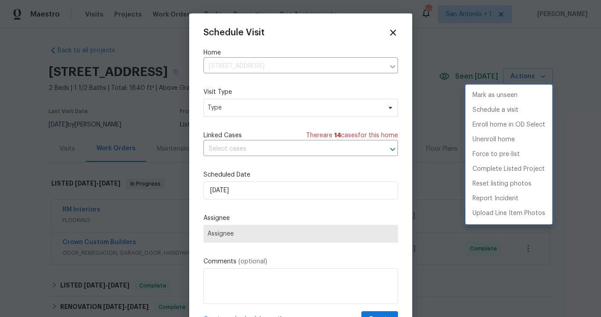
click at [233, 109] on div at bounding box center [300, 158] width 601 height 317
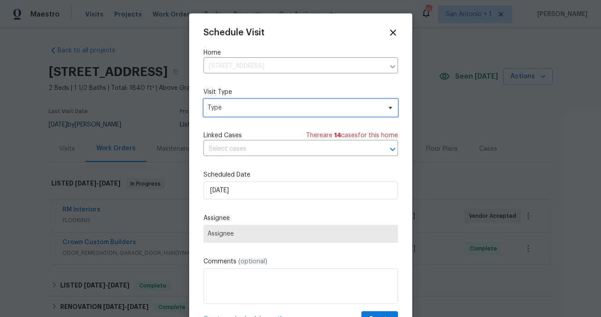
click at [233, 109] on span "Type" at bounding box center [295, 107] width 174 height 9
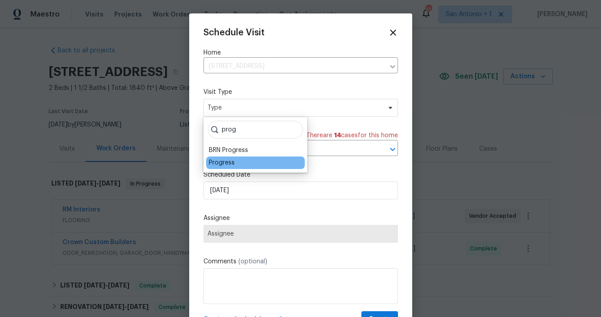
type input "prog"
click at [225, 159] on div "Progress" at bounding box center [222, 162] width 26 height 9
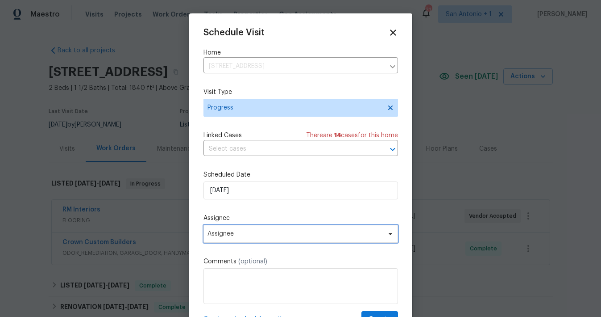
click at [260, 242] on span "Assignee" at bounding box center [301, 234] width 195 height 18
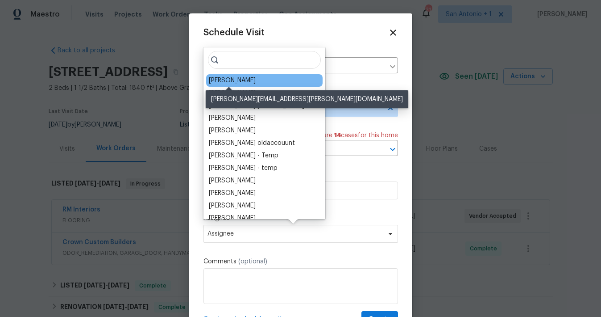
click at [241, 84] on div "[PERSON_NAME]" at bounding box center [232, 80] width 47 height 9
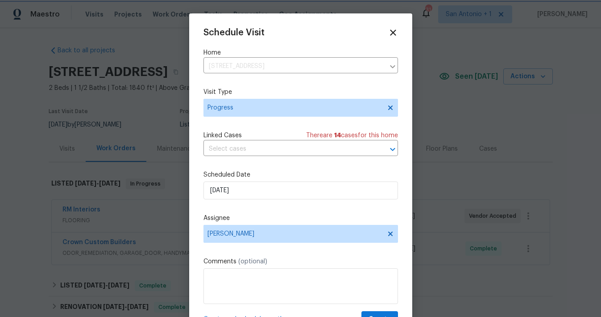
scroll to position [16, 0]
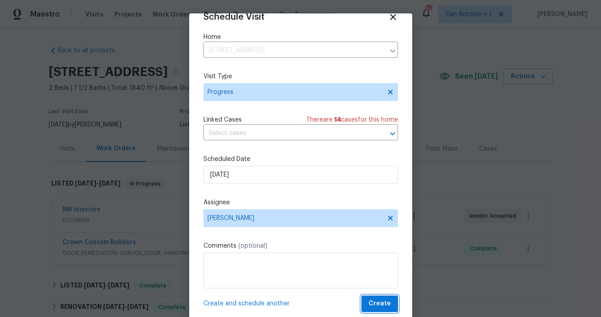
click at [378, 301] on span "Create" at bounding box center [380, 303] width 22 height 11
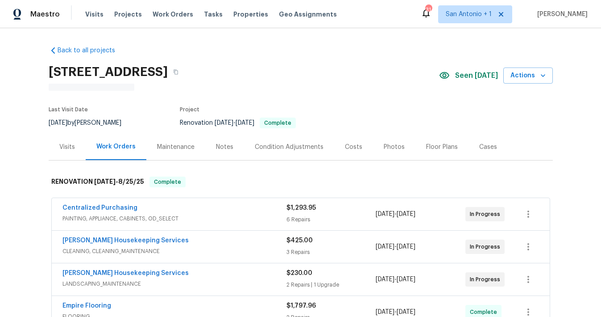
click at [66, 146] on div "Visits" at bounding box center [67, 146] width 16 height 9
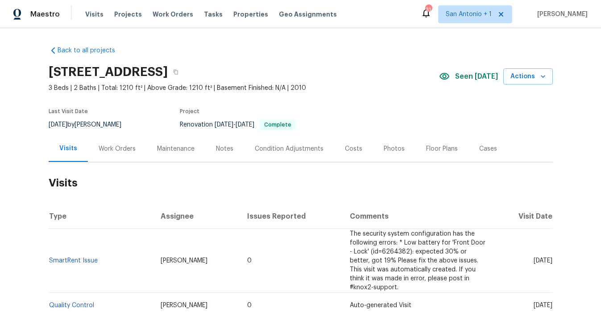
click at [381, 106] on section "250 Wolf Berry Path, Buda, TX 78610 3 Beds | 2 Baths | Total: 1210 ft² | Above …" at bounding box center [301, 97] width 505 height 75
click at [219, 149] on div "Notes" at bounding box center [224, 148] width 17 height 9
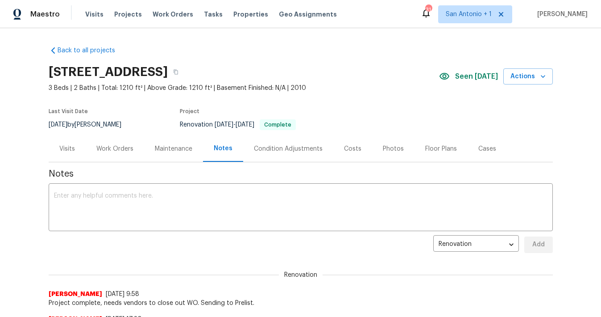
click at [109, 149] on div "Work Orders" at bounding box center [114, 148] width 37 height 9
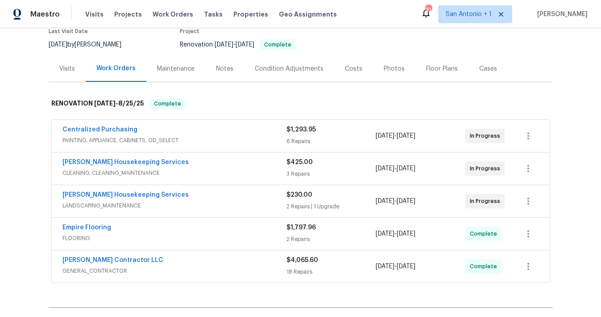
scroll to position [78, 0]
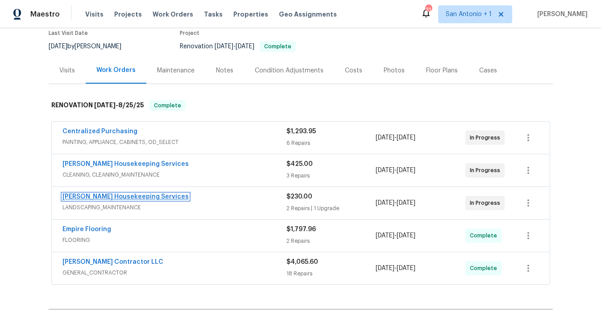
click at [110, 195] on link "Arelis Housekeeping Services" at bounding box center [126, 196] width 126 height 6
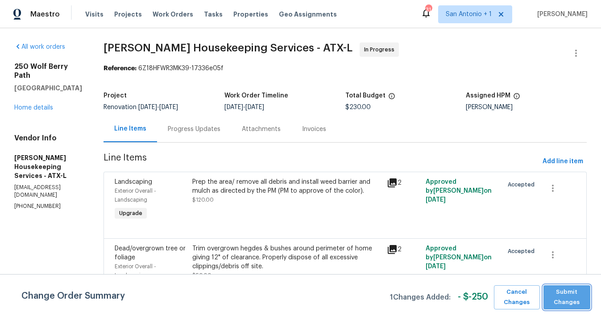
click at [570, 296] on span "Submit Changes" at bounding box center [567, 297] width 38 height 21
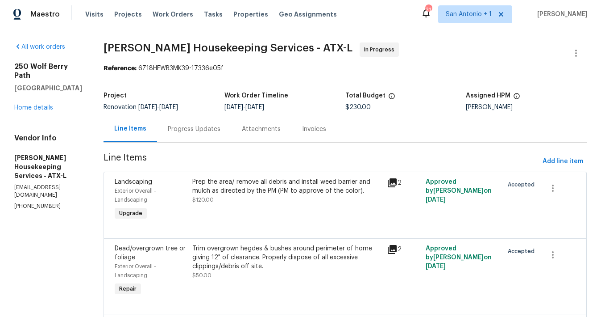
click at [211, 130] on div "Progress Updates" at bounding box center [194, 129] width 53 height 9
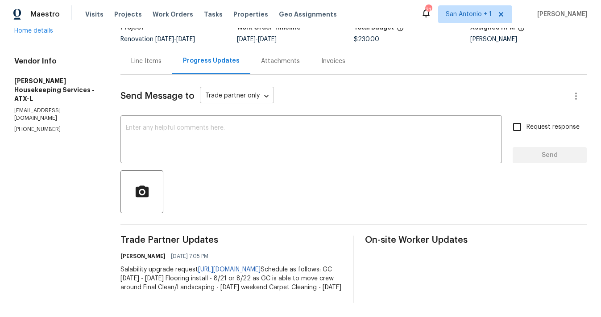
scroll to position [86, 0]
click at [257, 125] on textarea at bounding box center [311, 140] width 371 height 31
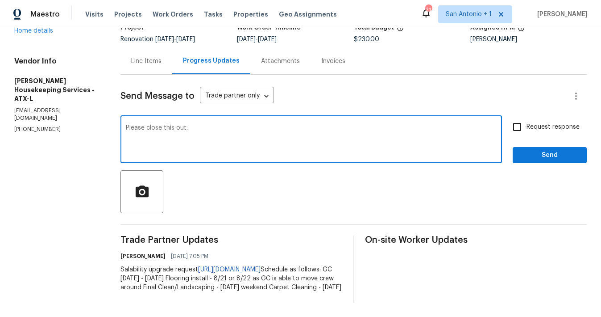
type textarea "Please close this out."
click at [548, 150] on span "Send" at bounding box center [550, 155] width 60 height 11
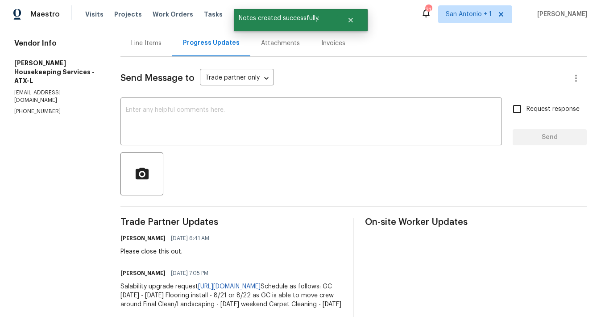
click at [144, 45] on div "Line Items" at bounding box center [146, 43] width 30 height 9
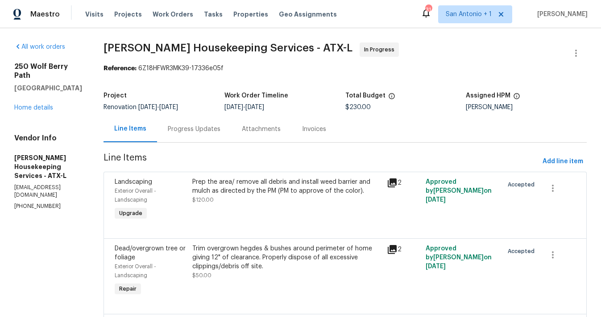
click at [252, 200] on div "Prep the area/ remove all debris and install weed barrier and mulch as directed…" at bounding box center [286, 190] width 189 height 27
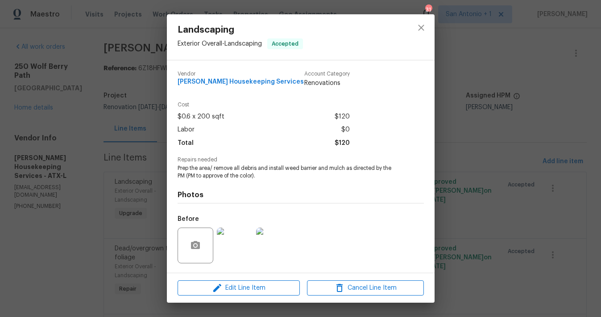
scroll to position [58, 0]
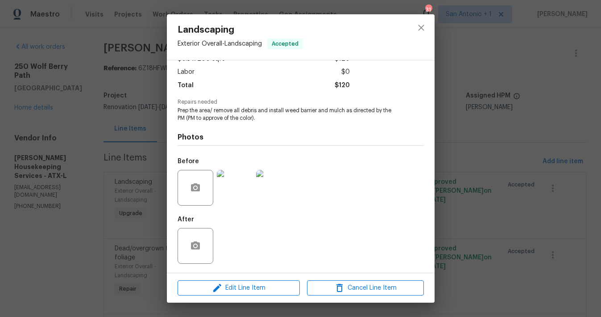
click at [276, 194] on img at bounding box center [274, 188] width 36 height 36
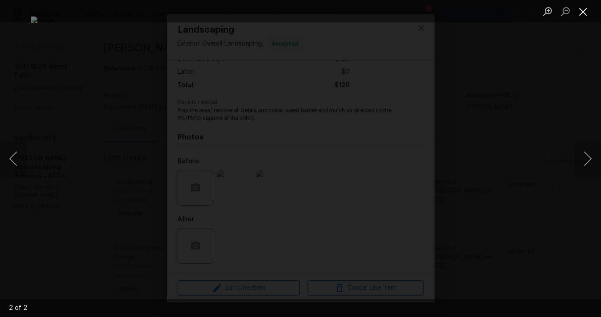
click at [583, 9] on button "Close lightbox" at bounding box center [584, 12] width 18 height 16
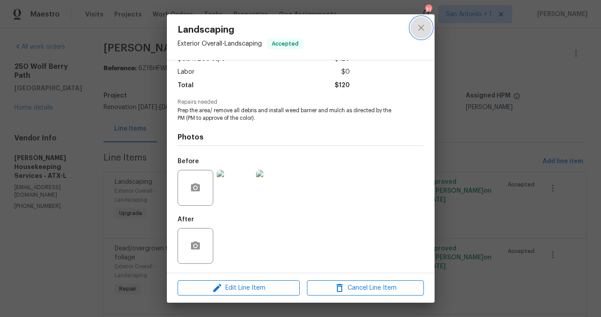
click at [419, 26] on icon "close" at bounding box center [421, 28] width 6 height 6
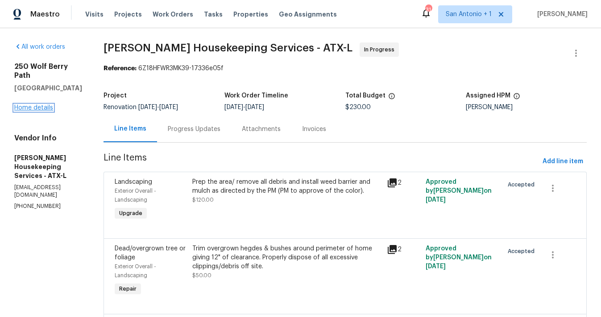
click at [36, 104] on link "Home details" at bounding box center [33, 107] width 39 height 6
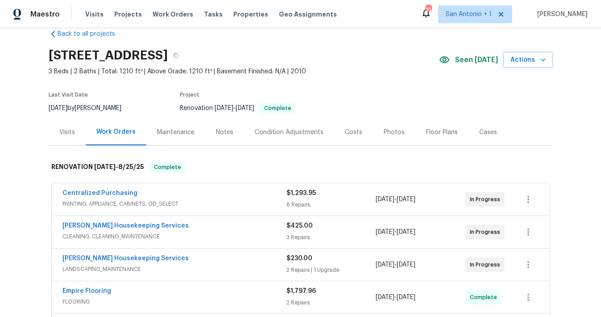
scroll to position [16, 0]
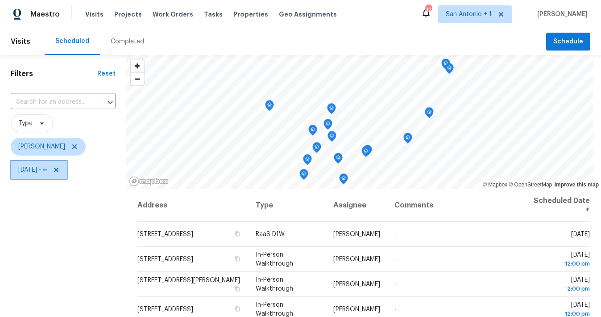
click at [58, 170] on icon at bounding box center [56, 169] width 4 height 4
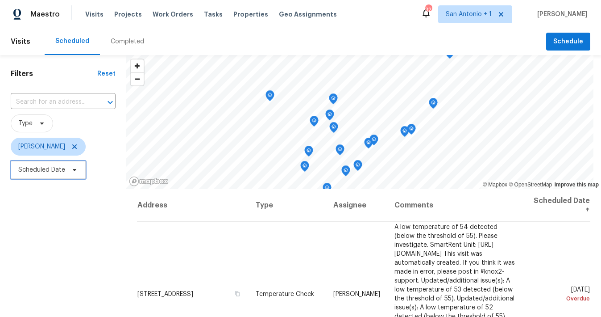
click at [72, 170] on icon at bounding box center [74, 169] width 7 height 7
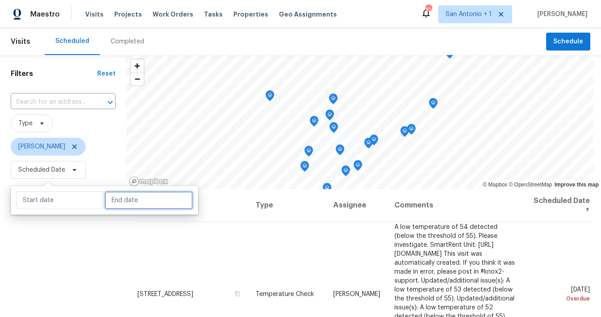
select select "8"
select select "2025"
select select "9"
select select "2025"
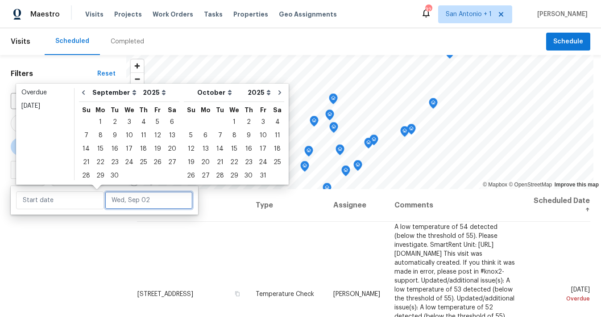
click at [115, 201] on input "text" at bounding box center [149, 200] width 88 height 18
click at [113, 121] on div "2" at bounding box center [115, 122] width 14 height 13
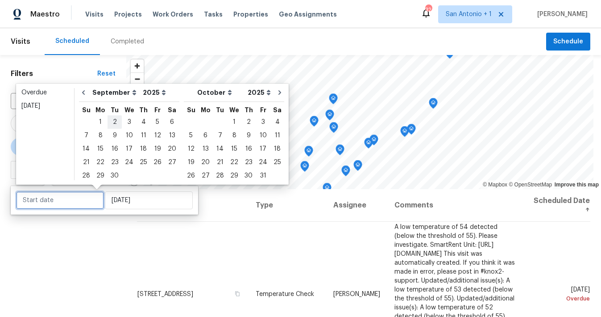
type input "Tue, Sep 02"
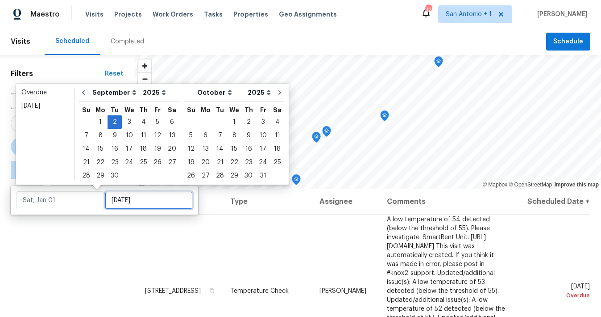
type input "Tue, Sep 02"
type input "Tue, Sep 30"
type input "Tue, Sep 02"
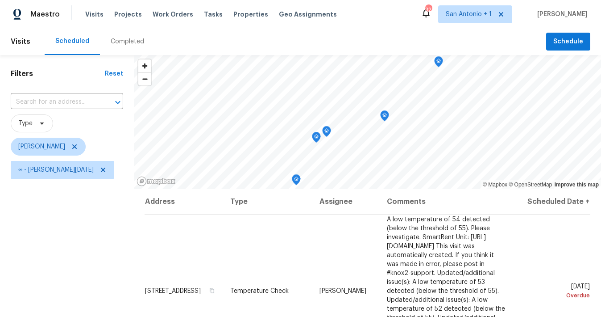
click at [102, 240] on div "Filters Reset ​ Type Chris Fuentes ∞ - Tue, Sep 02" at bounding box center [67, 248] width 134 height 387
click at [344, 106] on icon "Map marker" at bounding box center [348, 107] width 8 height 10
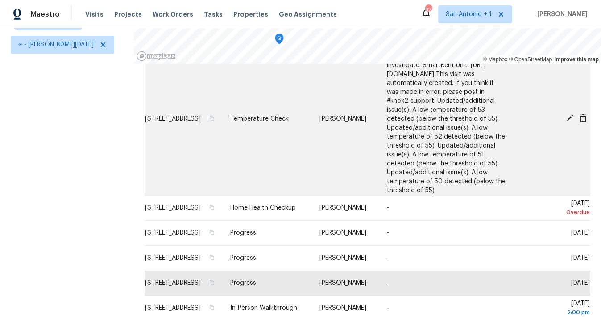
scroll to position [125, 0]
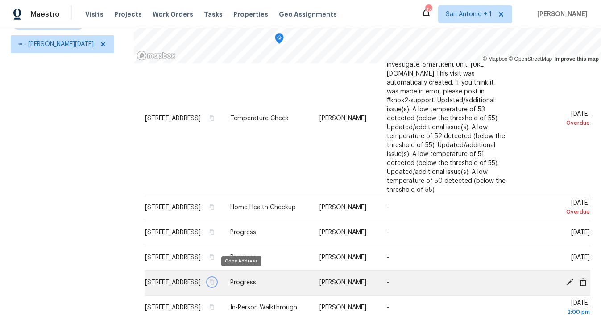
click at [214, 280] on icon "button" at bounding box center [212, 282] width 4 height 5
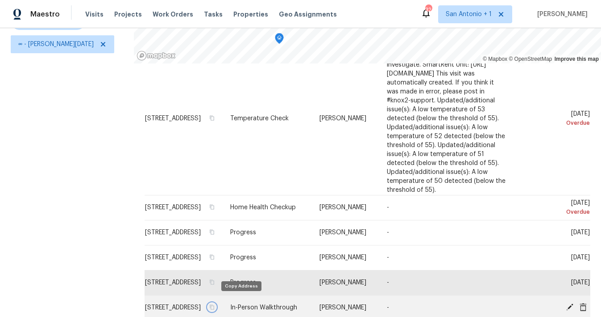
click at [215, 304] on icon "button" at bounding box center [211, 306] width 5 height 5
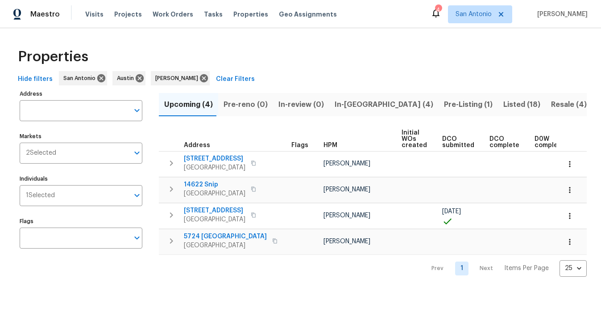
click at [347, 104] on span "In-[GEOGRAPHIC_DATA] (4)" at bounding box center [384, 104] width 99 height 13
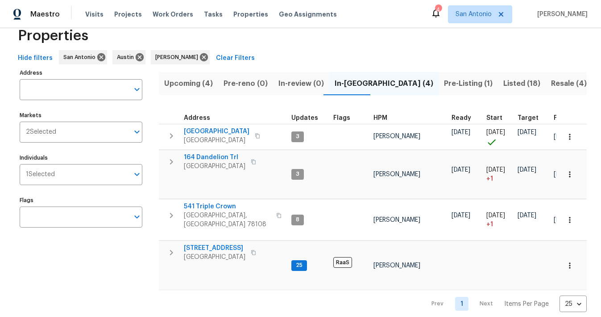
scroll to position [19, 0]
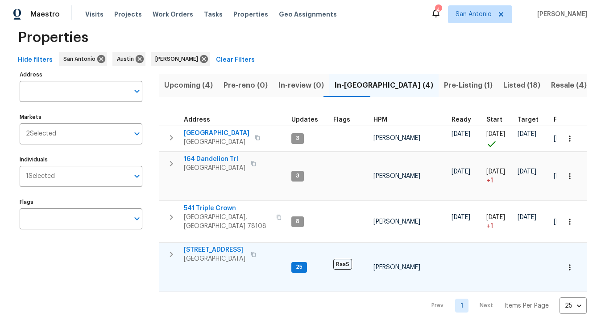
click at [209, 245] on span "[STREET_ADDRESS]" at bounding box center [215, 249] width 62 height 9
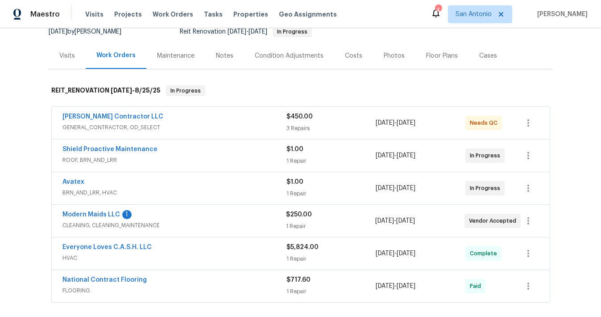
scroll to position [111, 0]
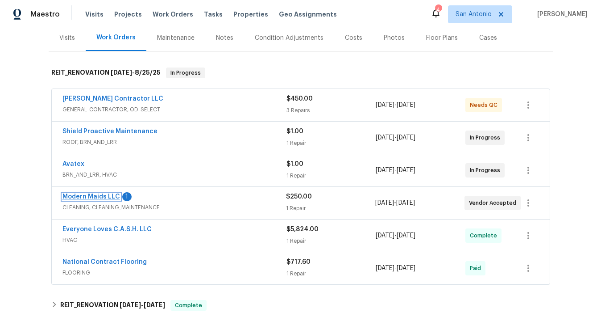
click at [100, 196] on link "Modern Maids LLC" at bounding box center [92, 196] width 58 height 6
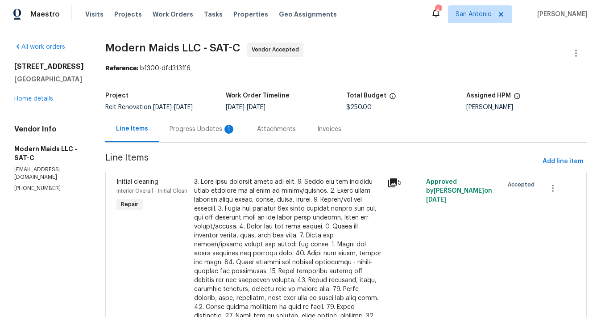
click at [207, 130] on div "Progress Updates 1" at bounding box center [203, 129] width 66 height 9
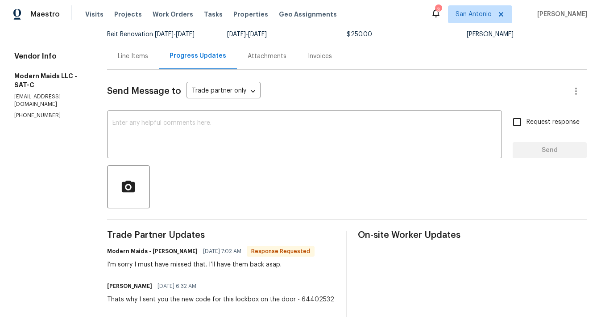
scroll to position [72, 0]
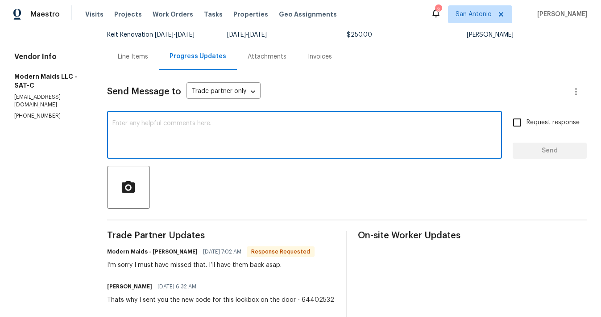
click at [231, 132] on textarea at bounding box center [305, 135] width 384 height 31
click at [229, 133] on textarea at bounding box center [305, 135] width 384 height 31
type textarea "Thank you!"
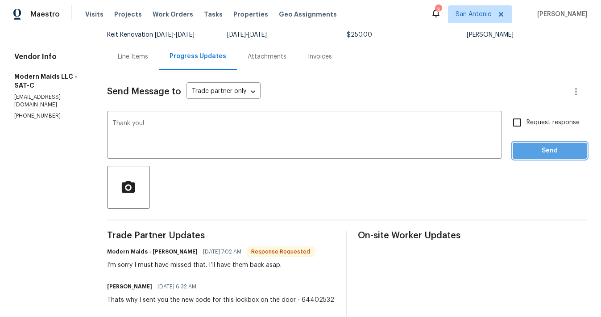
click at [542, 155] on span "Send" at bounding box center [550, 150] width 60 height 11
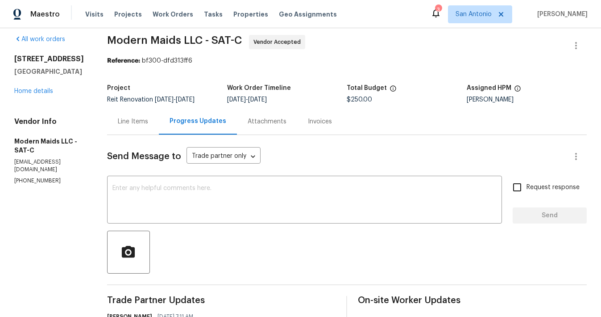
scroll to position [0, 0]
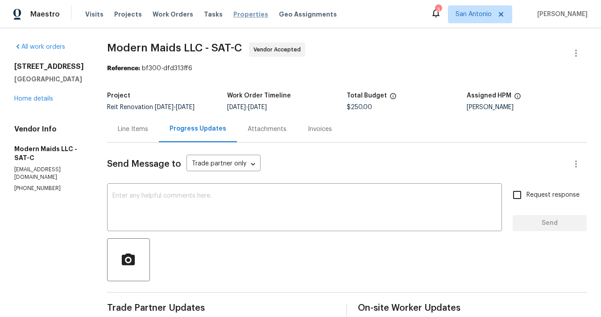
click at [236, 14] on span "Properties" at bounding box center [251, 14] width 35 height 9
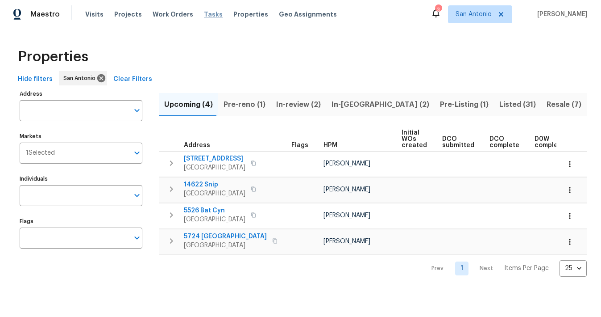
click at [204, 14] on span "Tasks" at bounding box center [213, 14] width 19 height 6
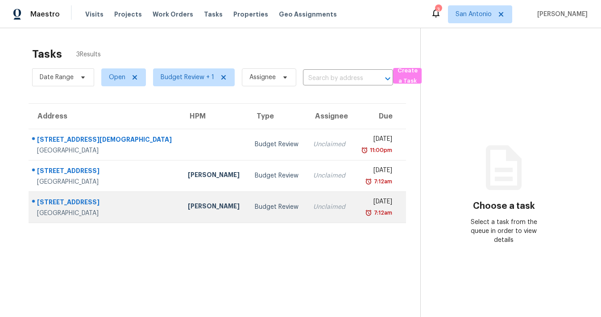
click at [188, 206] on div "[PERSON_NAME]" at bounding box center [214, 206] width 53 height 11
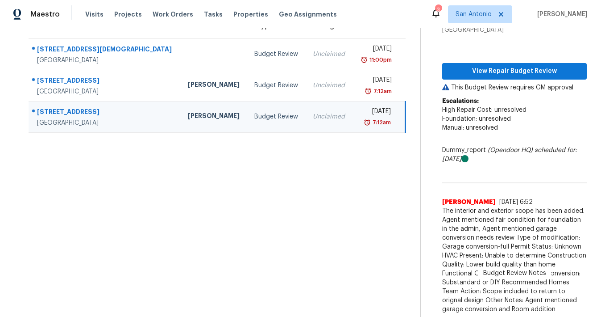
scroll to position [92, 0]
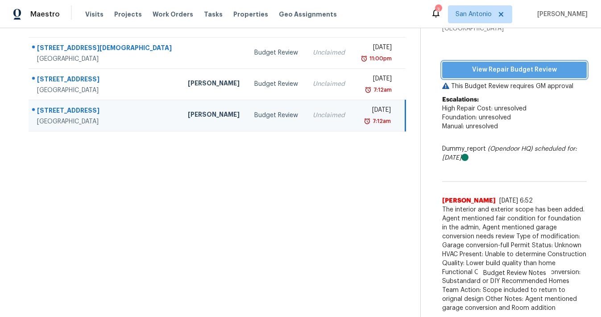
click at [515, 67] on span "View Repair Budget Review" at bounding box center [515, 69] width 130 height 11
